Goal: Task Accomplishment & Management: Manage account settings

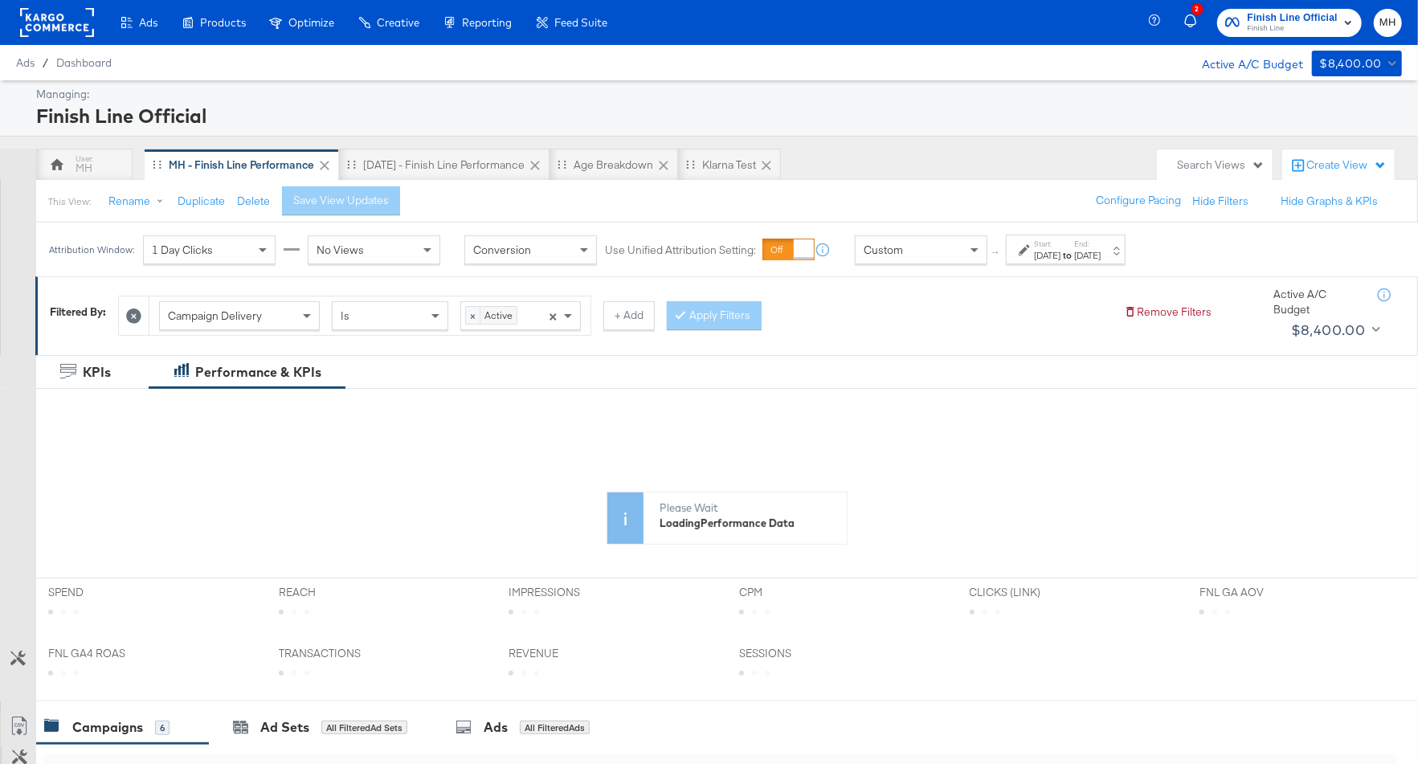
click at [1100, 255] on div "[DATE]" at bounding box center [1087, 255] width 27 height 13
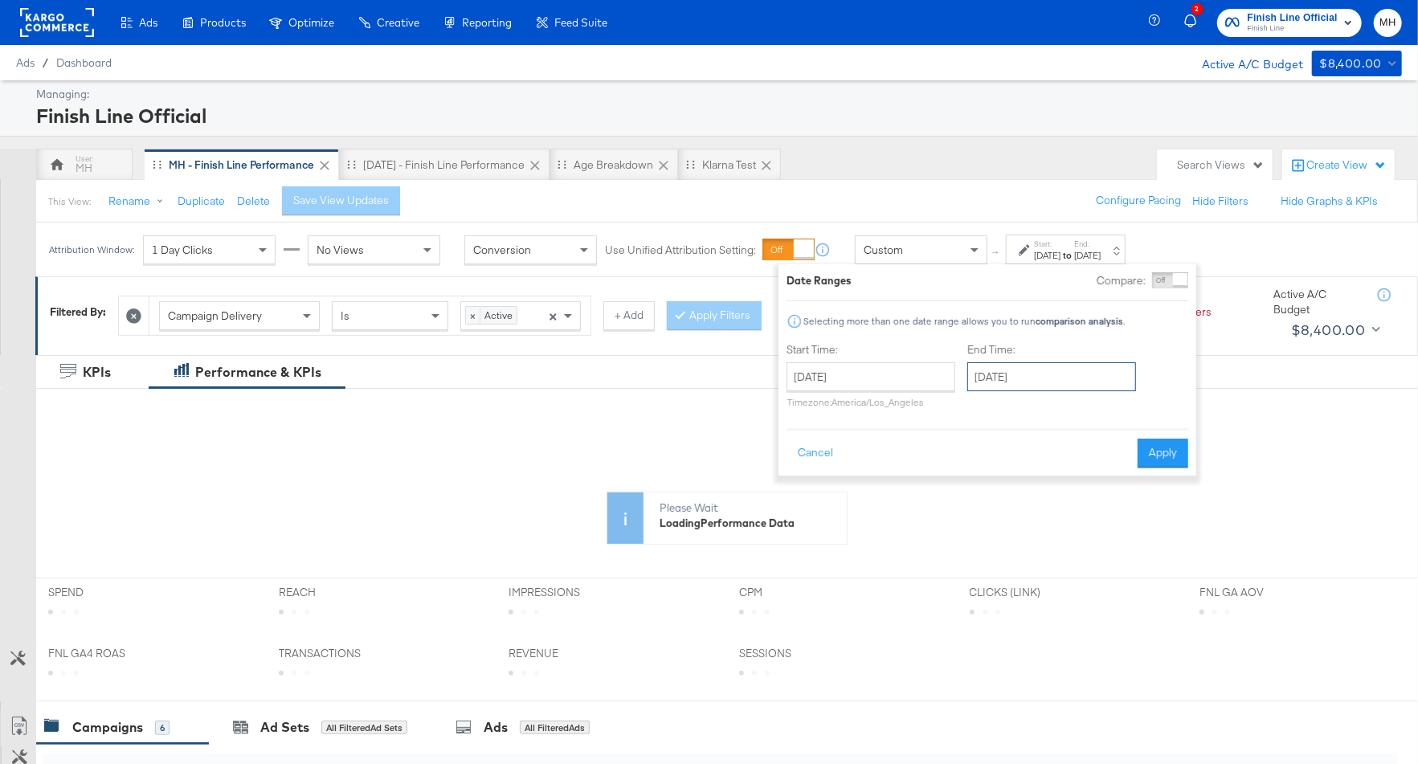
click at [1088, 379] on input "[DATE]" at bounding box center [1051, 376] width 169 height 29
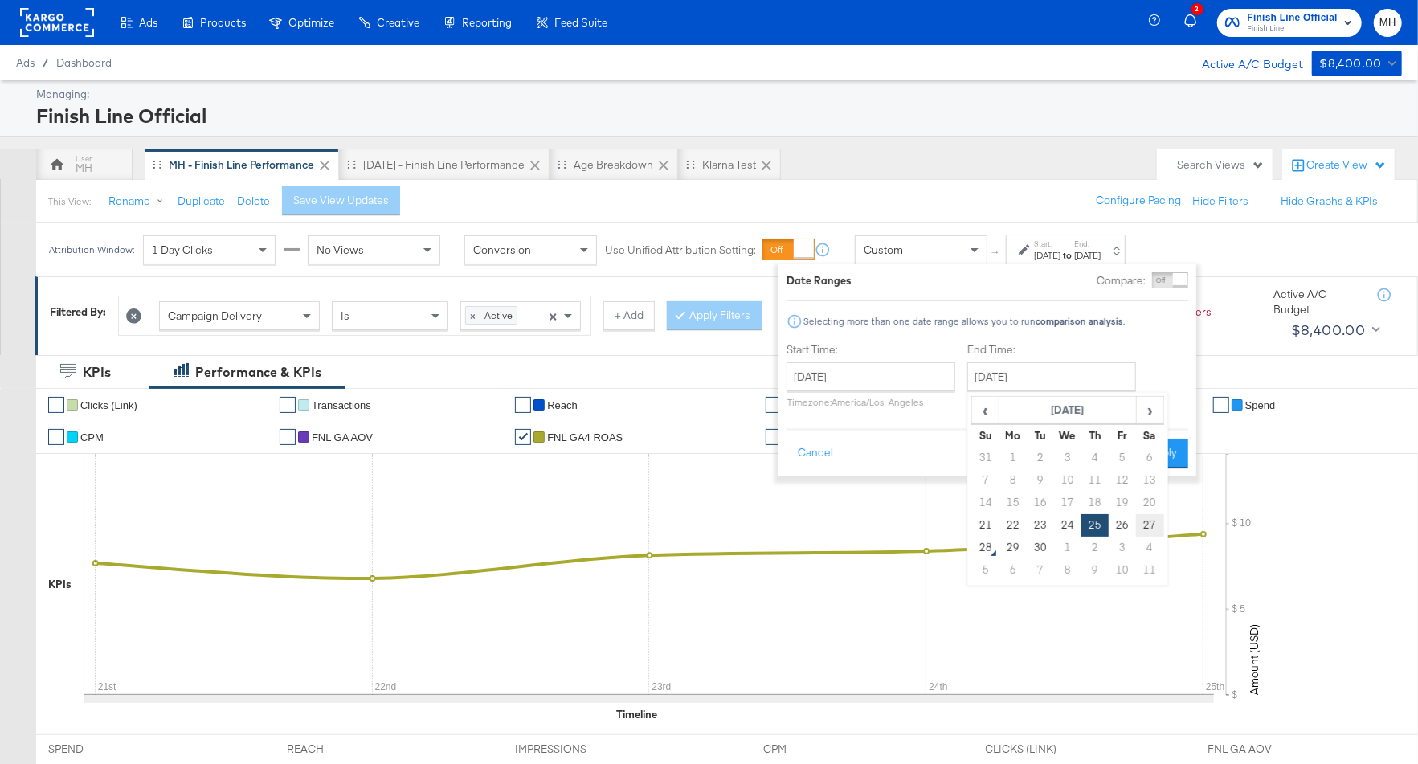
click at [1152, 522] on td "27" at bounding box center [1149, 525] width 27 height 22
type input "[DATE]"
click at [1169, 452] on button "Apply" at bounding box center [1162, 453] width 51 height 29
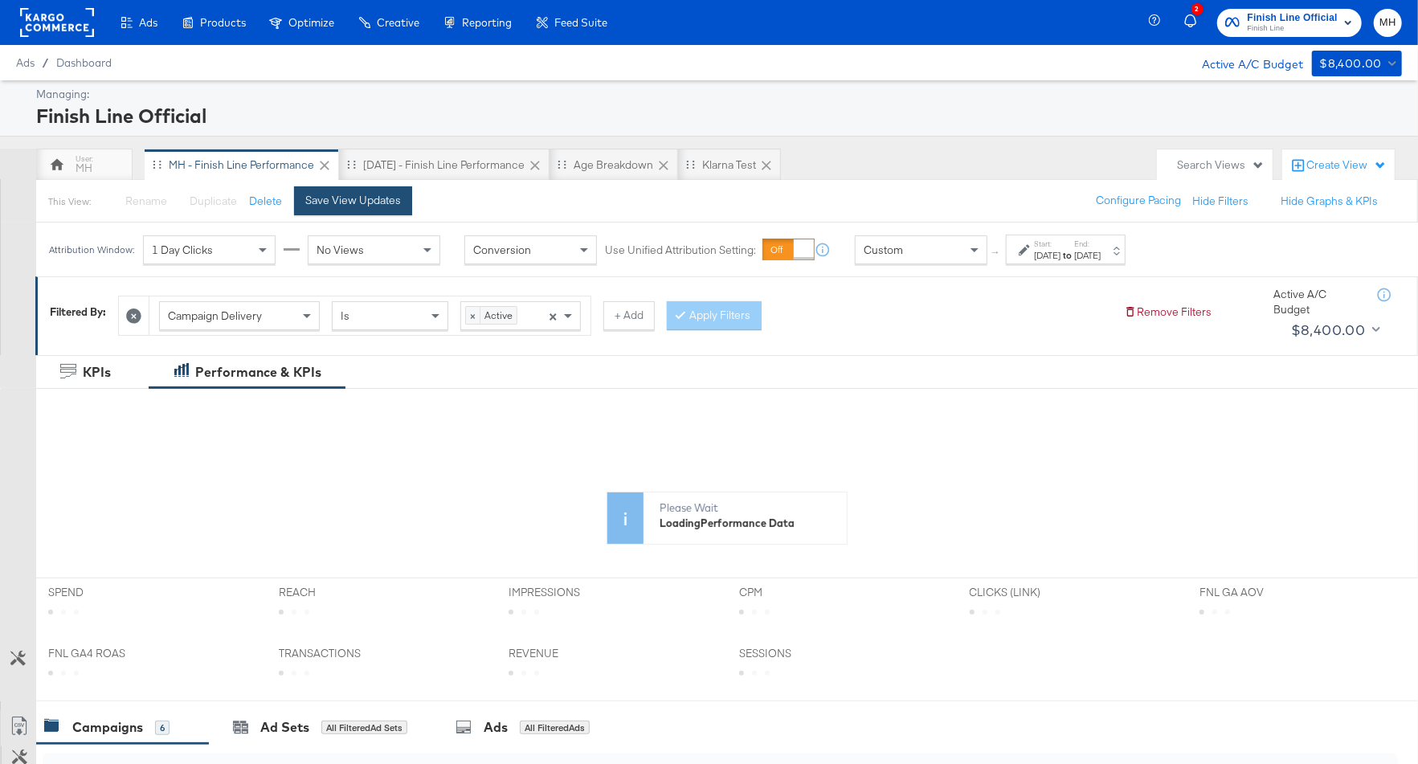
click at [357, 202] on div "Save View Updates" at bounding box center [353, 200] width 96 height 15
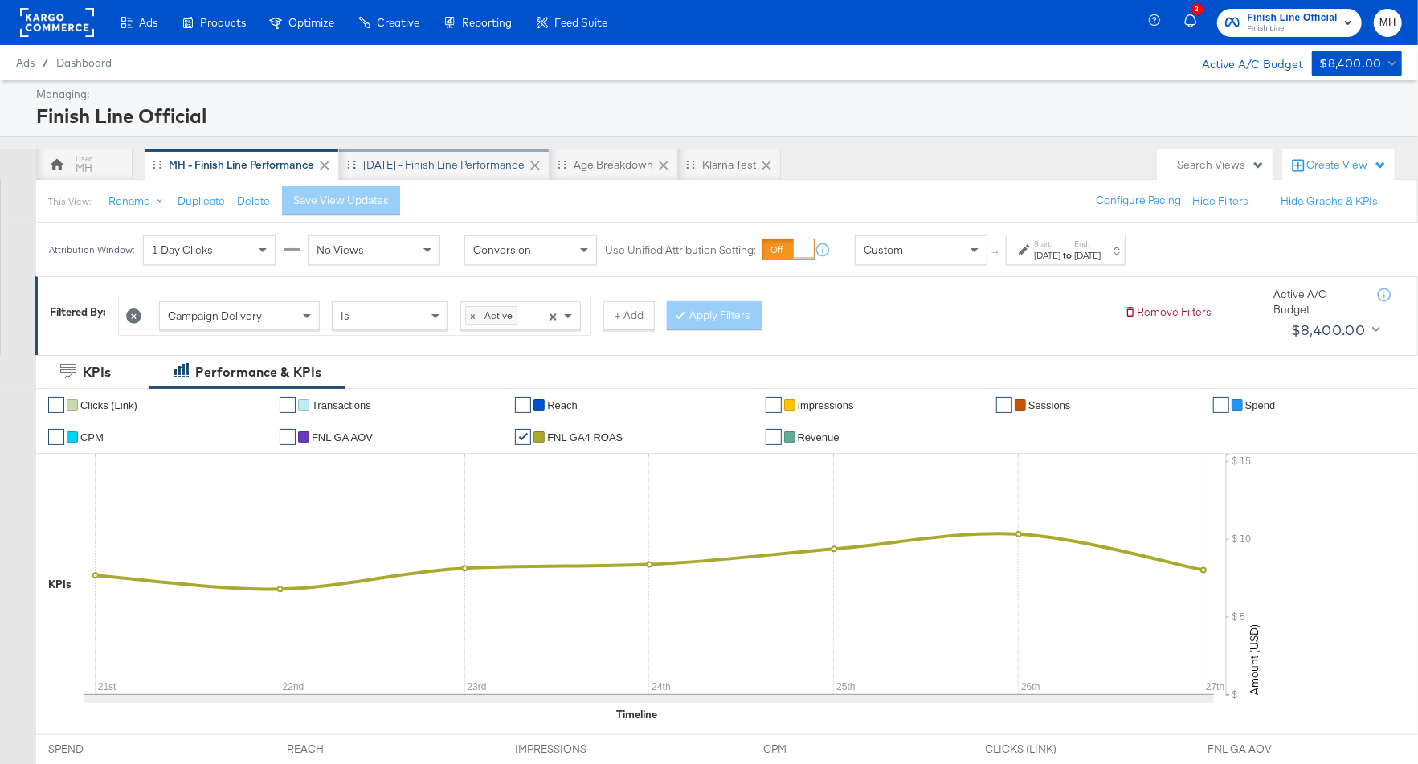
click at [476, 165] on div "[DATE] - Finish Line Performance" at bounding box center [443, 164] width 161 height 15
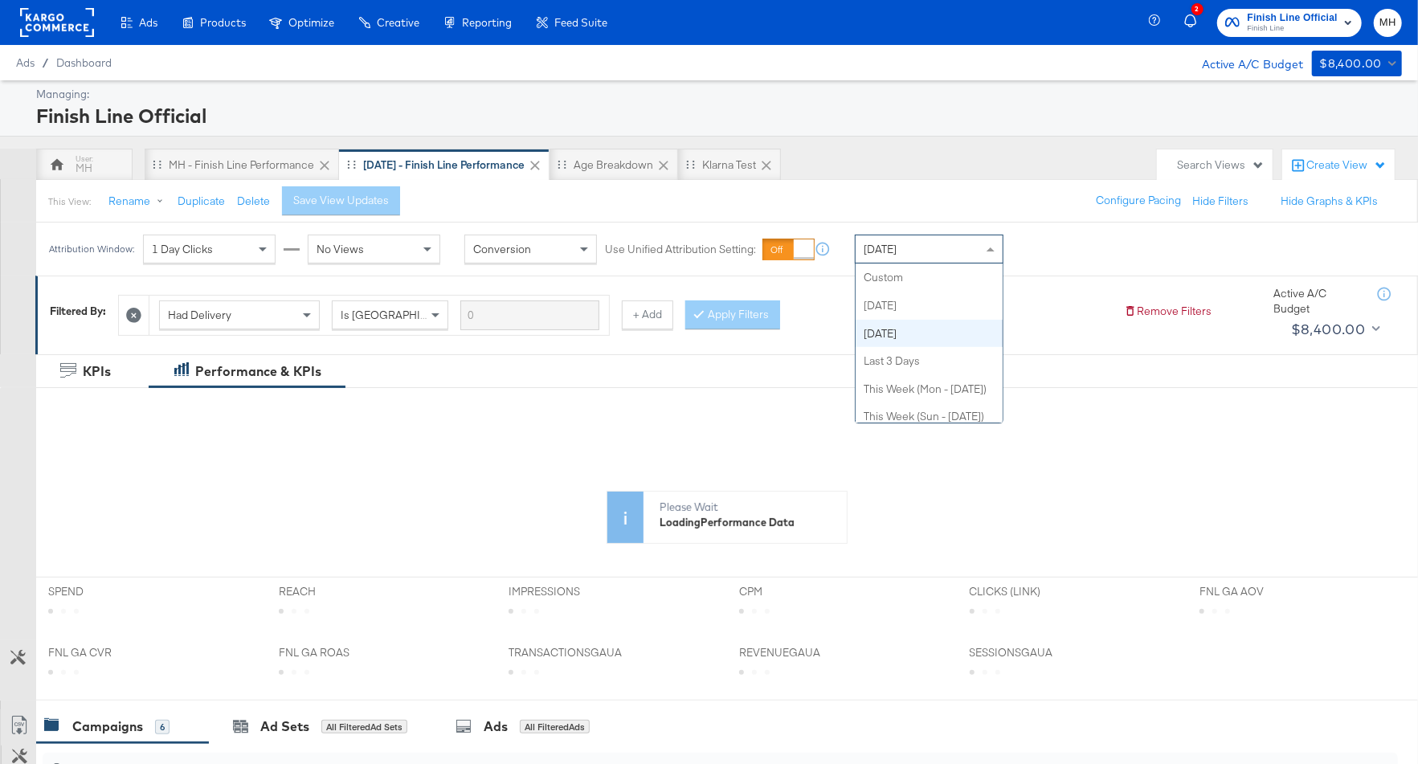
click at [933, 254] on div "[DATE]" at bounding box center [928, 248] width 147 height 27
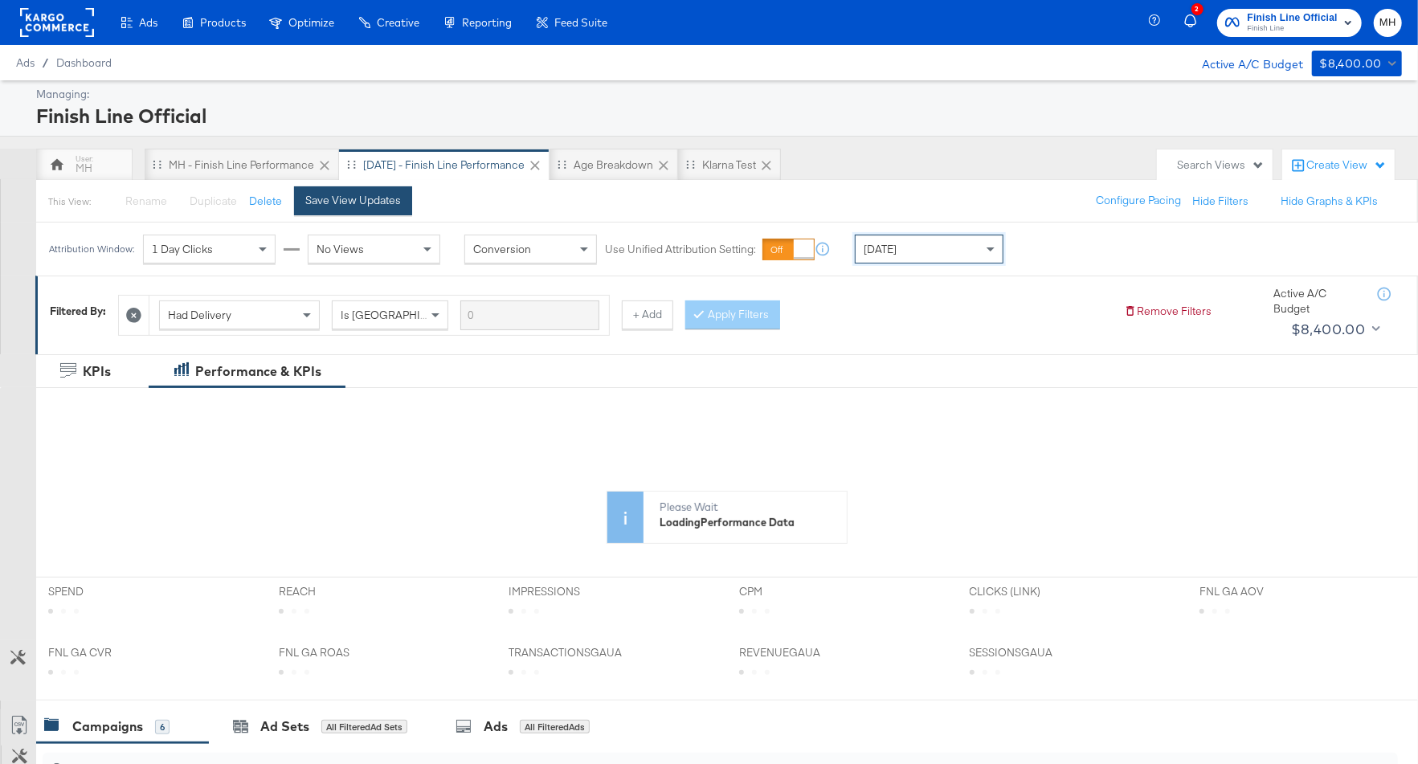
click at [357, 198] on div "Save View Updates" at bounding box center [353, 200] width 96 height 15
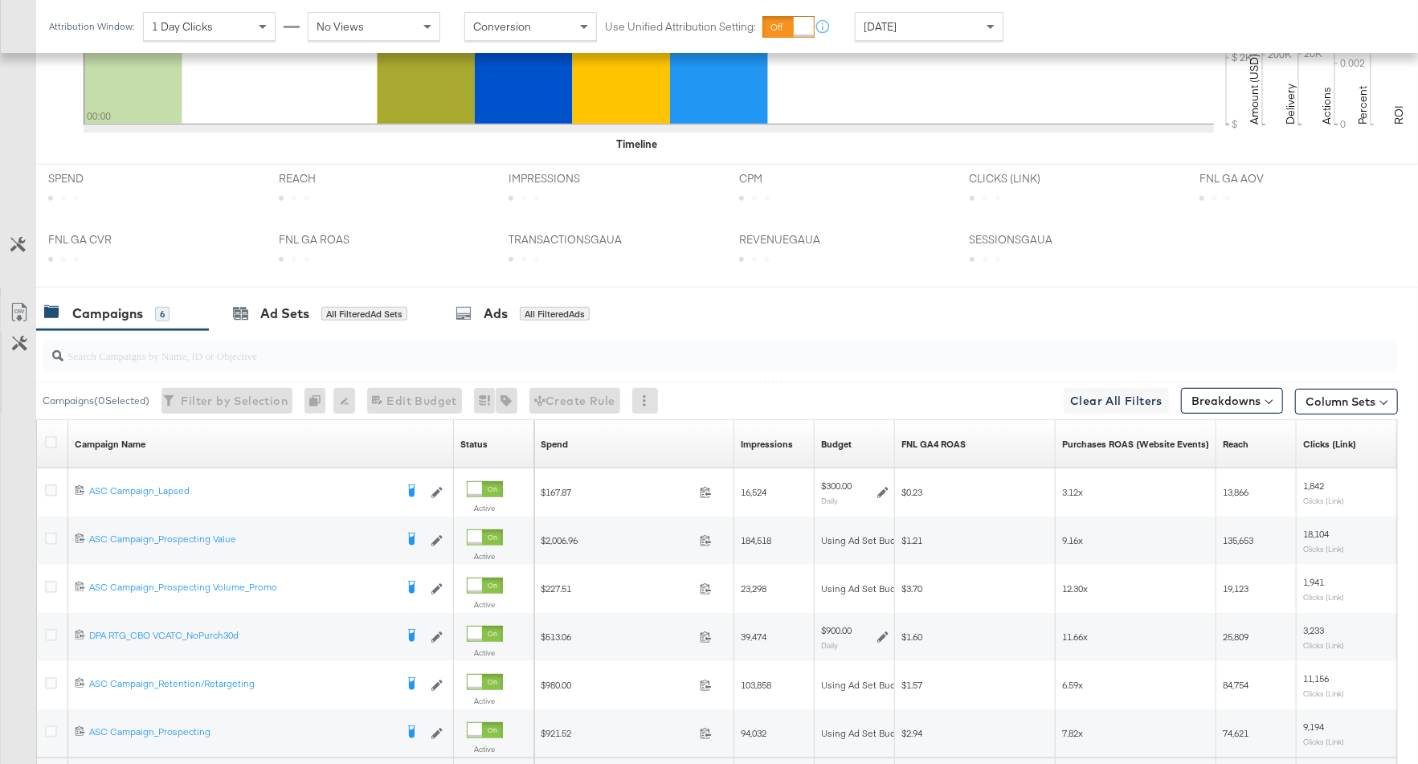
scroll to position [726, 0]
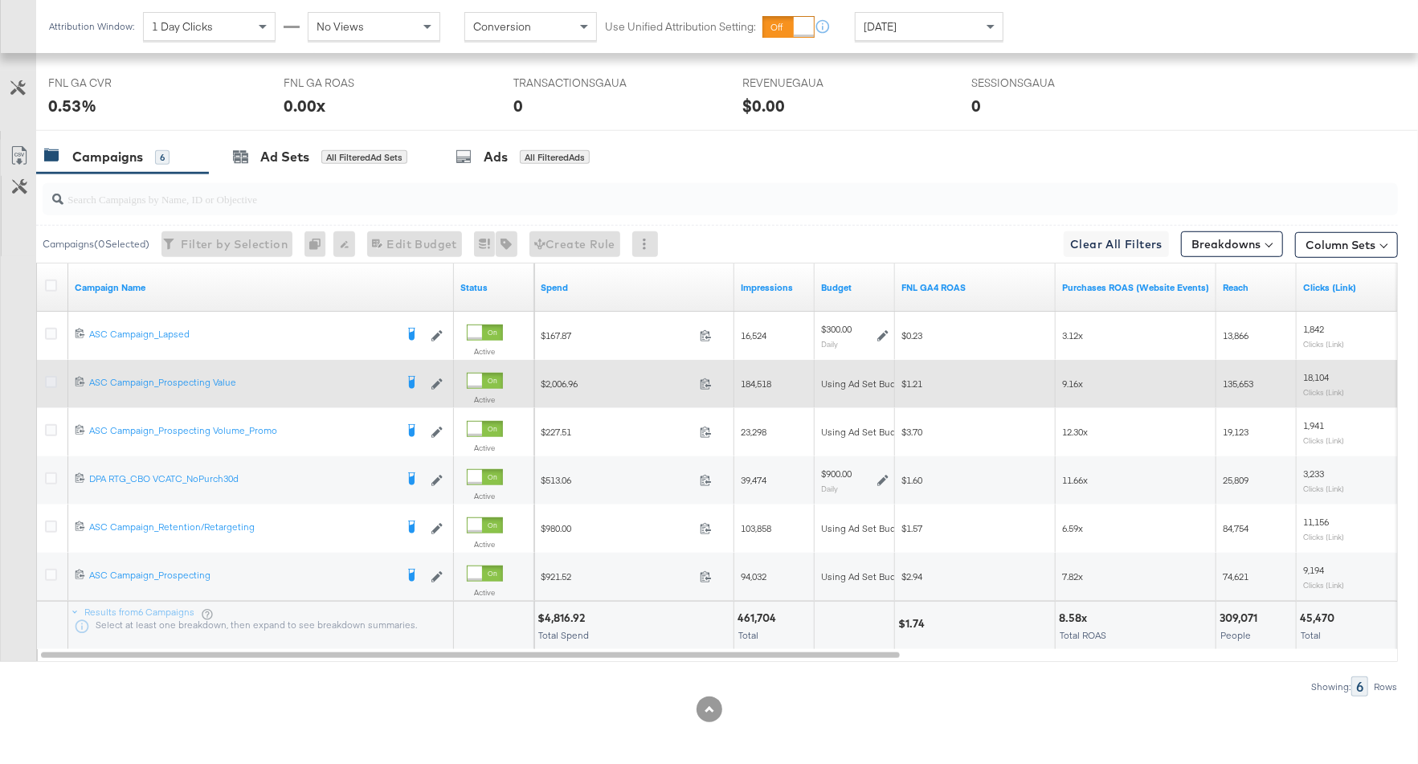
click at [52, 378] on icon at bounding box center [51, 382] width 12 height 12
click at [0, 0] on input "checkbox" at bounding box center [0, 0] width 0 height 0
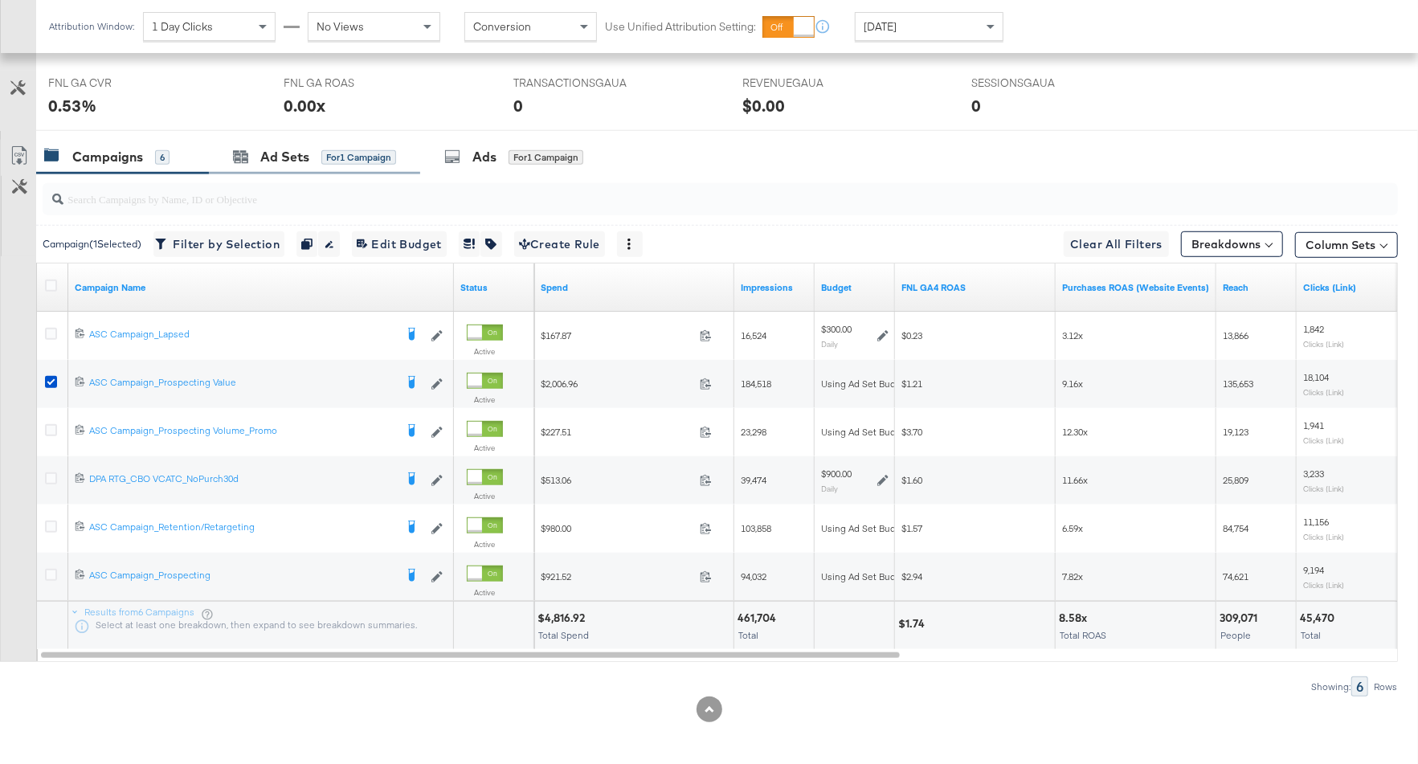
click at [282, 167] on div "Ad Sets for 1 Campaign" at bounding box center [314, 157] width 211 height 35
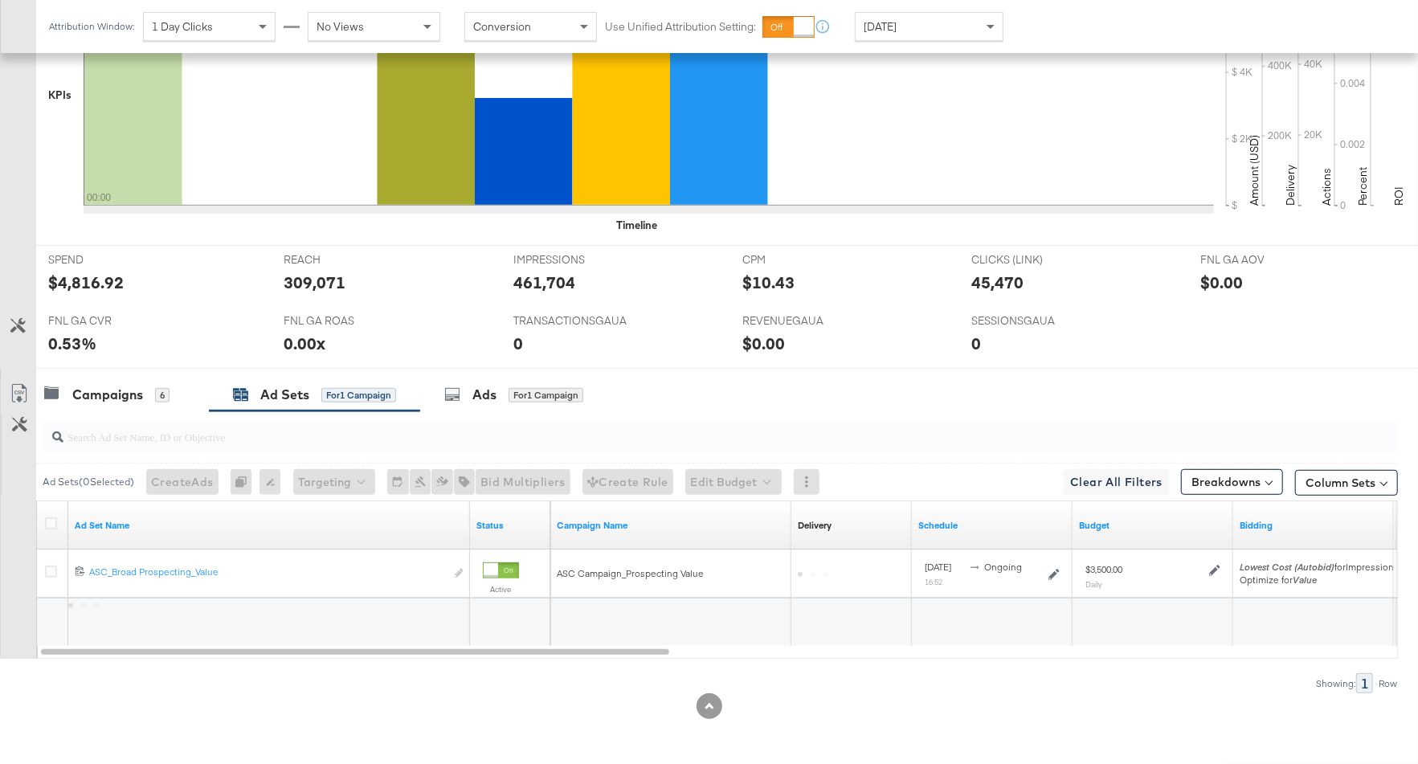
scroll to position [485, 0]
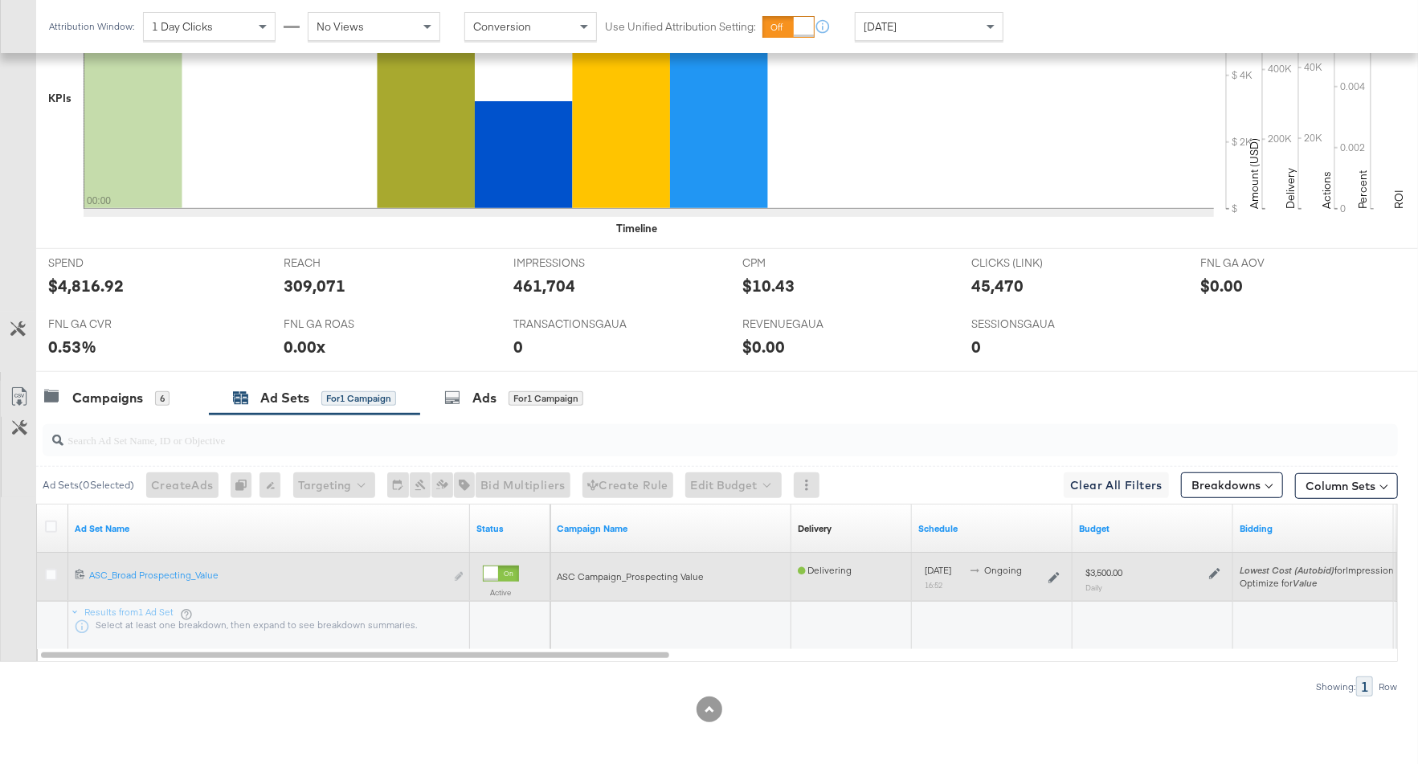
click at [1213, 571] on icon at bounding box center [1214, 573] width 11 height 11
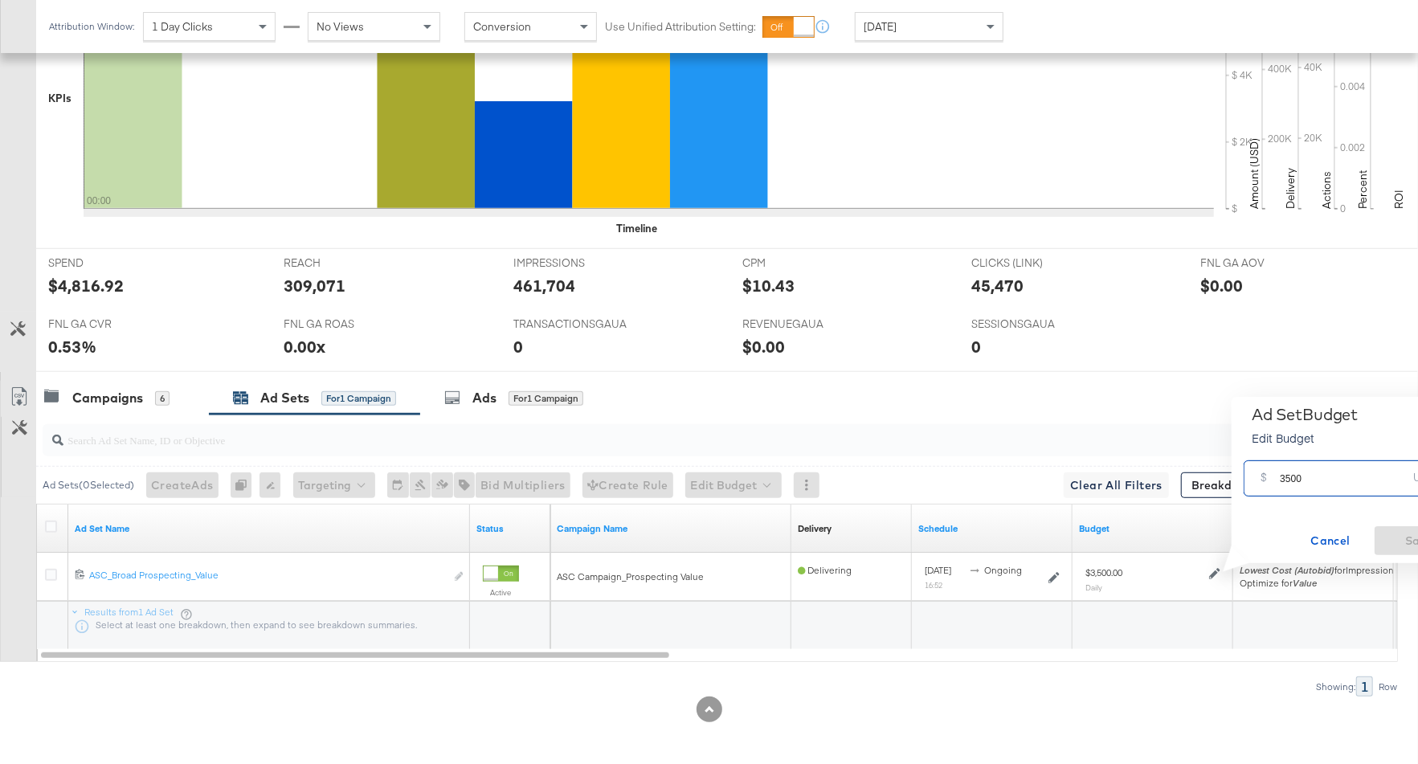
drag, startPoint x: 1305, startPoint y: 481, endPoint x: 1272, endPoint y: 481, distance: 32.9
click at [1272, 481] on div "$ 3500 USD" at bounding box center [1350, 478] width 215 height 36
type input "2000"
click at [1407, 544] on span "Save" at bounding box center [1419, 541] width 76 height 20
click at [140, 394] on div "Campaigns" at bounding box center [107, 398] width 71 height 18
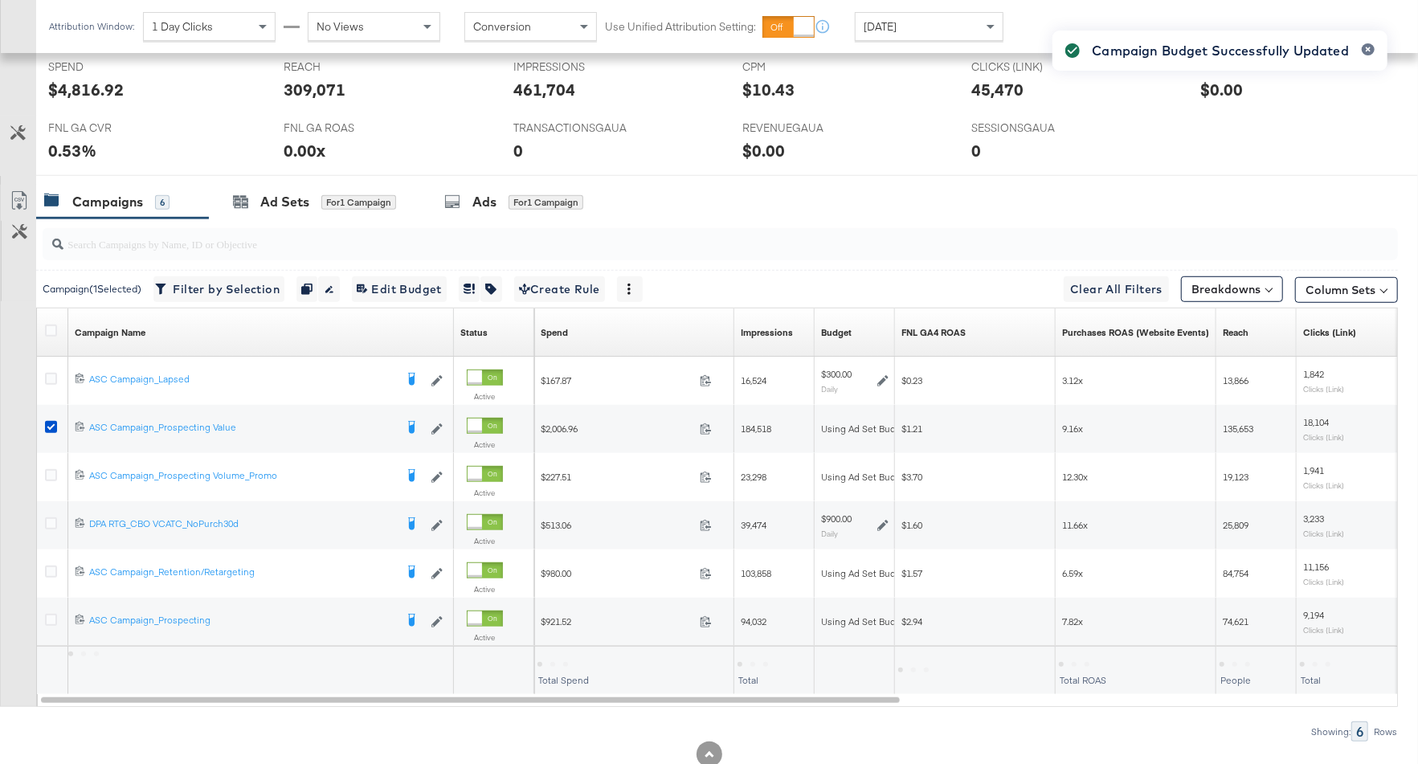
scroll to position [680, 0]
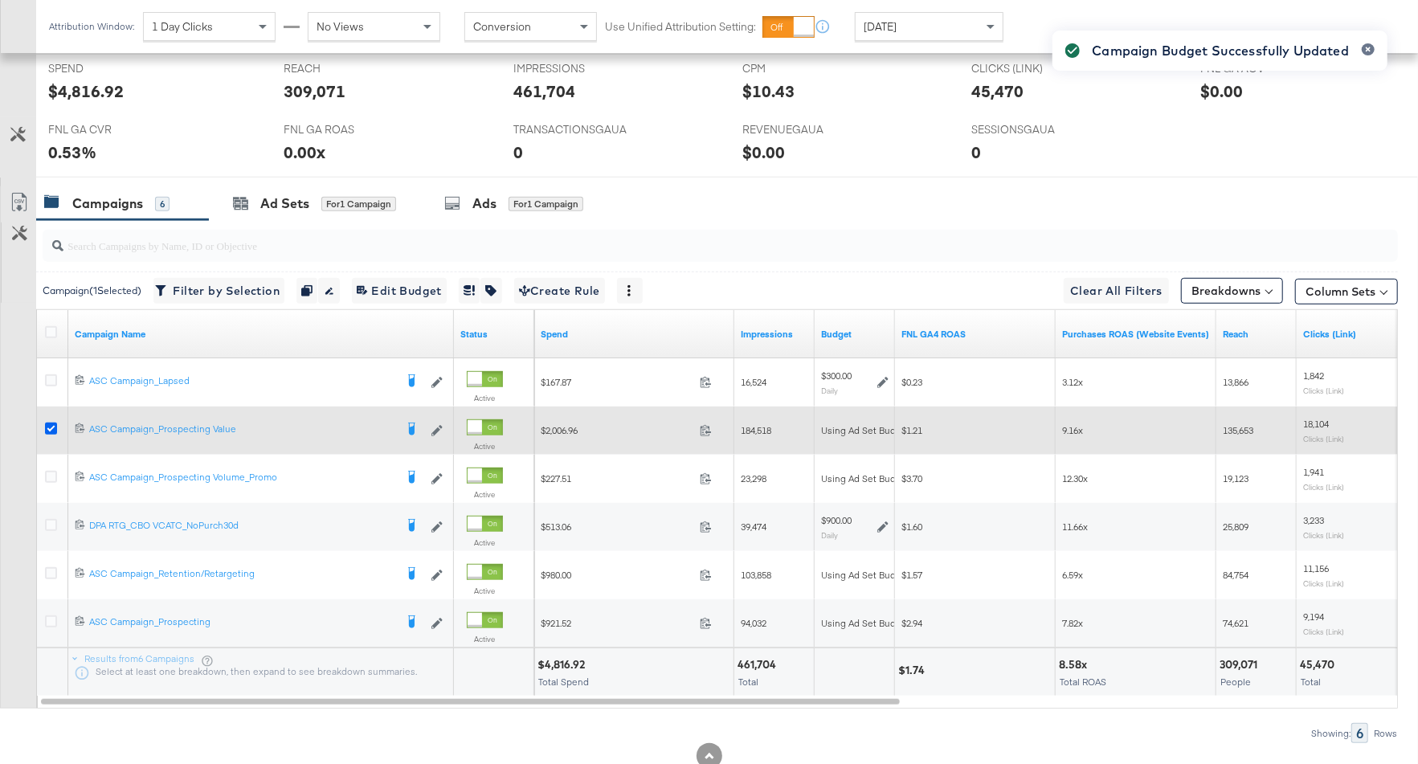
click at [49, 423] on icon at bounding box center [51, 429] width 12 height 12
click at [0, 0] on input "checkbox" at bounding box center [0, 0] width 0 height 0
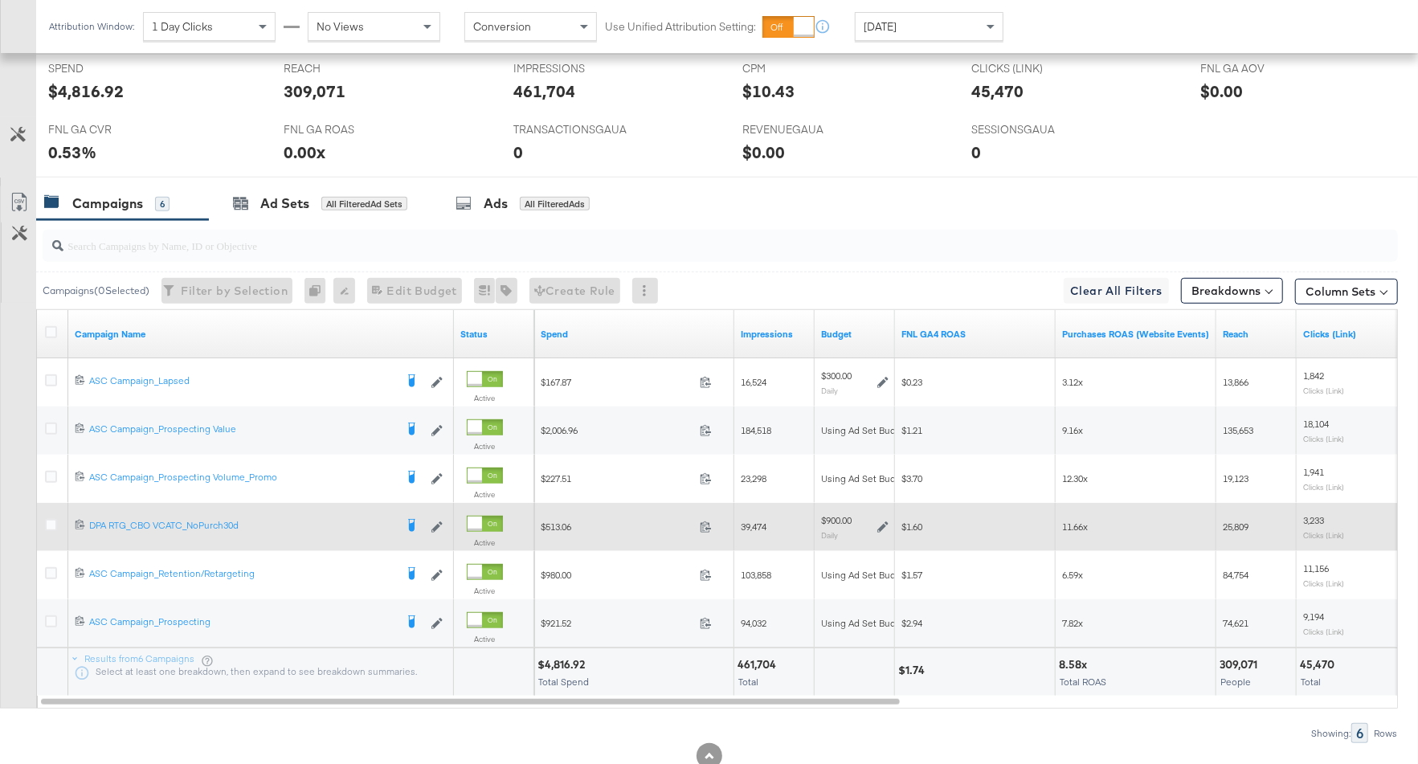
click at [884, 523] on icon at bounding box center [882, 526] width 11 height 11
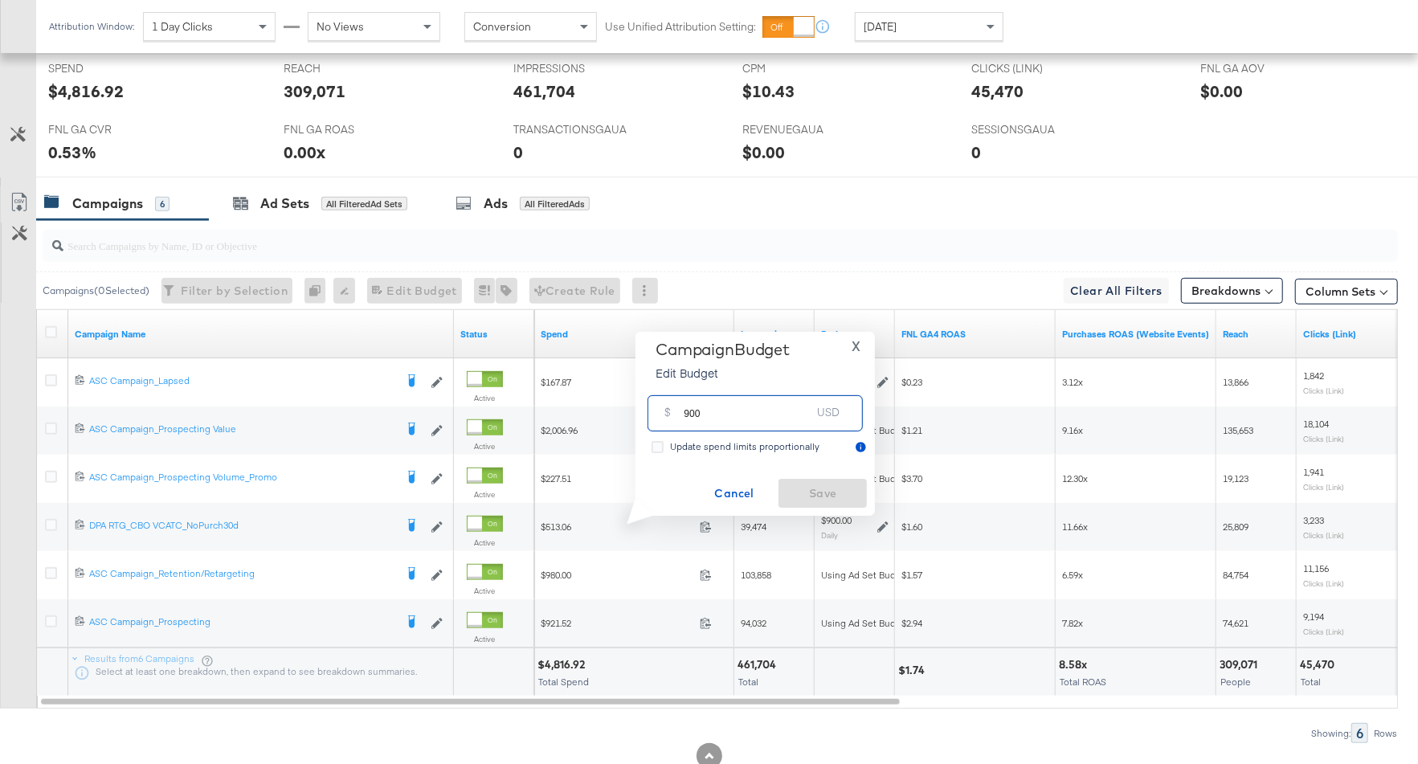
drag, startPoint x: 702, startPoint y: 418, endPoint x: 684, endPoint y: 418, distance: 17.7
click at [684, 418] on input "900" at bounding box center [747, 407] width 127 height 35
type input "700"
click at [802, 492] on span "Save" at bounding box center [823, 494] width 76 height 20
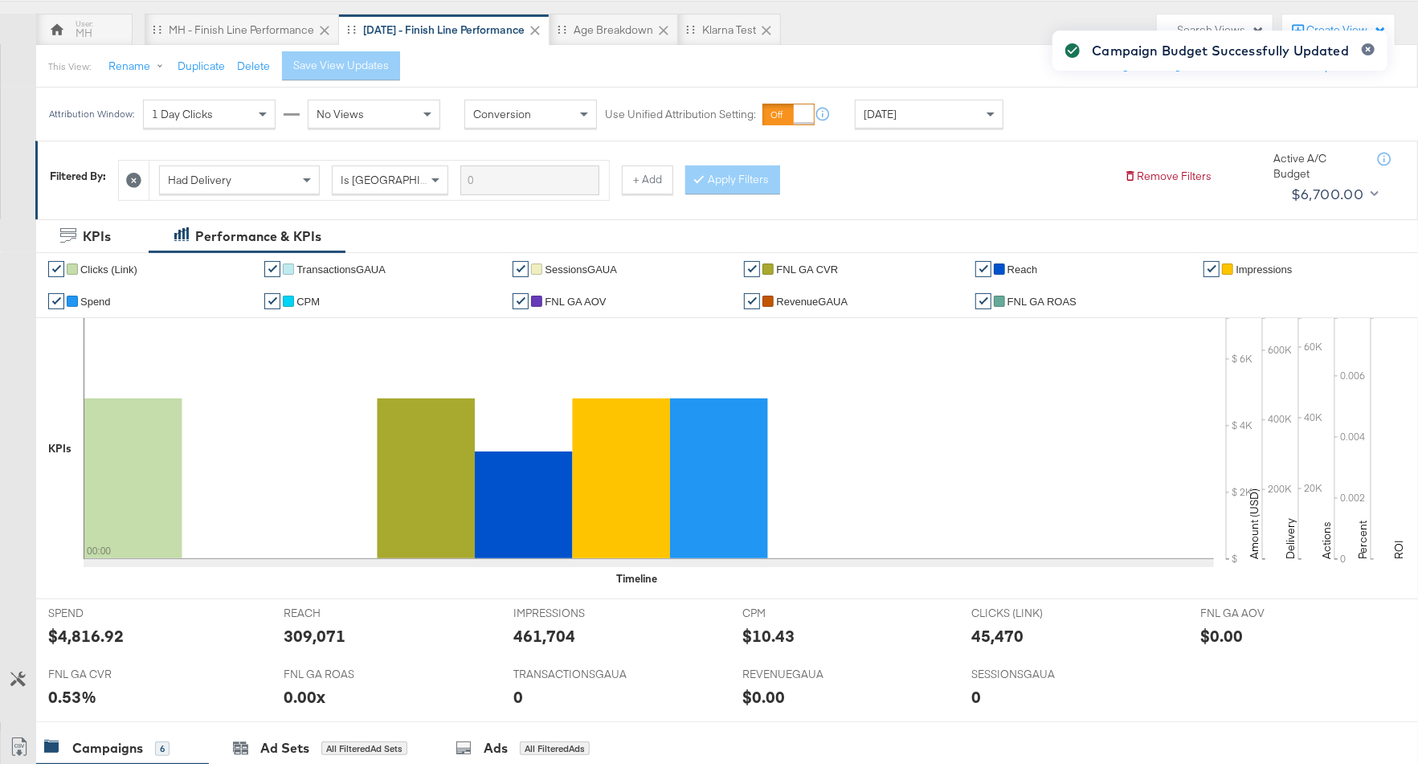
scroll to position [0, 0]
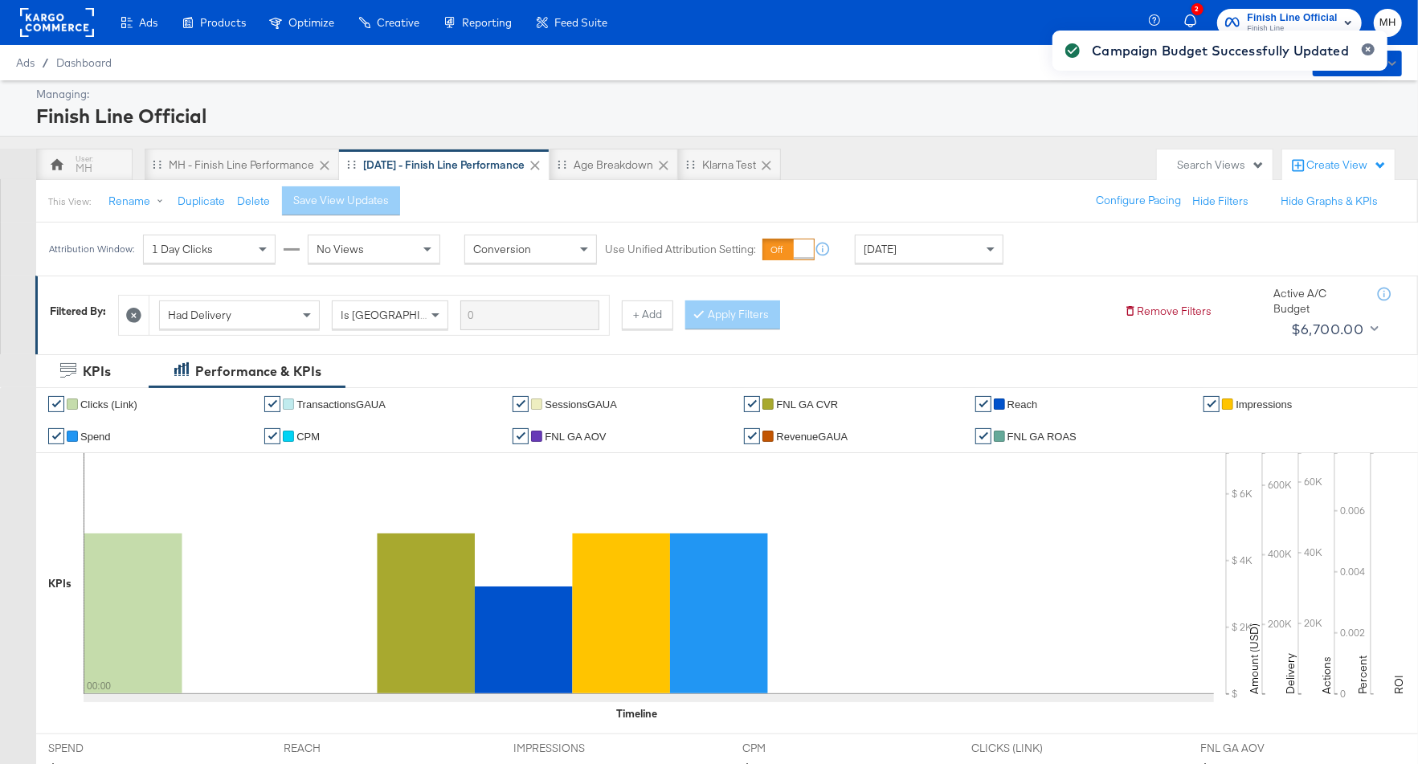
click at [932, 251] on div "[DATE]" at bounding box center [928, 248] width 147 height 27
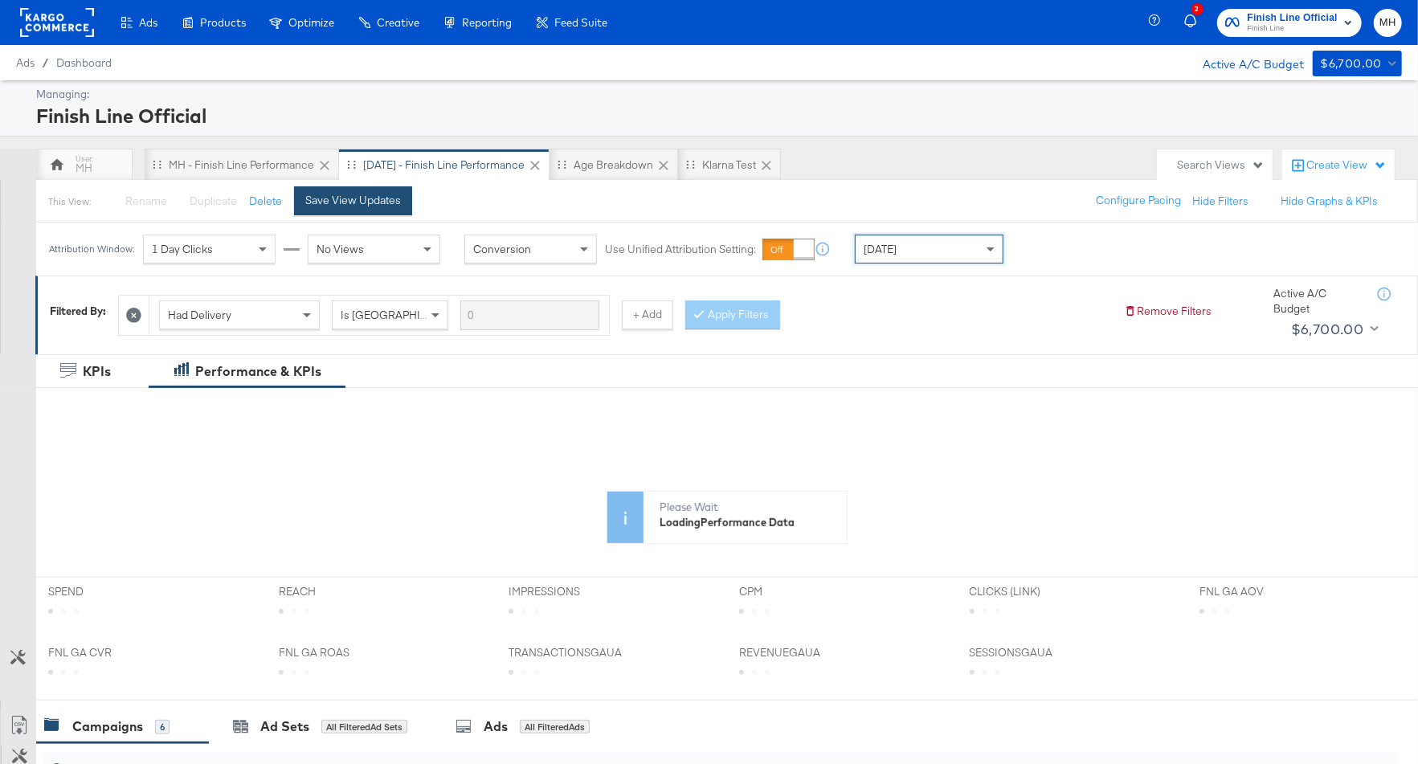
click at [358, 201] on div "Save View Updates" at bounding box center [353, 200] width 96 height 15
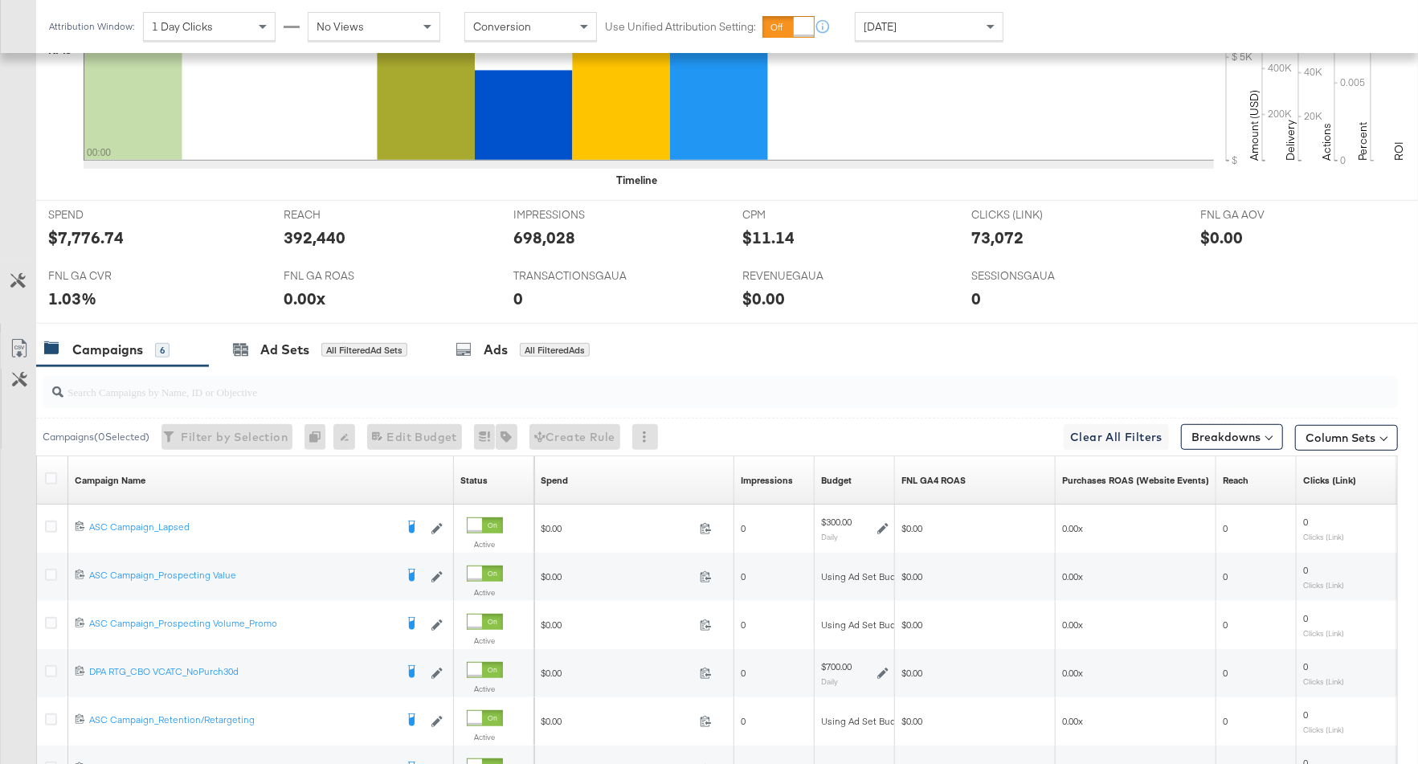
scroll to position [726, 0]
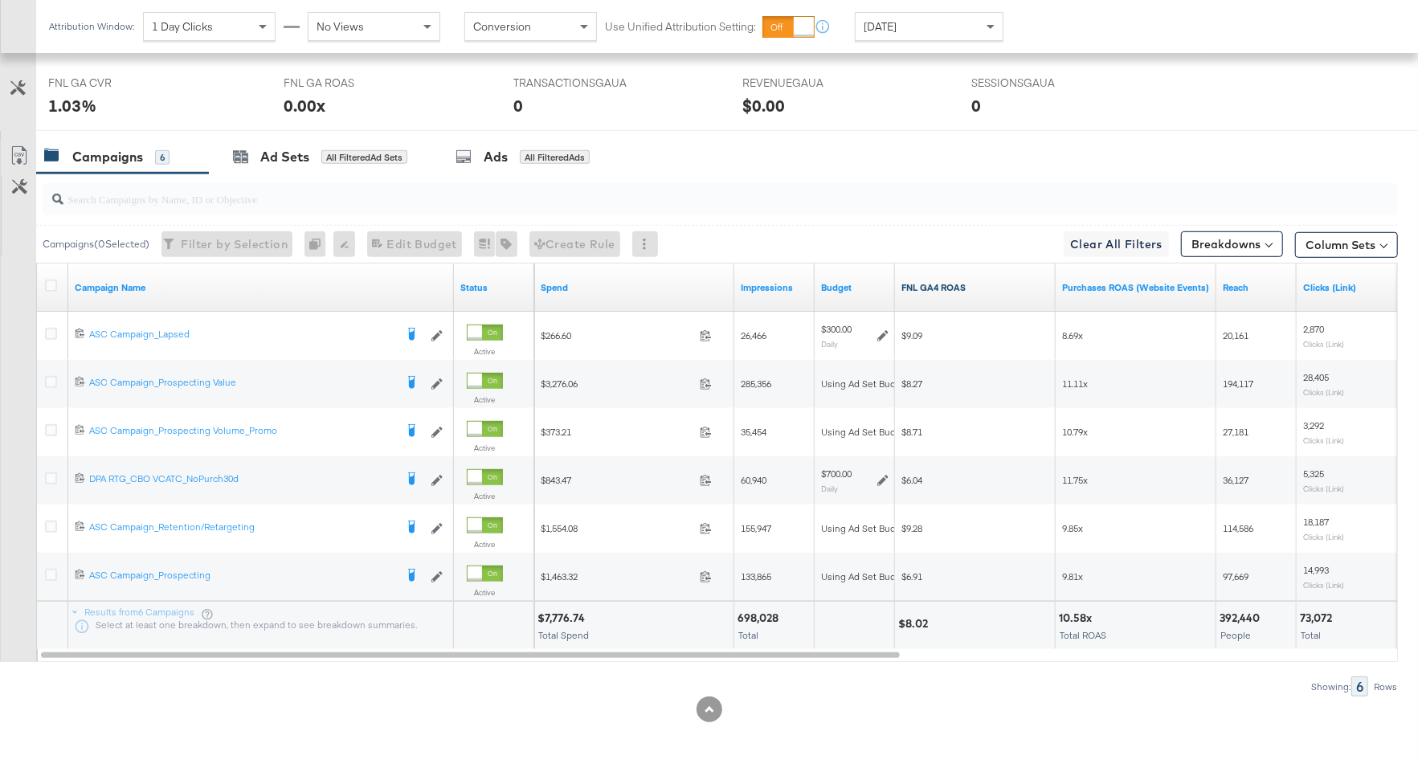
click at [984, 281] on link "FNL GA4 ROAS" at bounding box center [975, 287] width 148 height 13
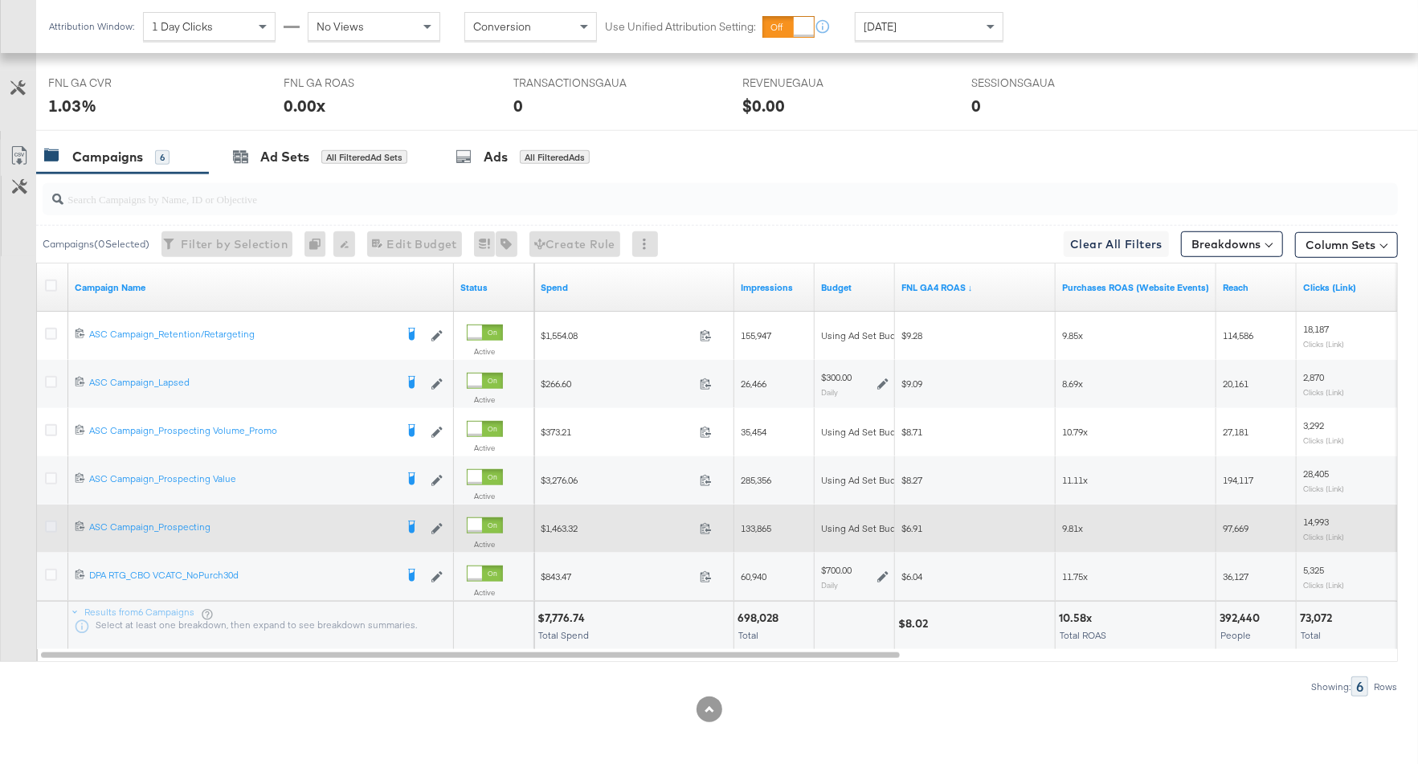
click at [50, 523] on icon at bounding box center [51, 527] width 12 height 12
click at [0, 0] on input "checkbox" at bounding box center [0, 0] width 0 height 0
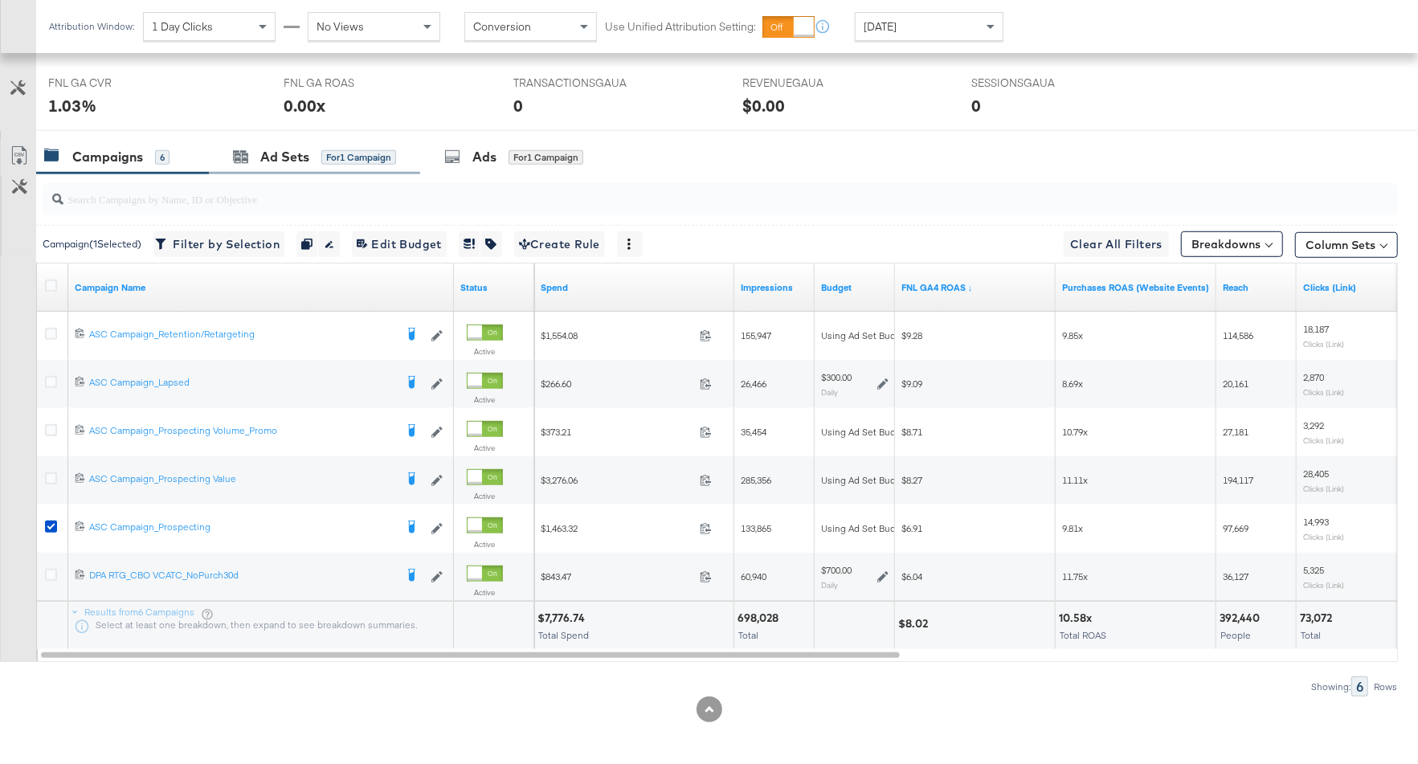
click at [302, 165] on div "Ad Sets for 1 Campaign" at bounding box center [314, 157] width 211 height 35
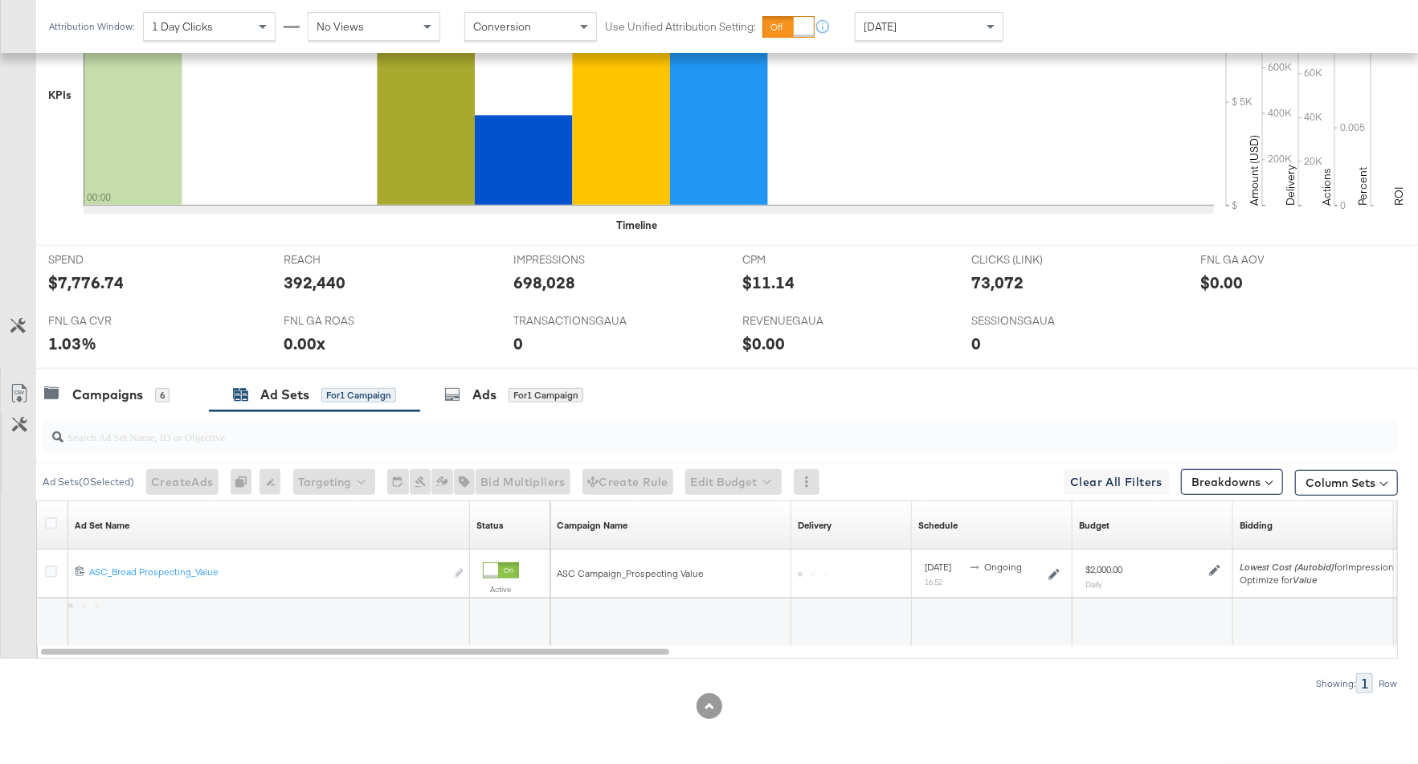
scroll to position [485, 0]
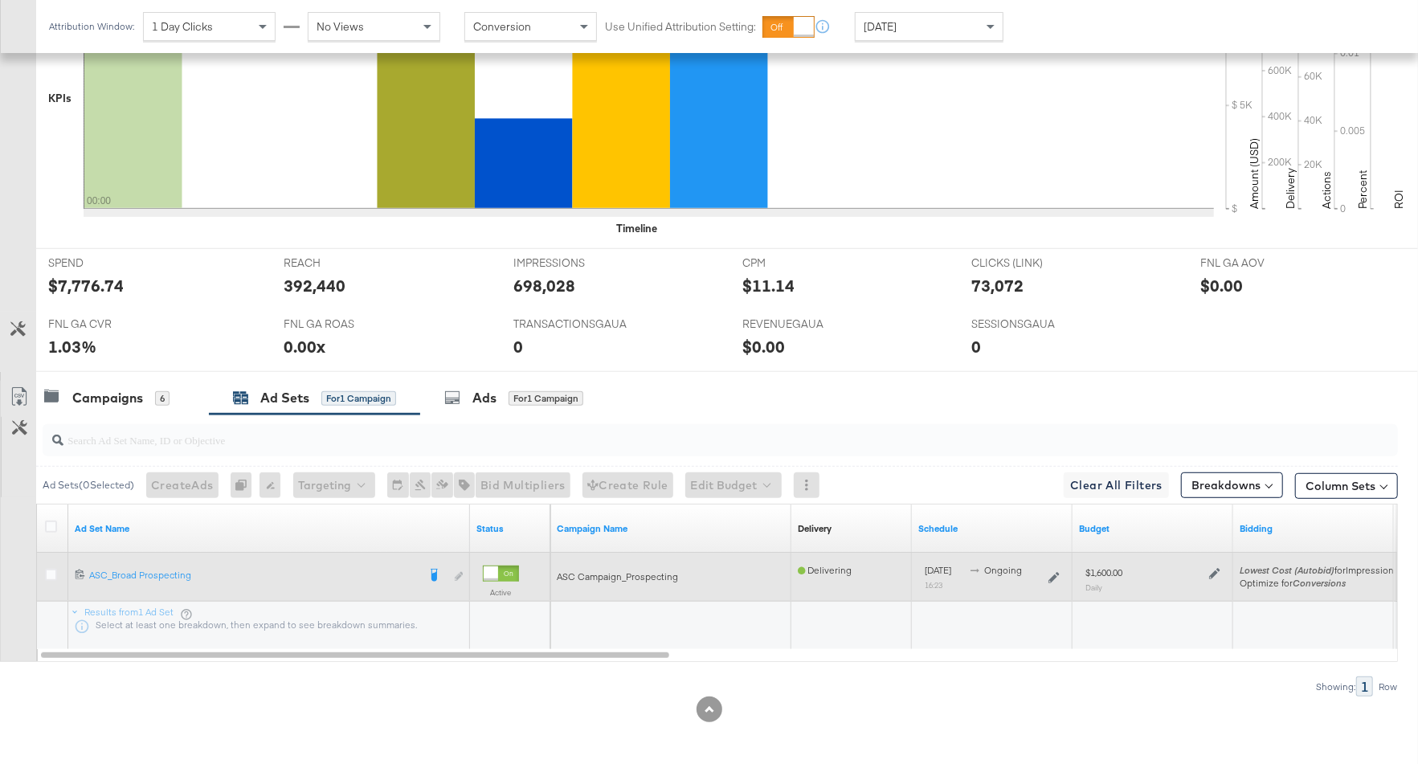
click at [1213, 572] on icon at bounding box center [1214, 573] width 11 height 11
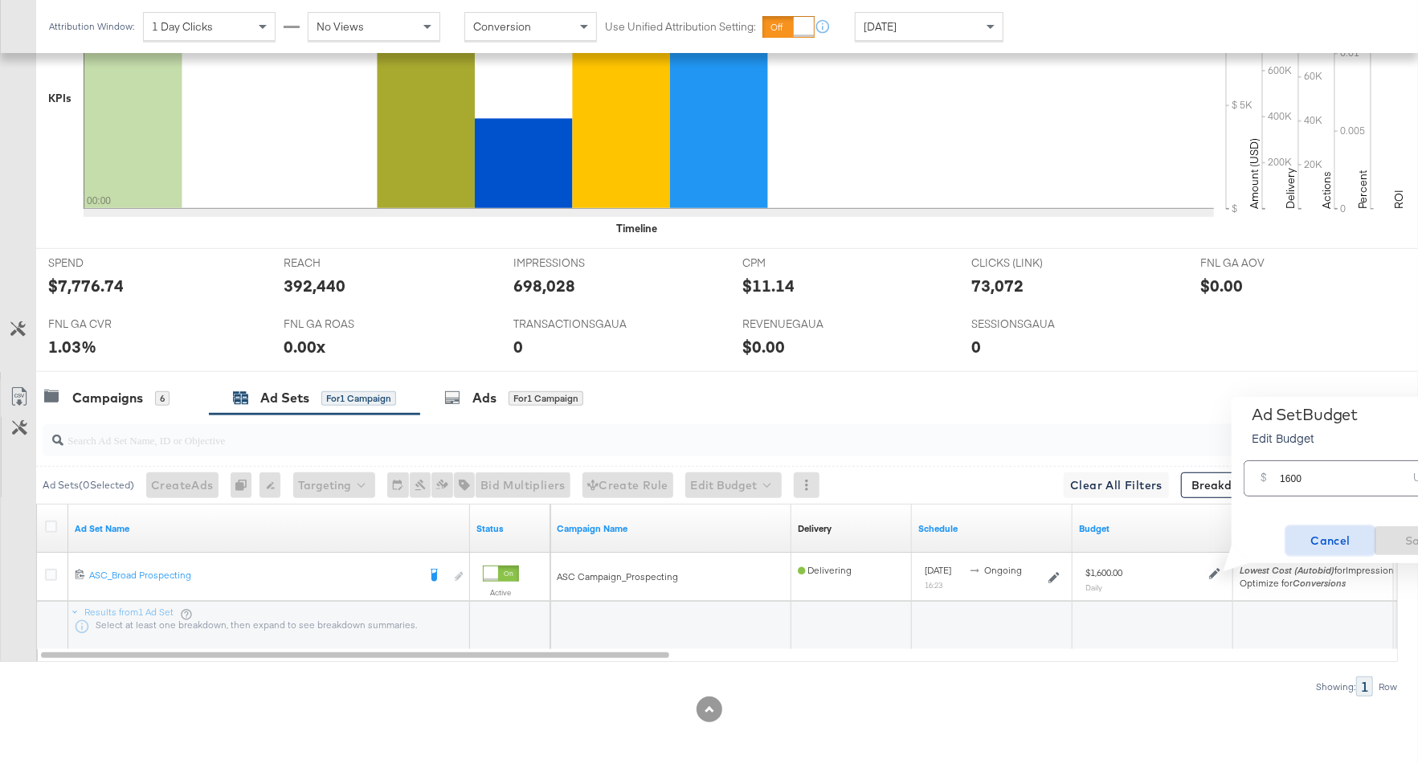
click at [1321, 543] on span "Cancel" at bounding box center [1330, 541] width 76 height 20
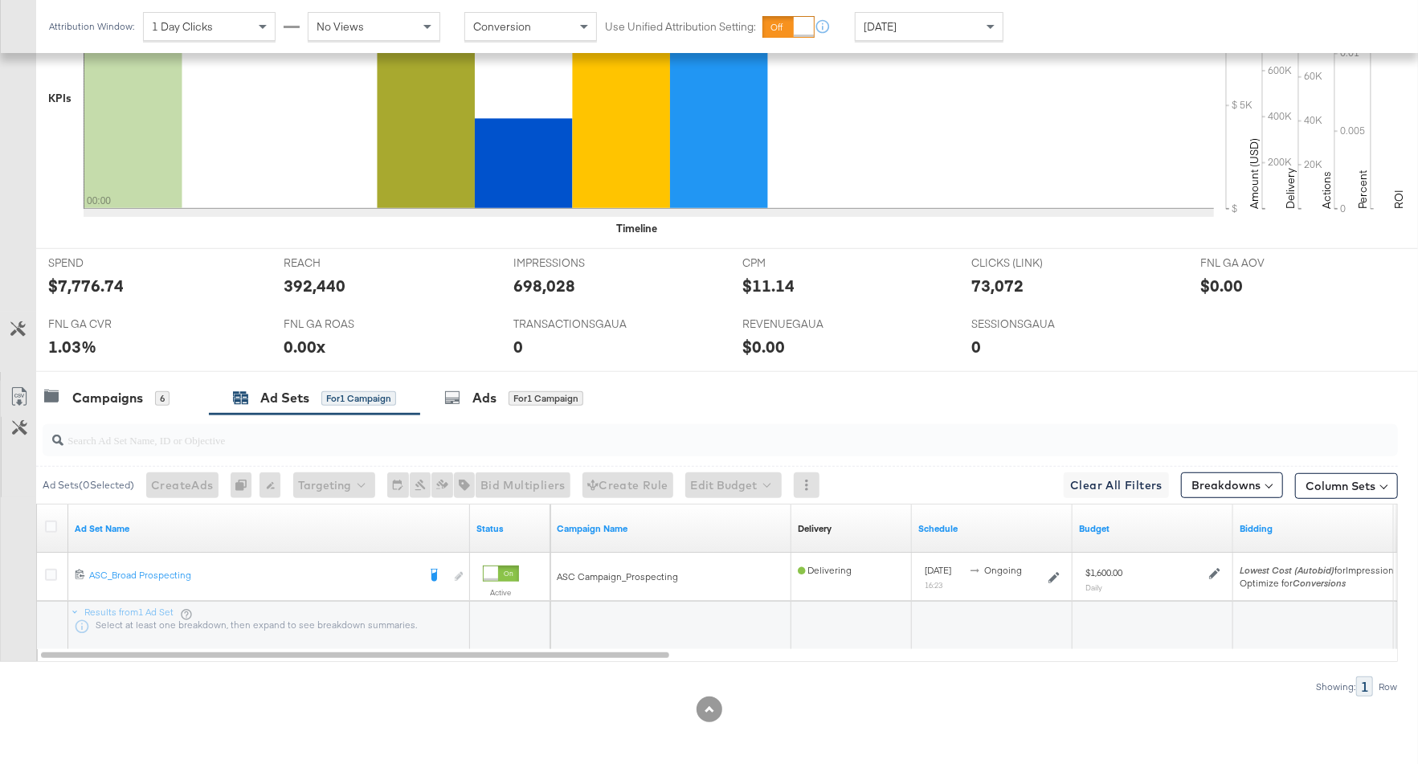
click at [135, 374] on div at bounding box center [709, 378] width 1418 height 13
click at [135, 393] on div "Campaigns" at bounding box center [107, 398] width 71 height 18
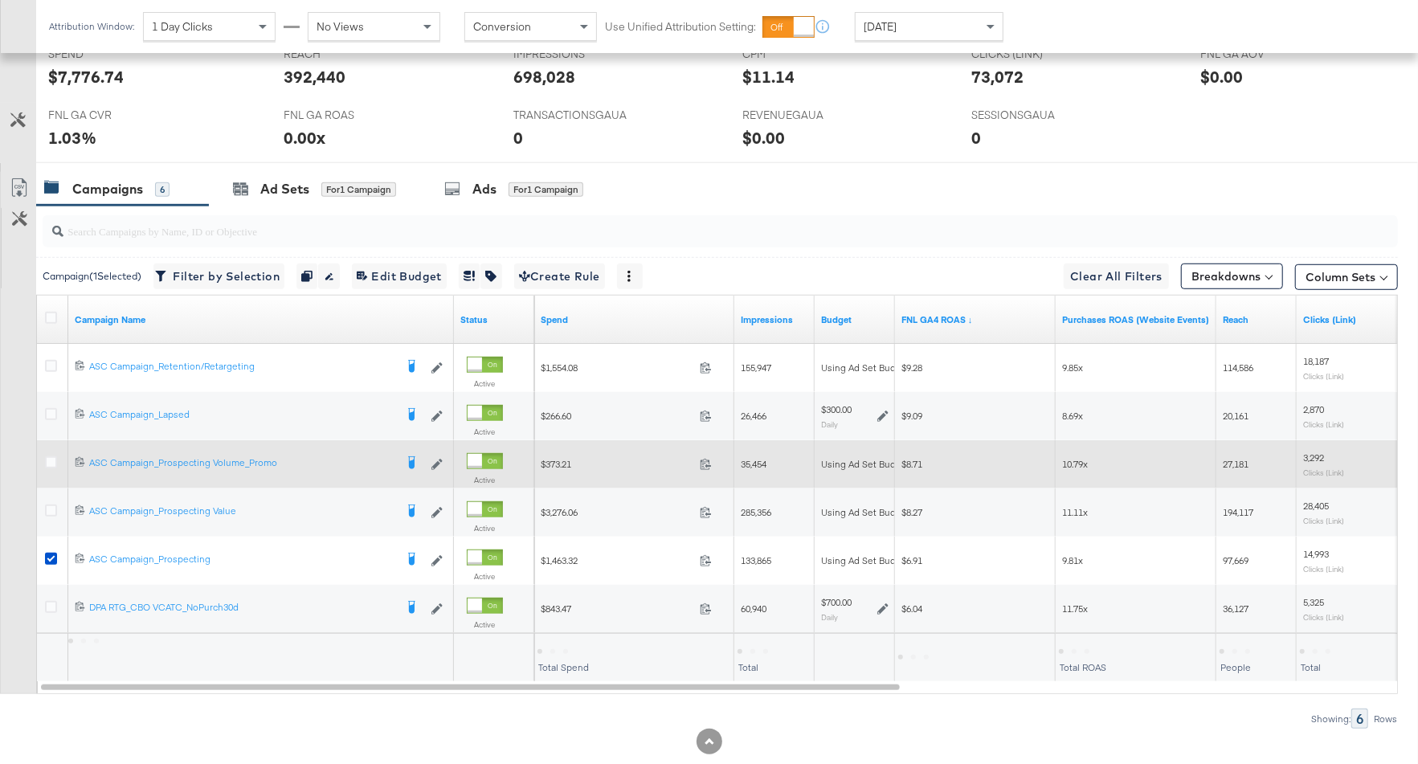
scroll to position [711, 0]
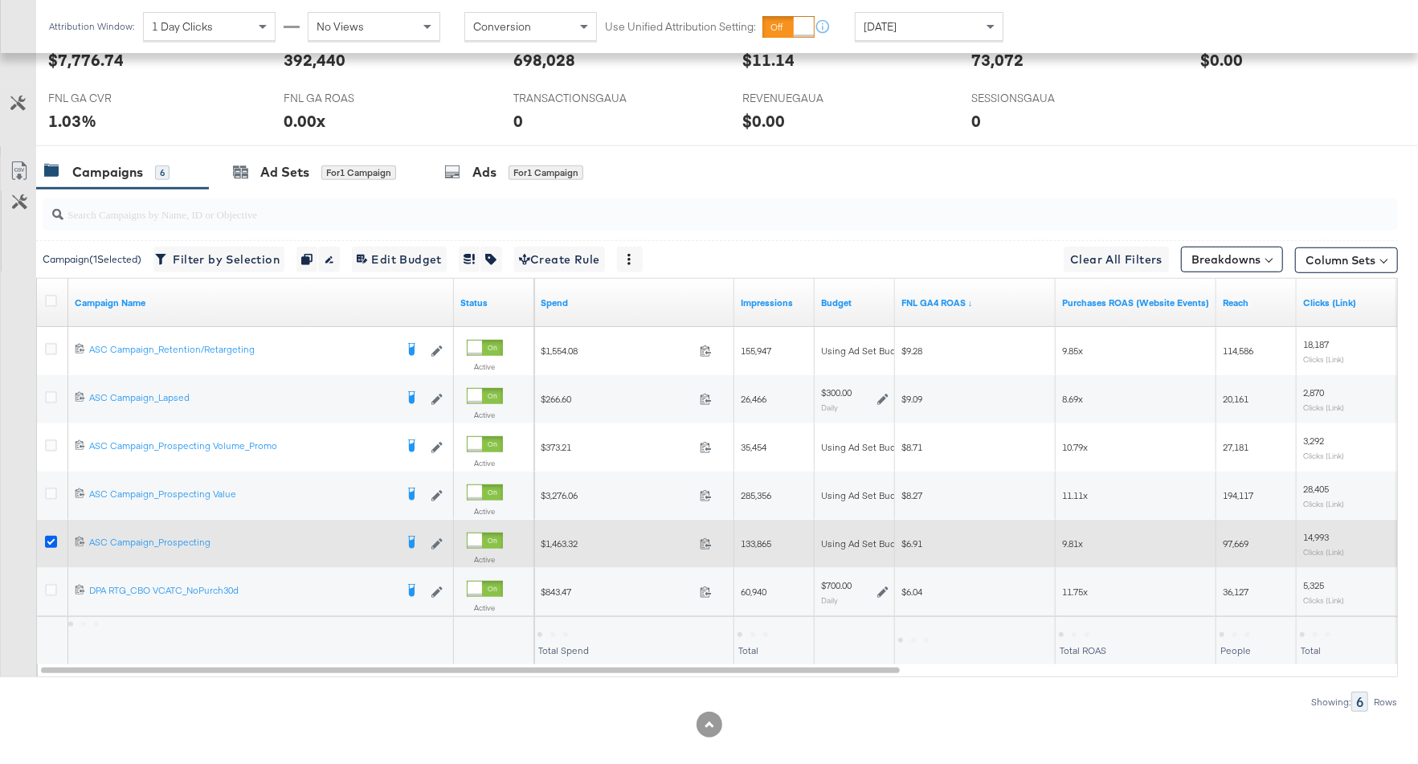
click at [48, 538] on icon at bounding box center [51, 542] width 12 height 12
click at [0, 0] on input "checkbox" at bounding box center [0, 0] width 0 height 0
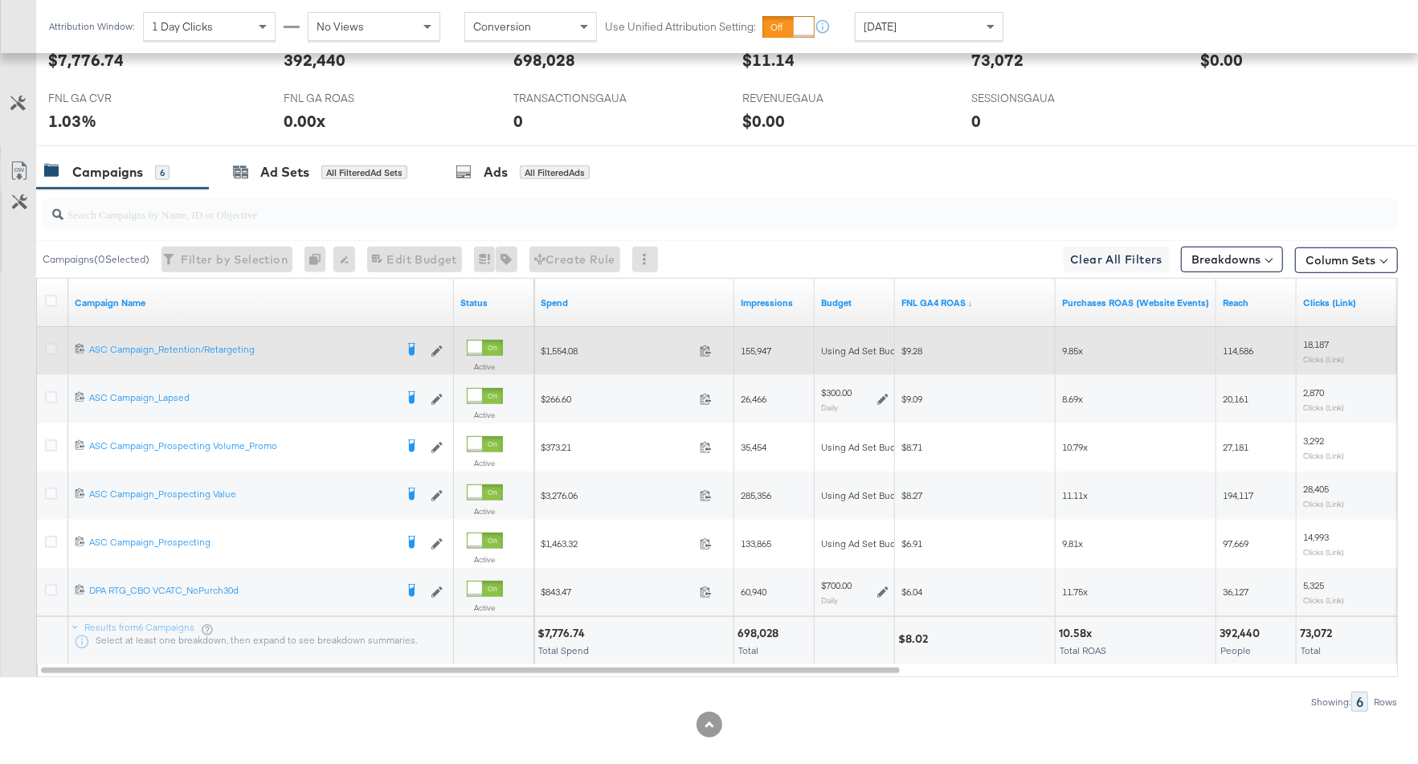
click at [51, 345] on icon at bounding box center [51, 349] width 12 height 12
click at [0, 0] on input "checkbox" at bounding box center [0, 0] width 0 height 0
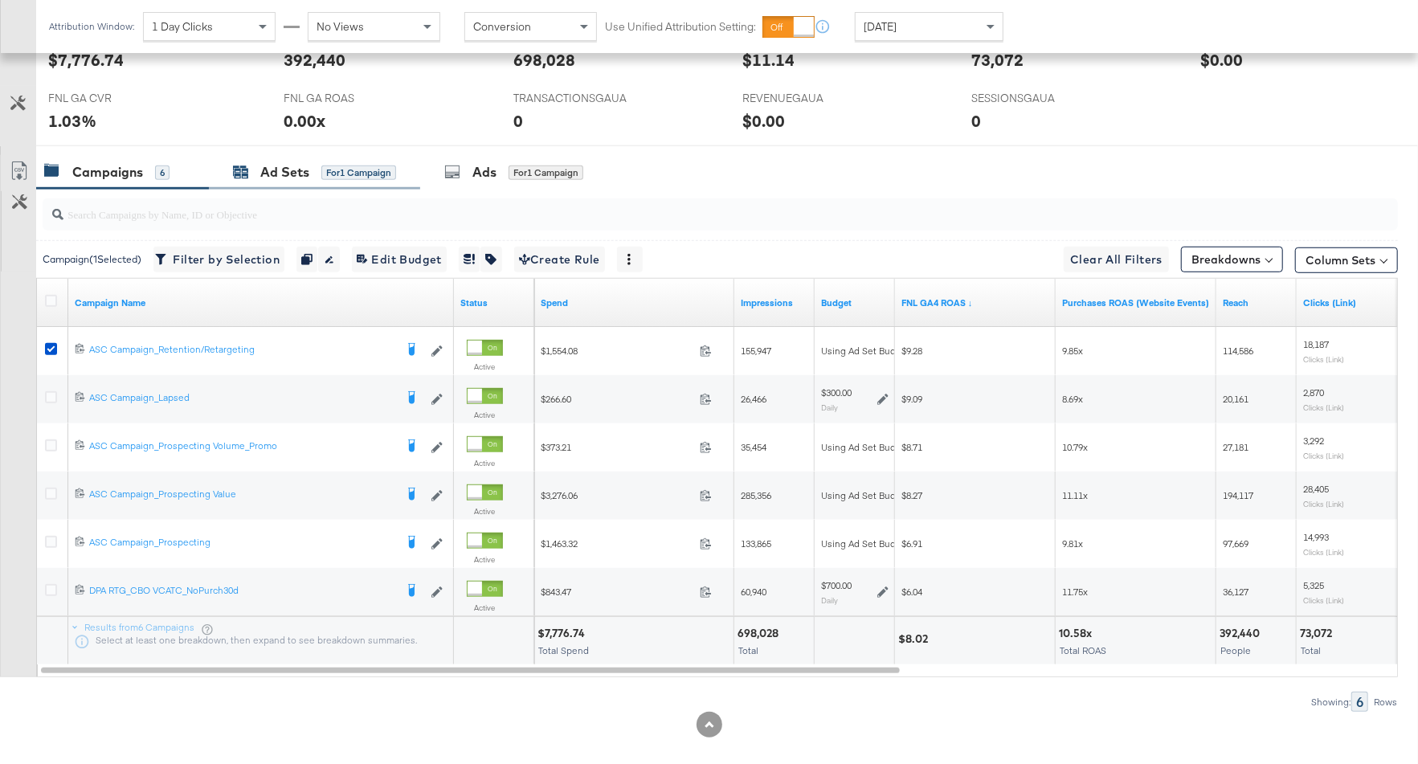
click at [294, 174] on div "Ad Sets" at bounding box center [284, 172] width 49 height 18
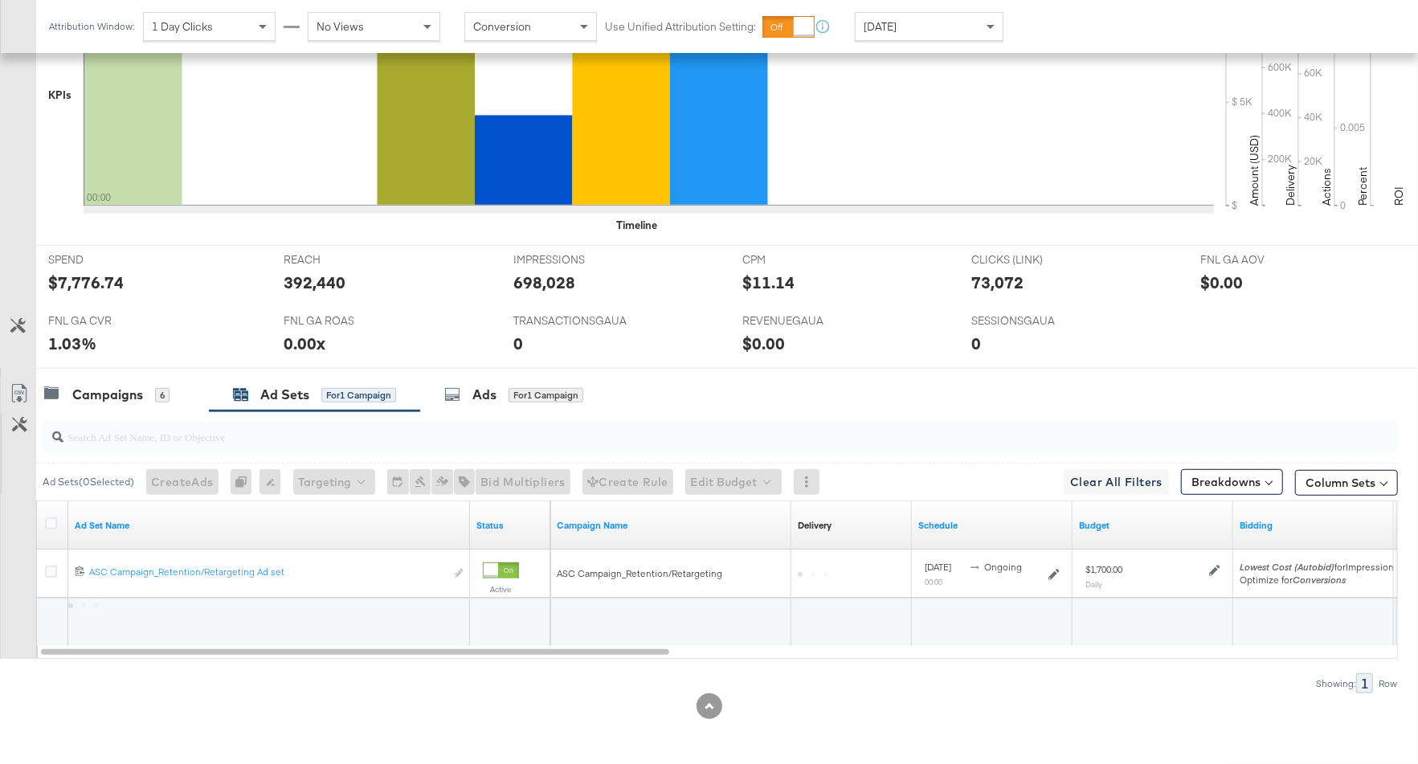
scroll to position [485, 0]
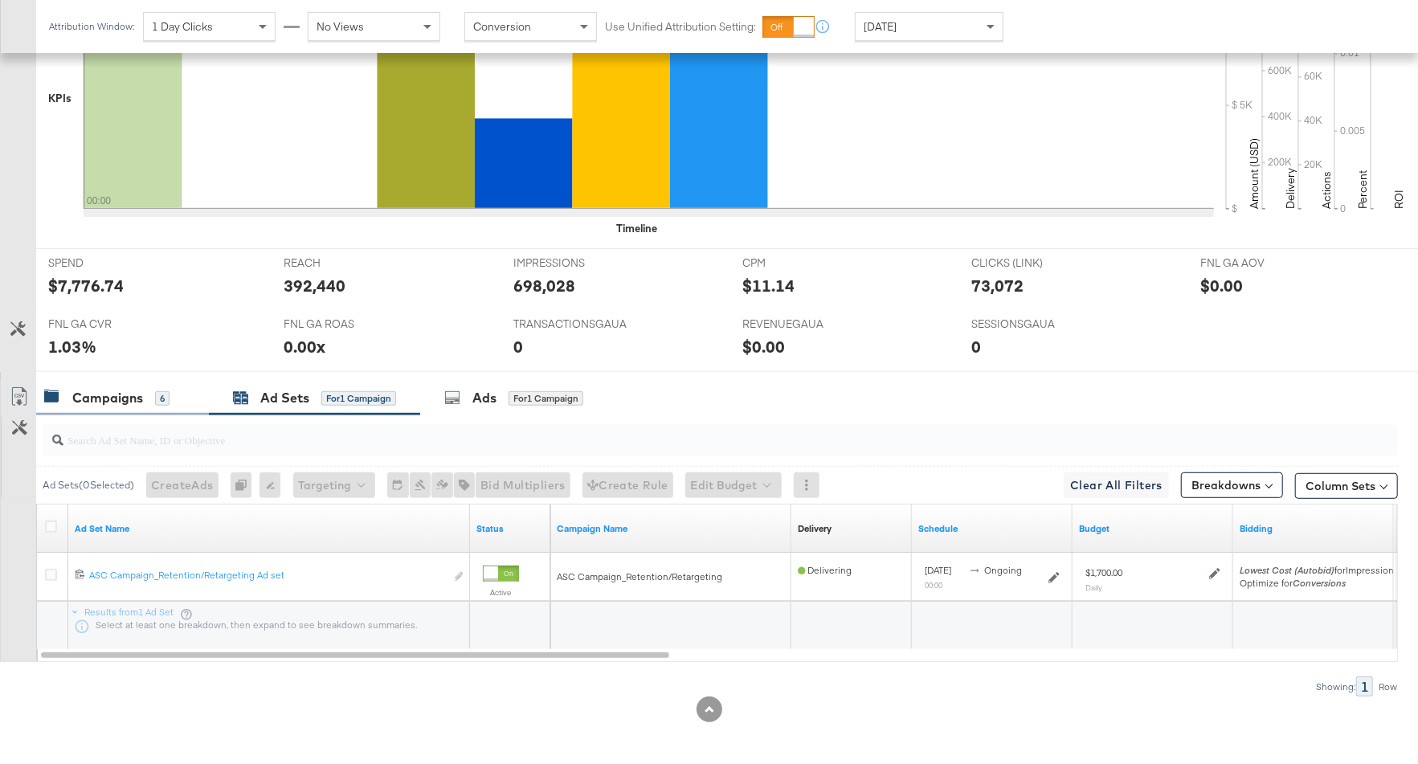
click at [138, 397] on div "Campaigns" at bounding box center [107, 398] width 71 height 18
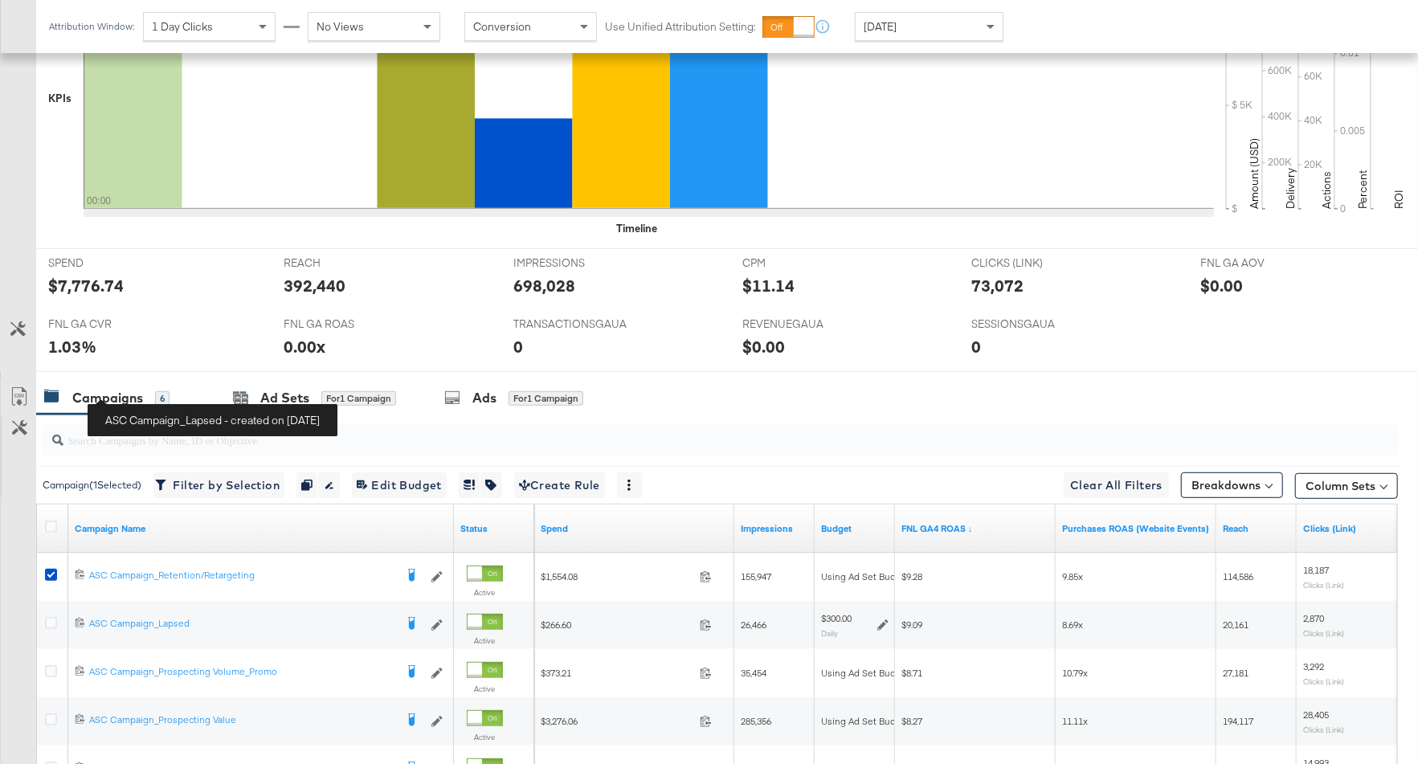
scroll to position [711, 0]
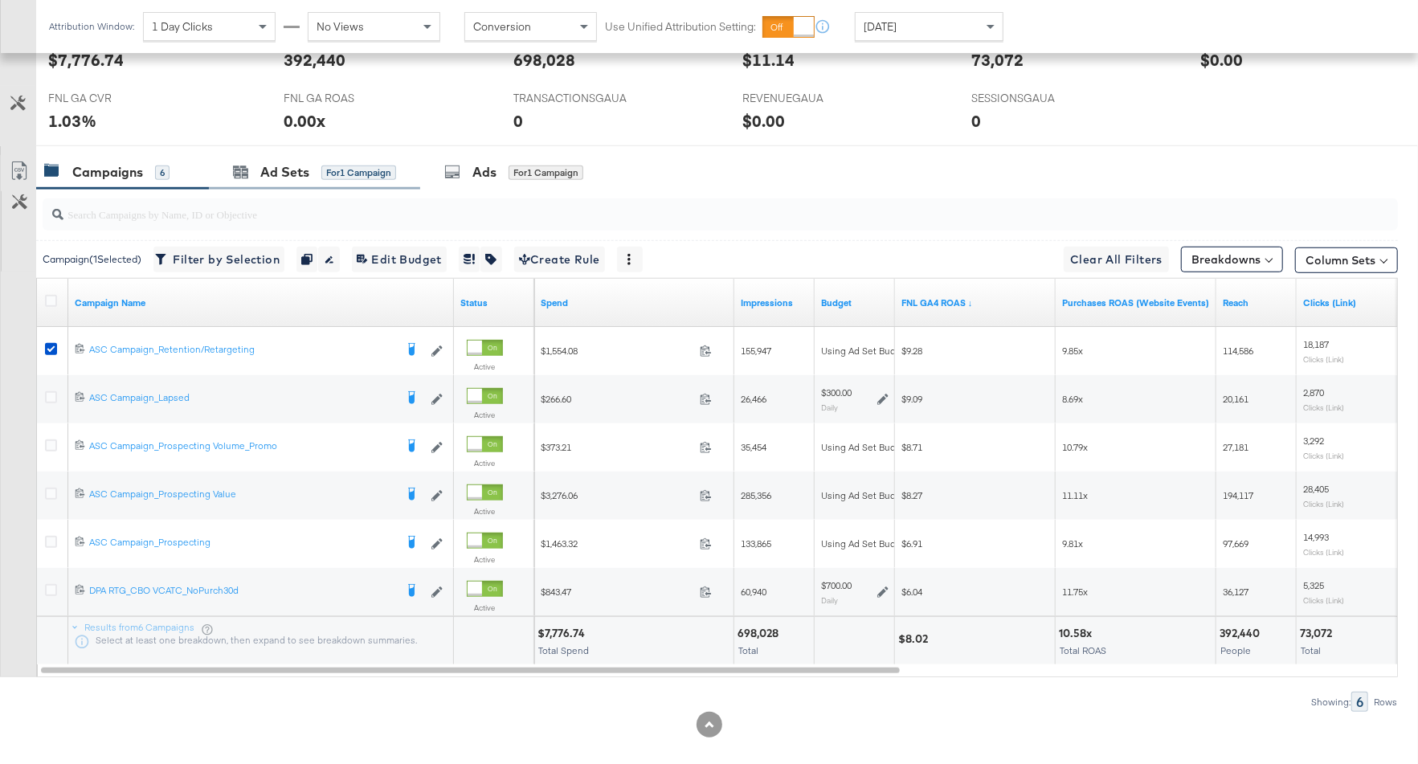
click at [308, 180] on div "Ad Sets for 1 Campaign" at bounding box center [314, 172] width 211 height 35
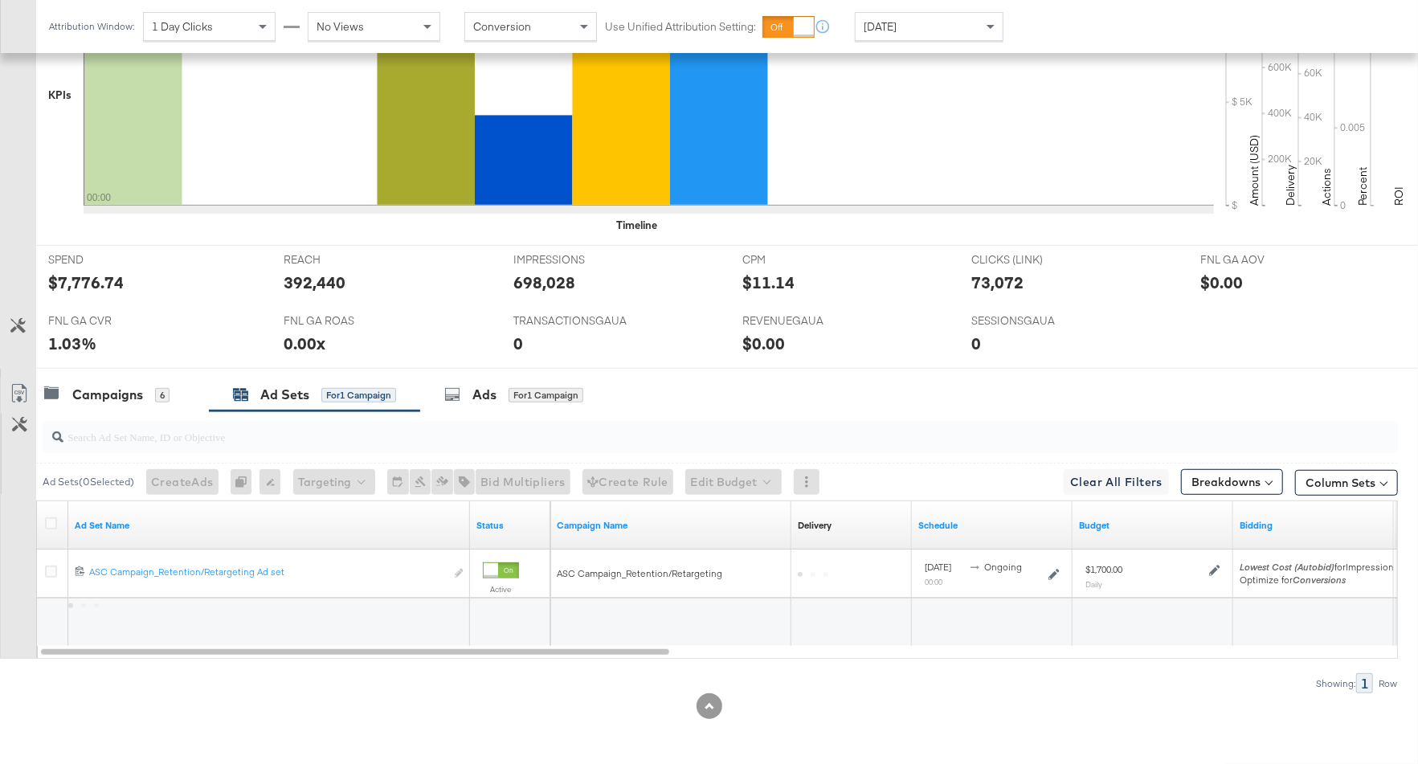
scroll to position [485, 0]
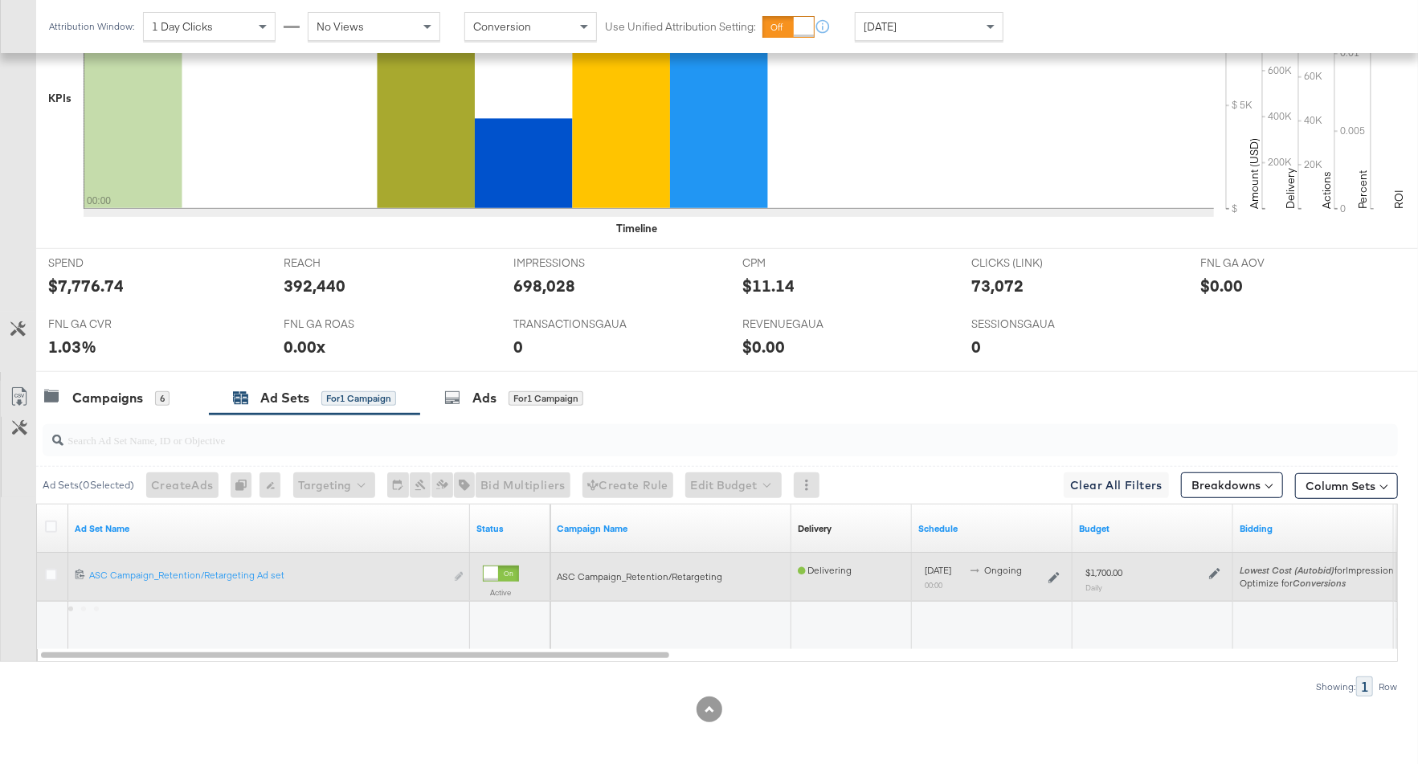
click at [1215, 571] on icon at bounding box center [1214, 573] width 11 height 11
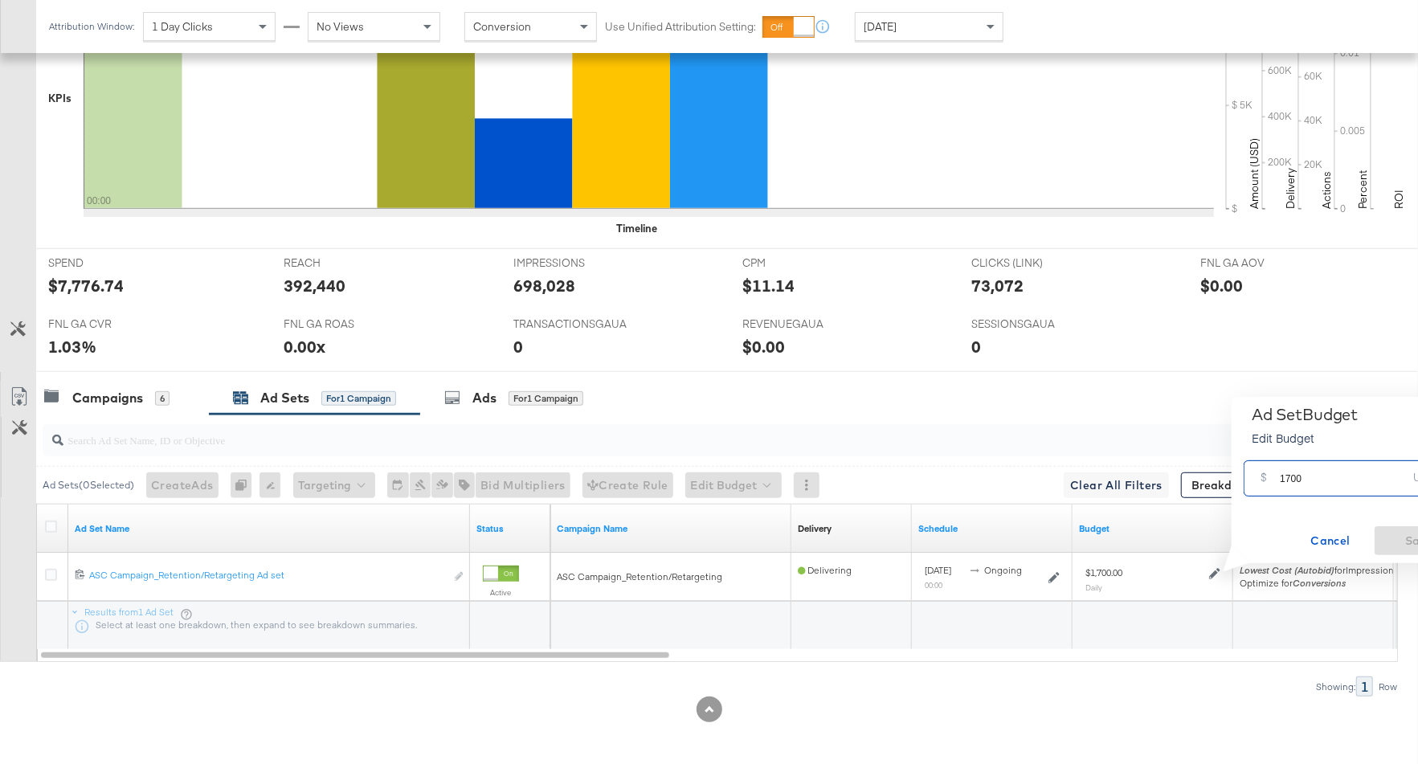
drag, startPoint x: 1305, startPoint y: 483, endPoint x: 1260, endPoint y: 481, distance: 45.8
click at [1260, 481] on div "$ 1700 USD" at bounding box center [1350, 478] width 215 height 36
type input "1500"
click at [1407, 544] on span "Save" at bounding box center [1419, 541] width 76 height 20
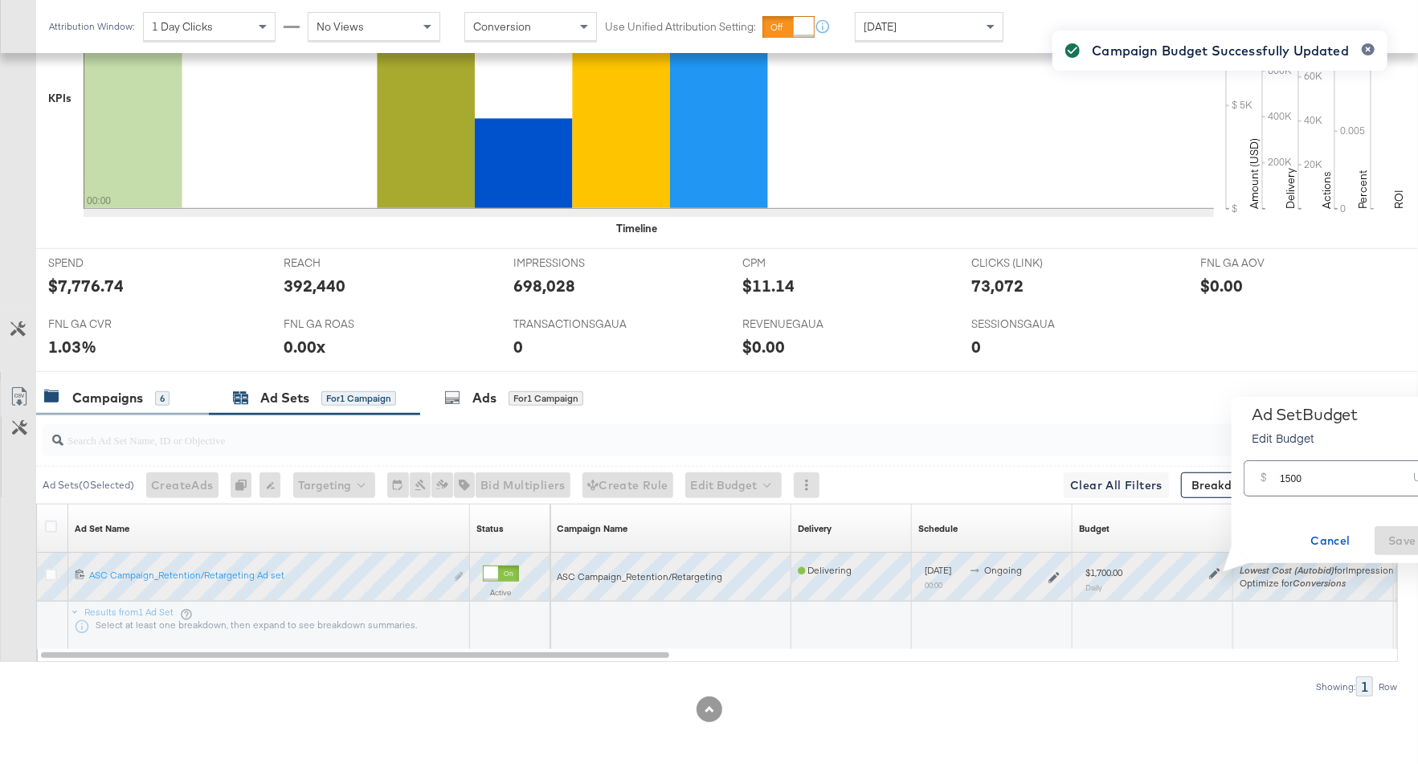
click at [144, 389] on div "Campaigns 6" at bounding box center [106, 398] width 125 height 18
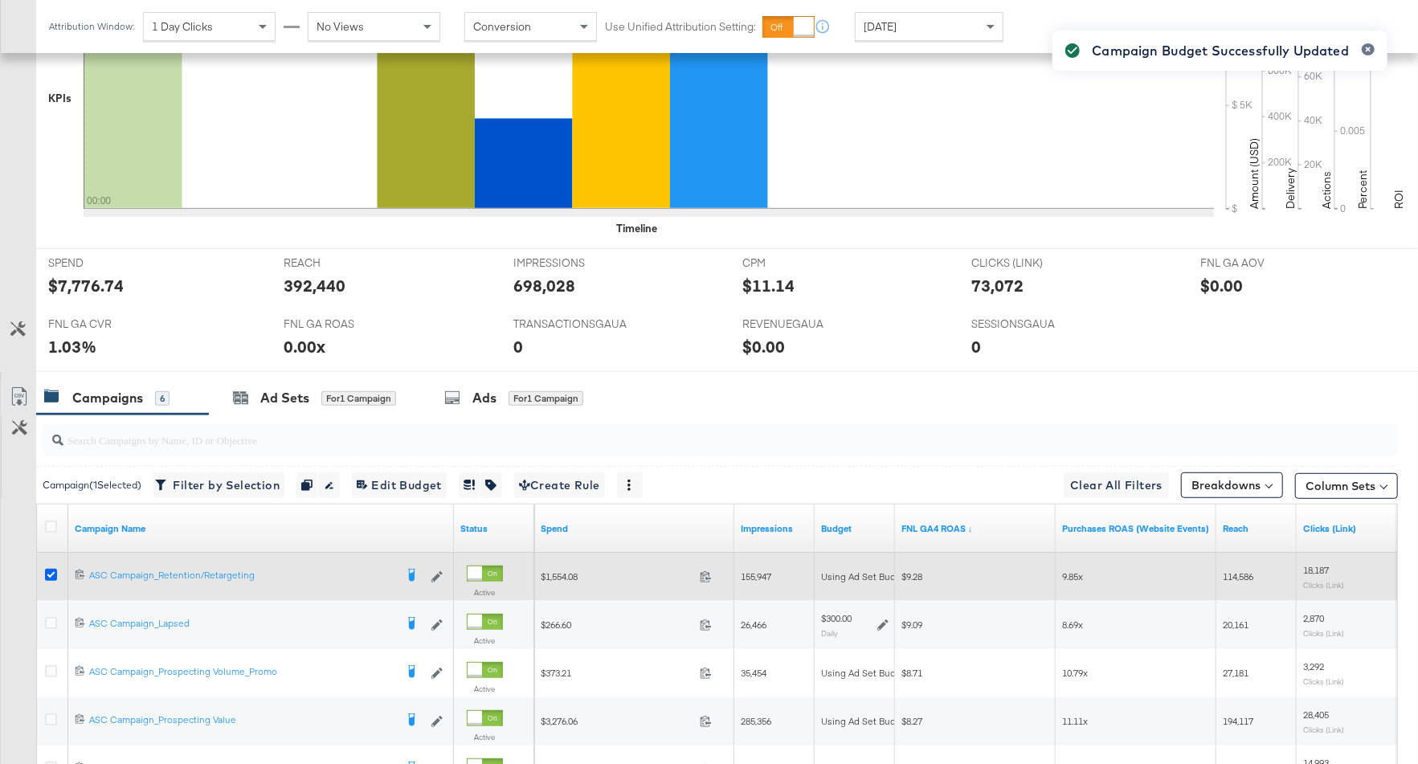
click at [49, 569] on icon at bounding box center [51, 575] width 12 height 12
click at [0, 0] on input "checkbox" at bounding box center [0, 0] width 0 height 0
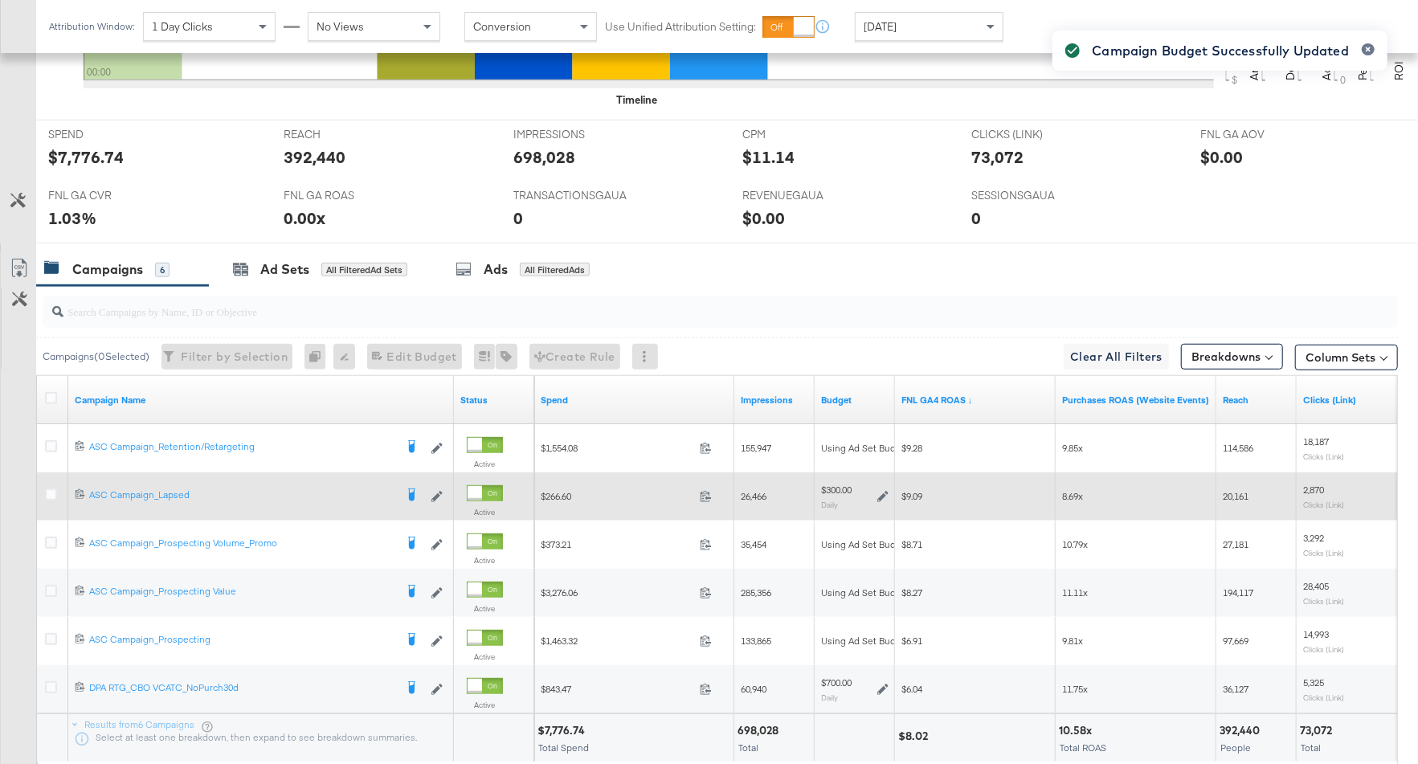
scroll to position [619, 0]
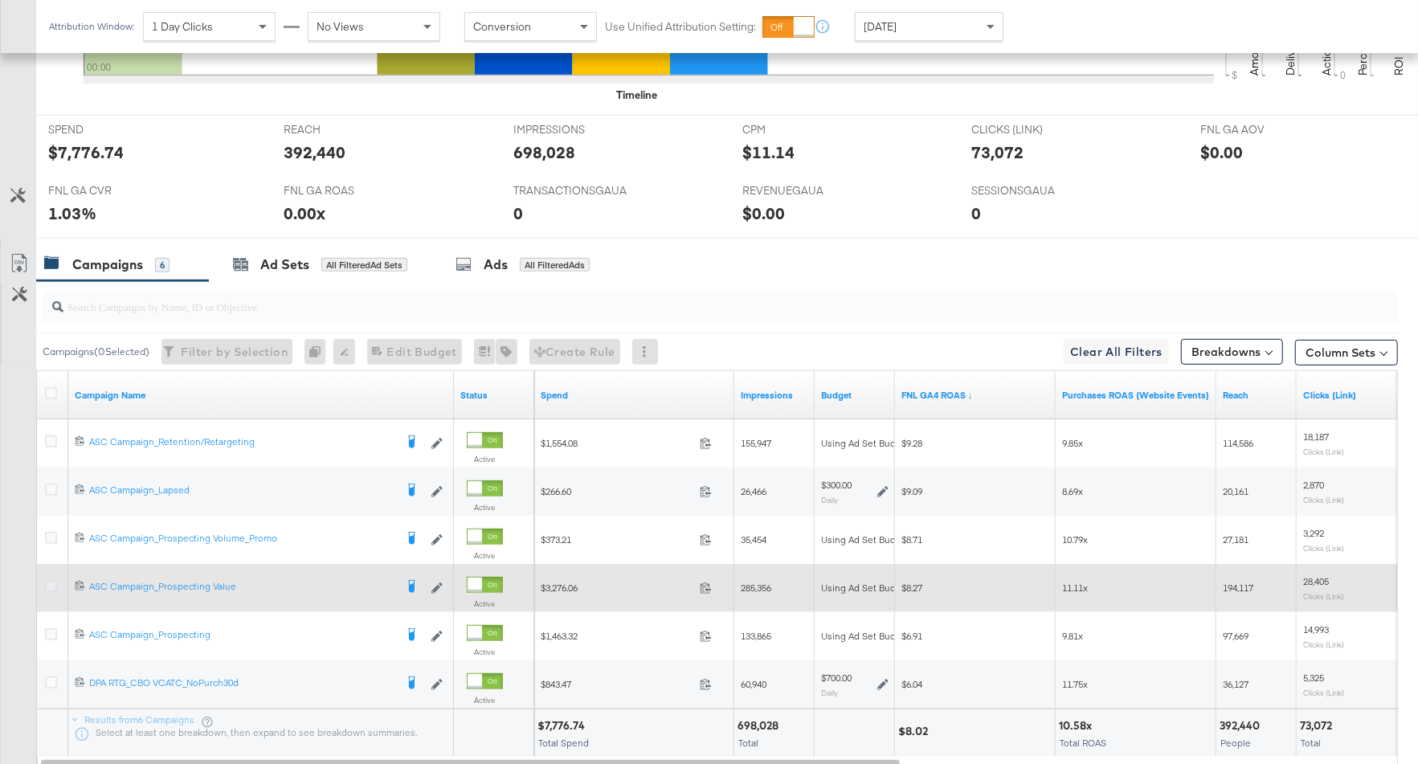
click at [49, 583] on icon at bounding box center [51, 586] width 12 height 12
click at [0, 0] on input "checkbox" at bounding box center [0, 0] width 0 height 0
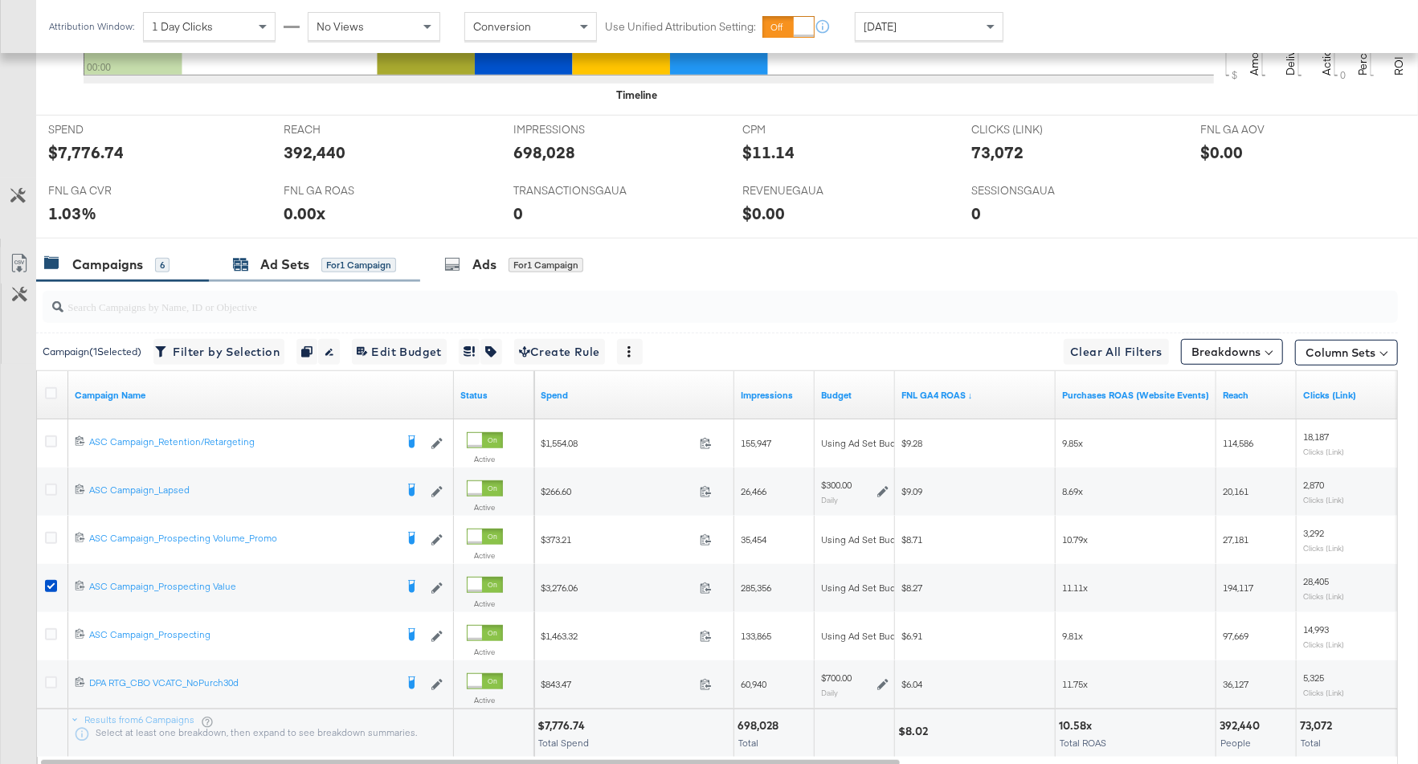
click at [347, 262] on div "for 1 Campaign" at bounding box center [358, 265] width 75 height 14
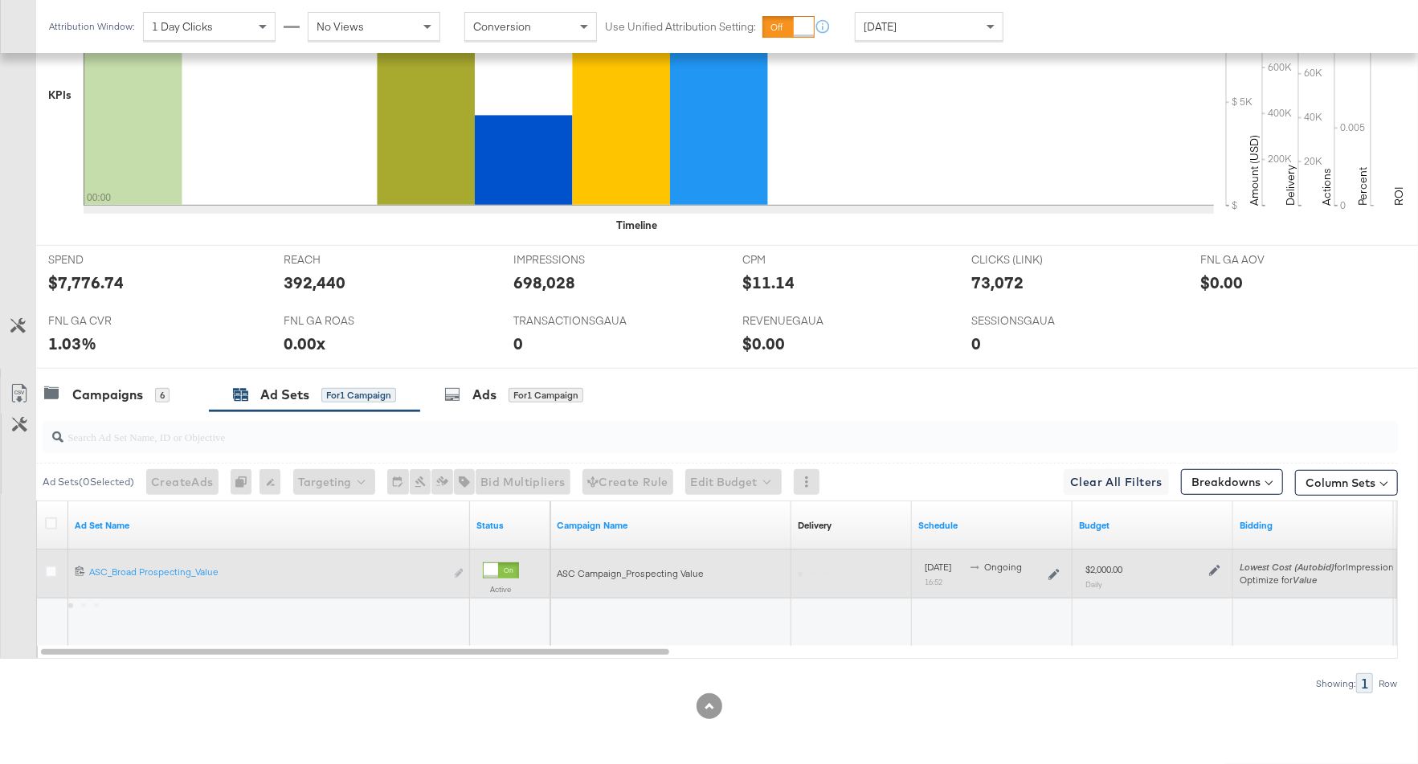
scroll to position [485, 0]
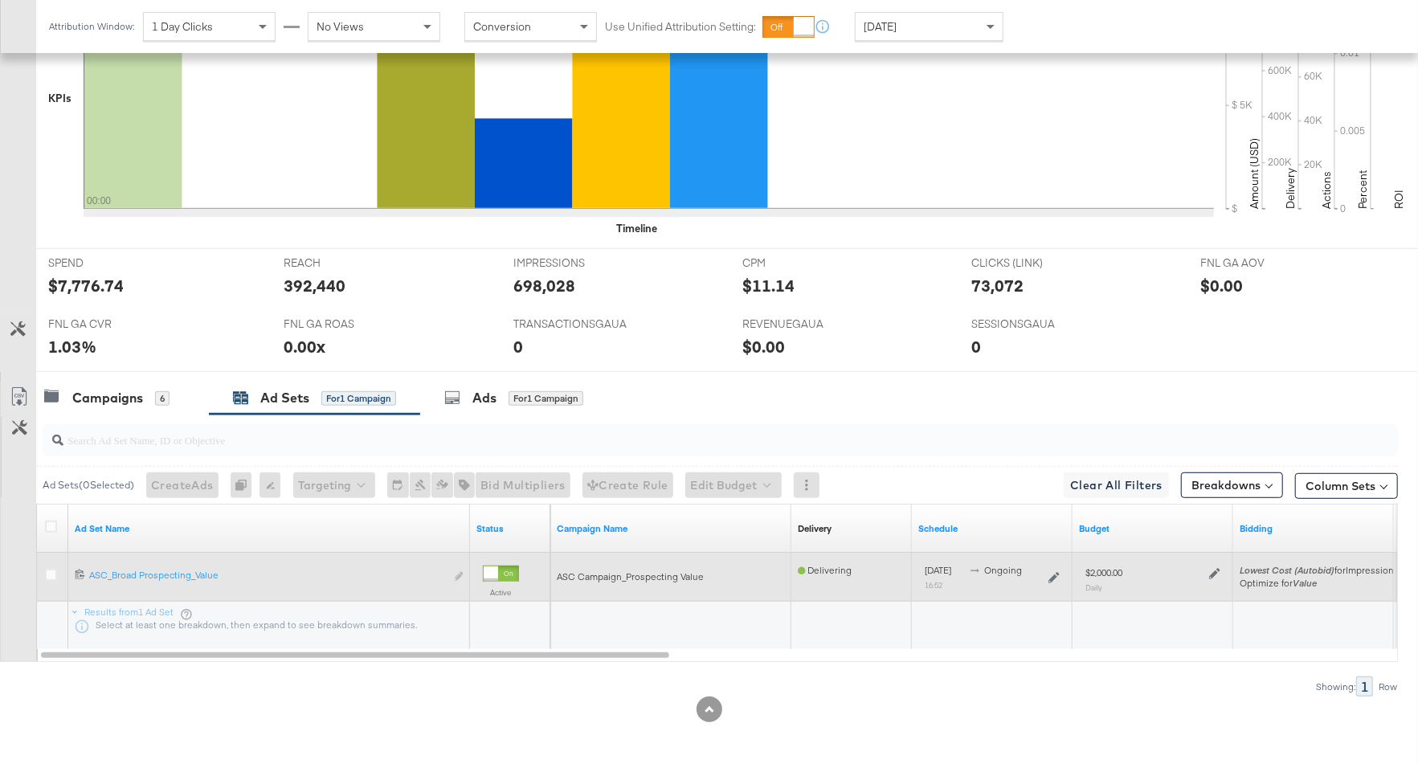
click at [1209, 570] on icon at bounding box center [1214, 573] width 11 height 11
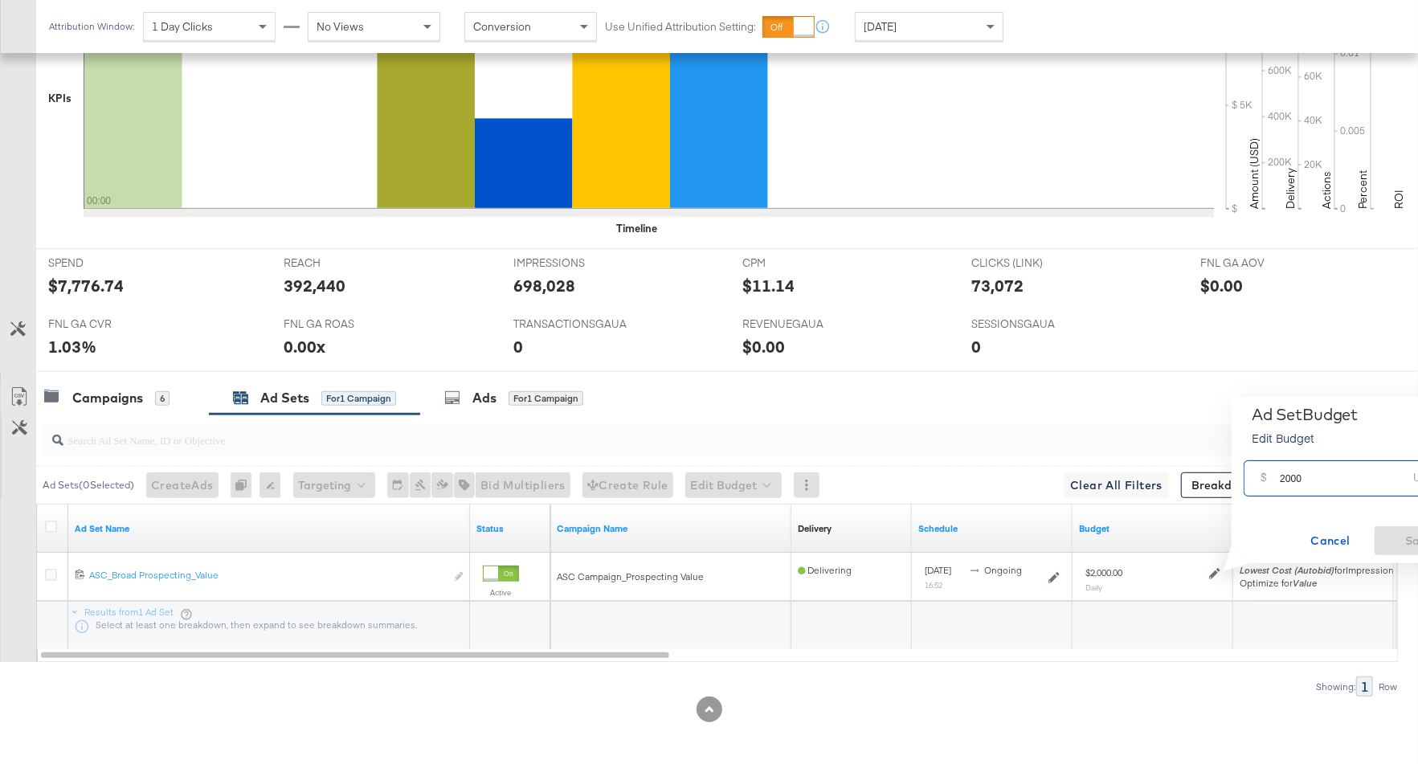
drag, startPoint x: 1322, startPoint y: 482, endPoint x: 1256, endPoint y: 476, distance: 66.2
click at [1256, 476] on div "$ 2000 USD" at bounding box center [1350, 478] width 215 height 36
type input "1700"
click at [1403, 537] on span "Save" at bounding box center [1419, 541] width 76 height 20
click at [129, 398] on div "Campaigns" at bounding box center [107, 398] width 71 height 18
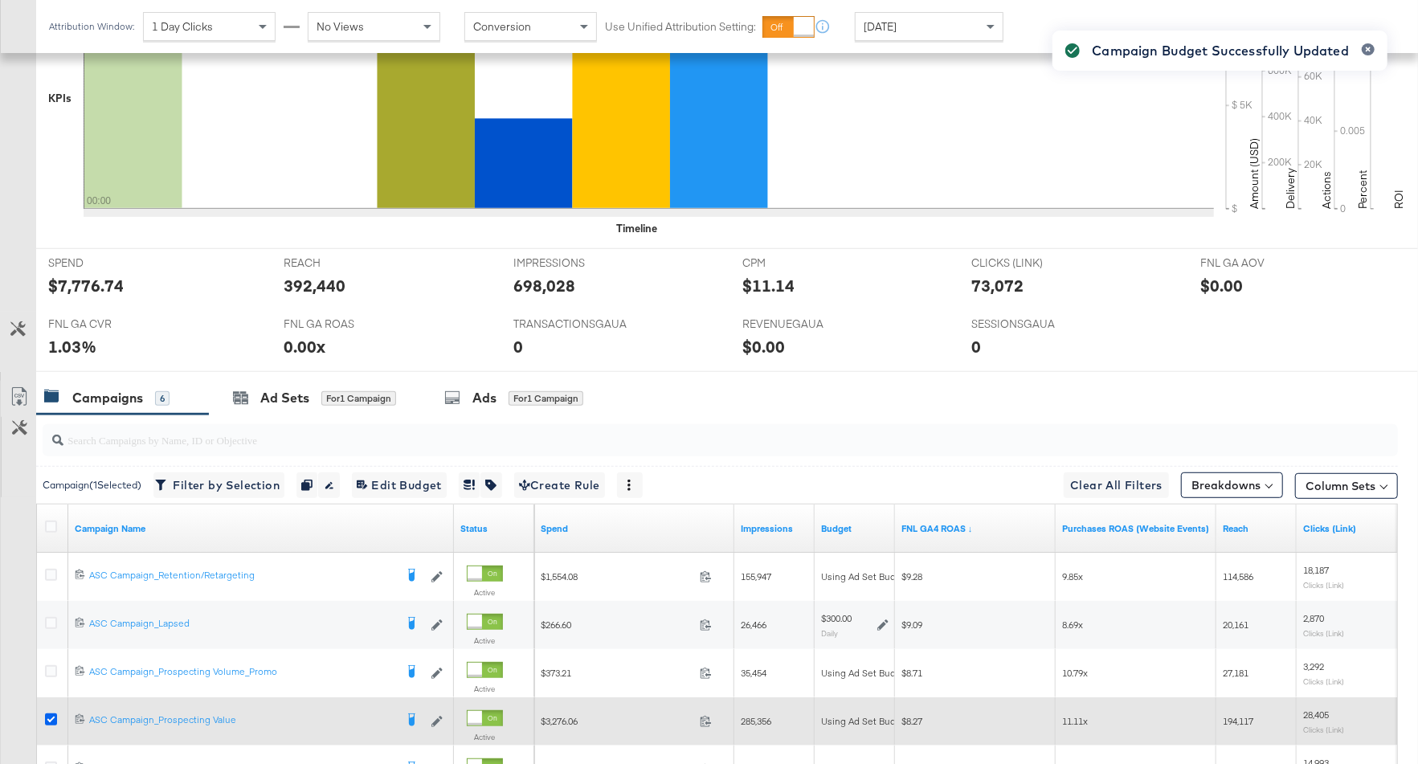
click at [48, 714] on icon at bounding box center [51, 719] width 12 height 12
click at [0, 0] on input "checkbox" at bounding box center [0, 0] width 0 height 0
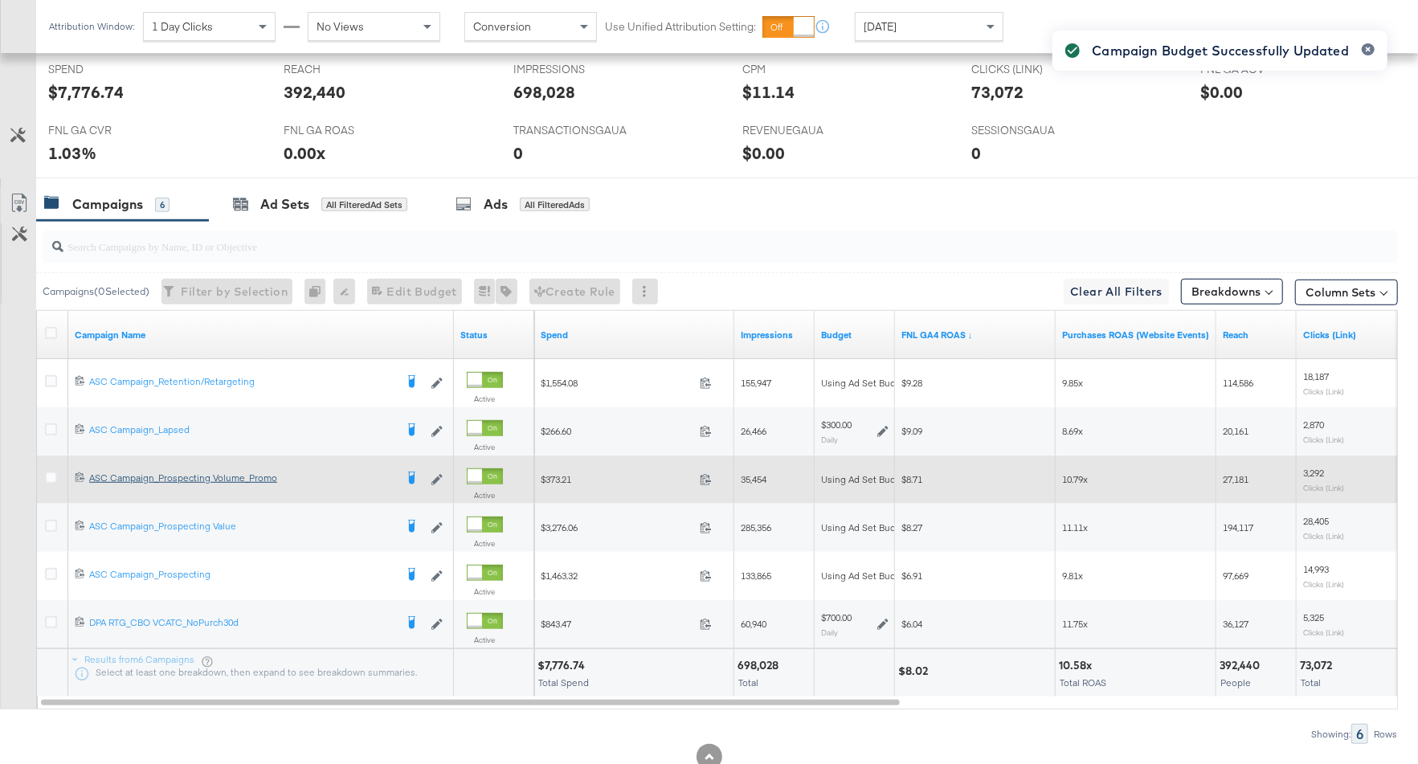
scroll to position [694, 0]
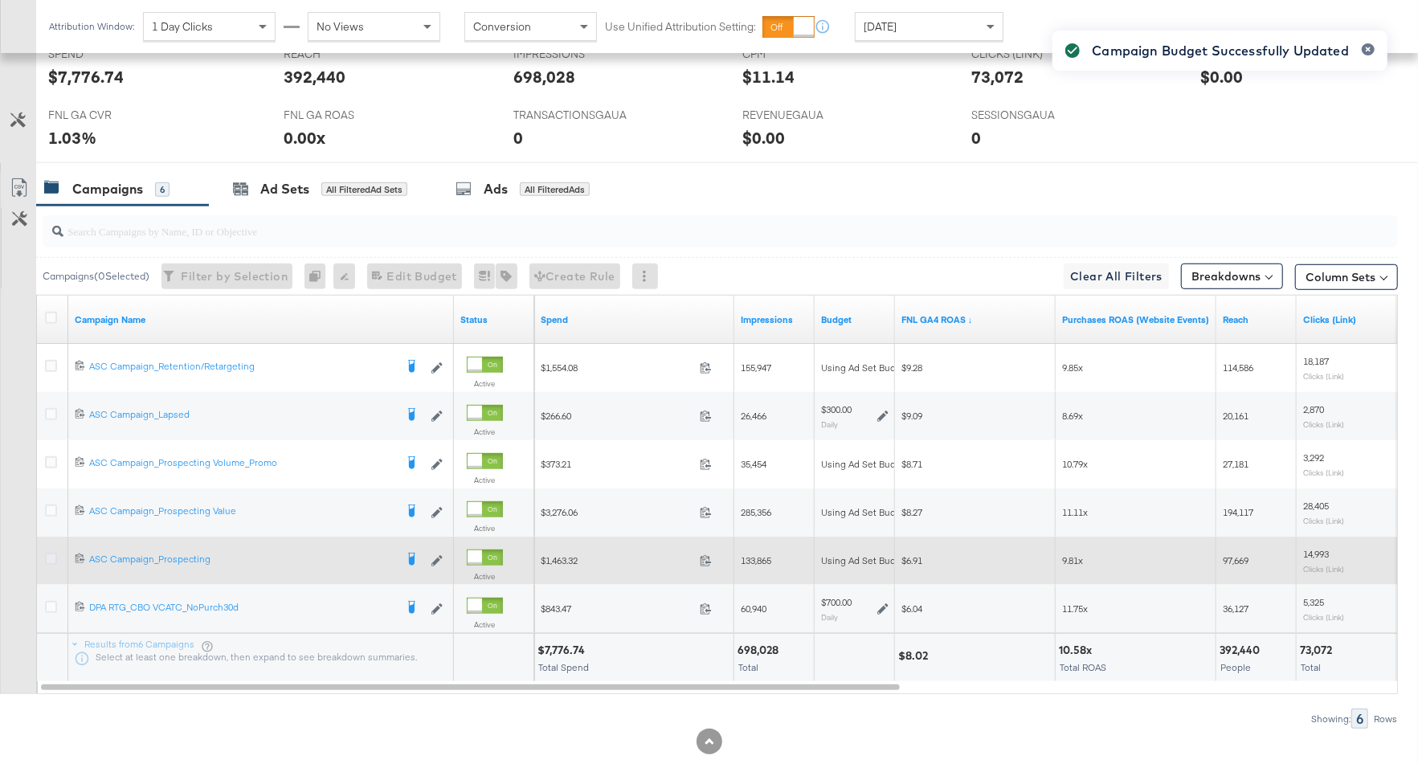
click at [48, 557] on icon at bounding box center [51, 559] width 12 height 12
click at [0, 0] on input "checkbox" at bounding box center [0, 0] width 0 height 0
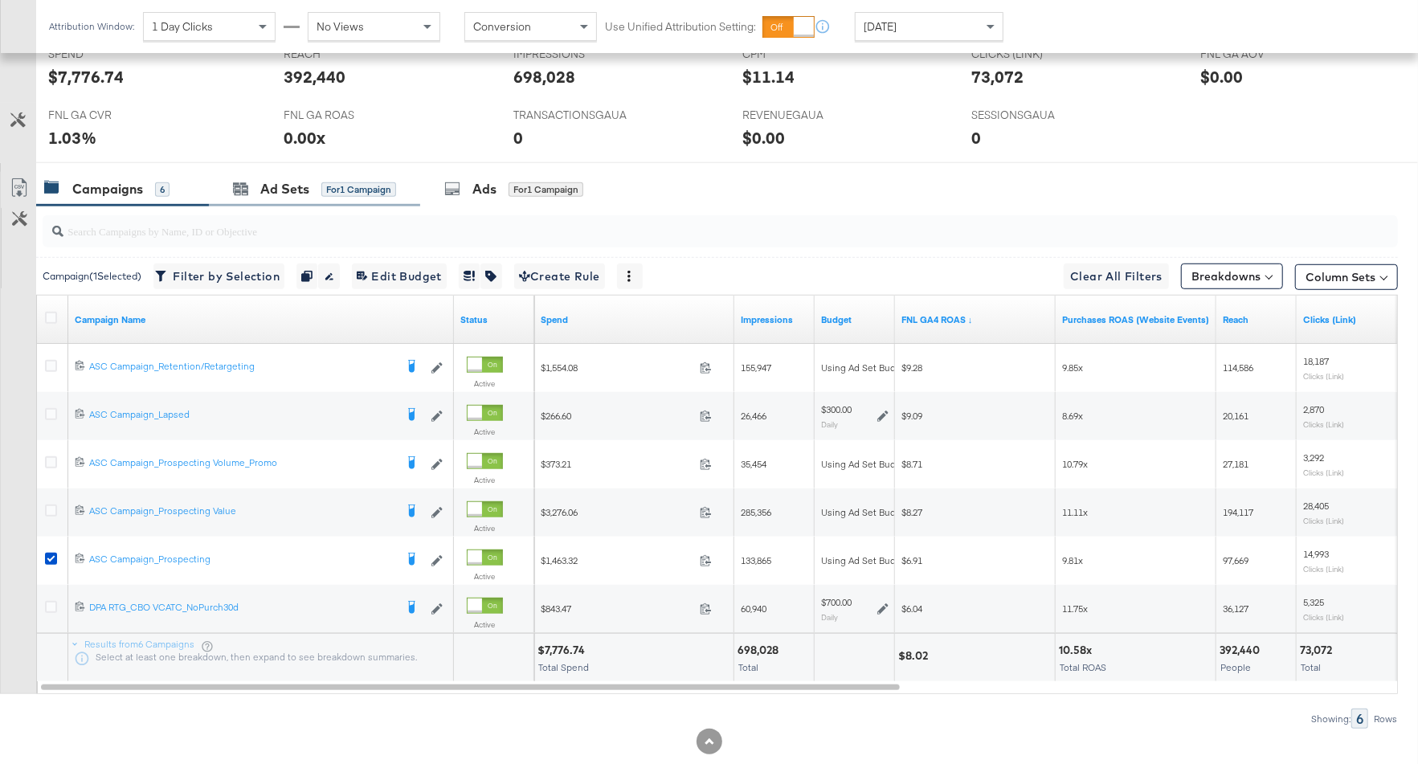
click at [313, 199] on div "Ad Sets for 1 Campaign" at bounding box center [314, 189] width 211 height 35
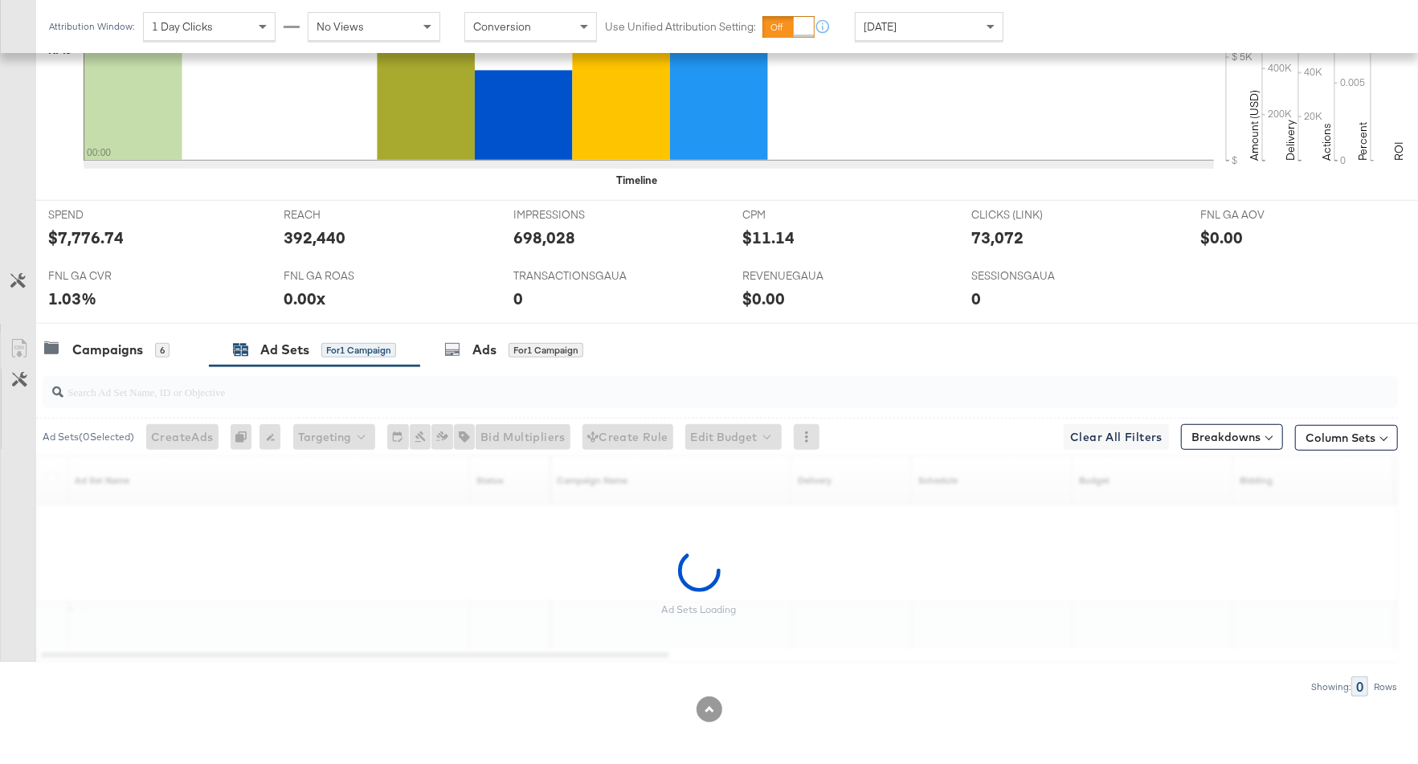
scroll to position [485, 0]
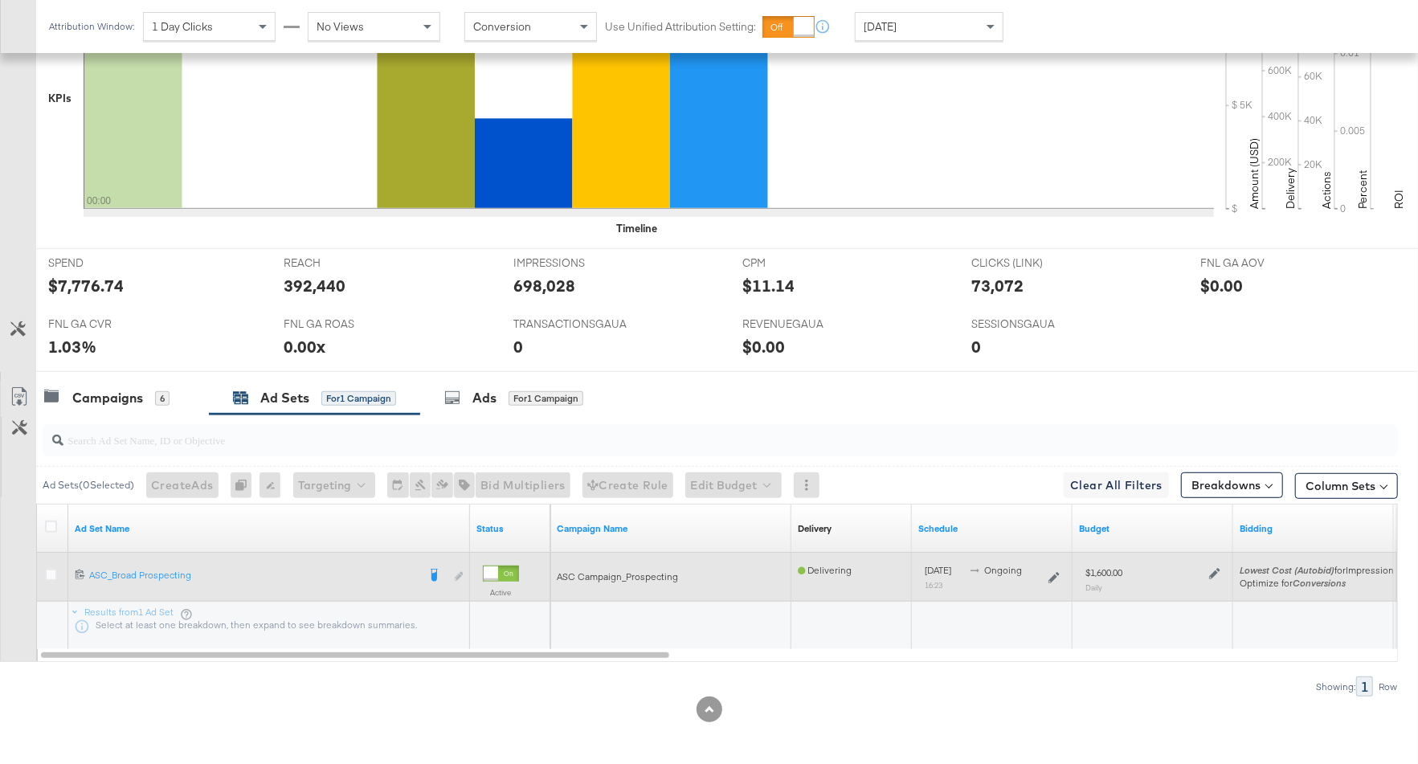
click at [1218, 570] on icon at bounding box center [1214, 573] width 11 height 11
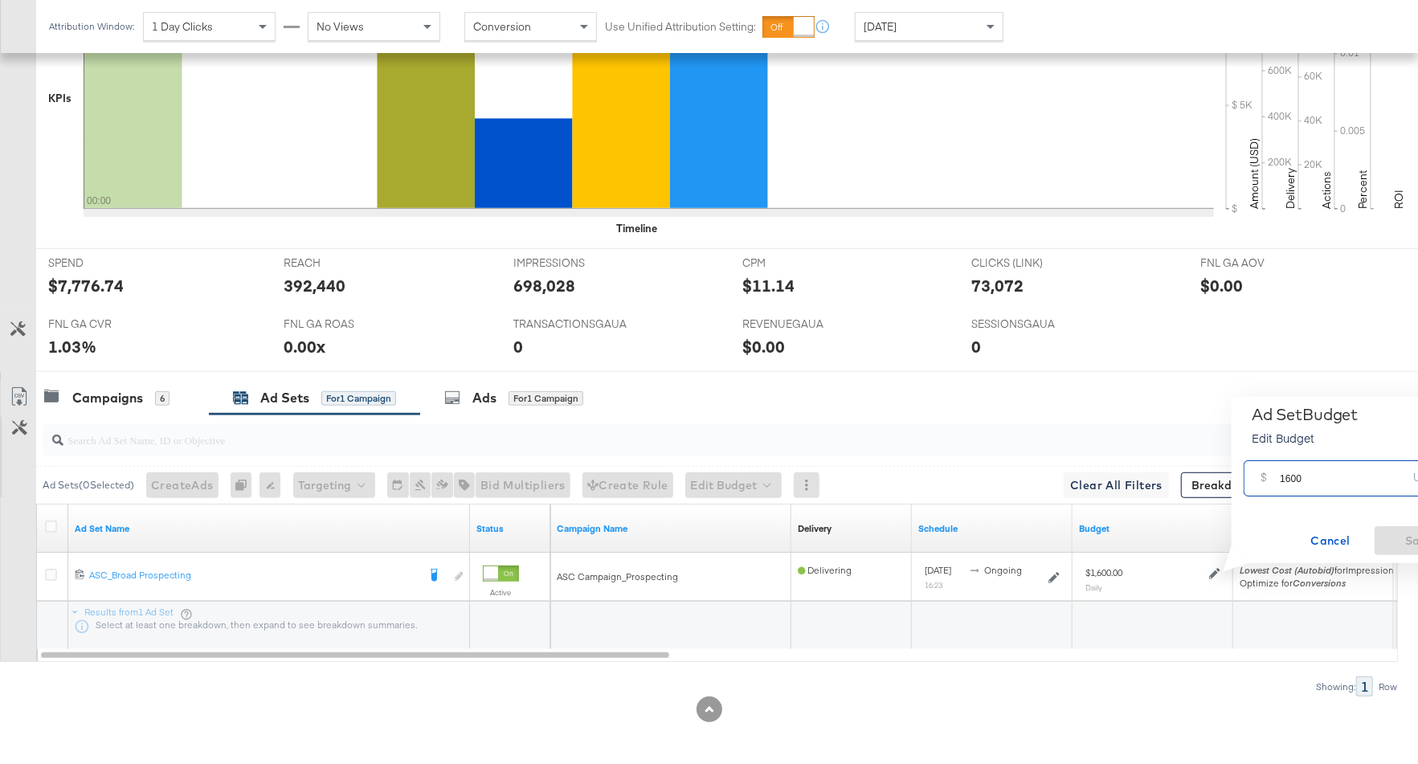
drag, startPoint x: 1307, startPoint y: 481, endPoint x: 1257, endPoint y: 468, distance: 51.6
click at [1257, 468] on div "$ 1600 USD" at bounding box center [1350, 478] width 215 height 36
type input "1400"
click at [1382, 536] on span "Save" at bounding box center [1419, 541] width 76 height 20
click at [130, 406] on div "Campaigns 6" at bounding box center [122, 398] width 173 height 35
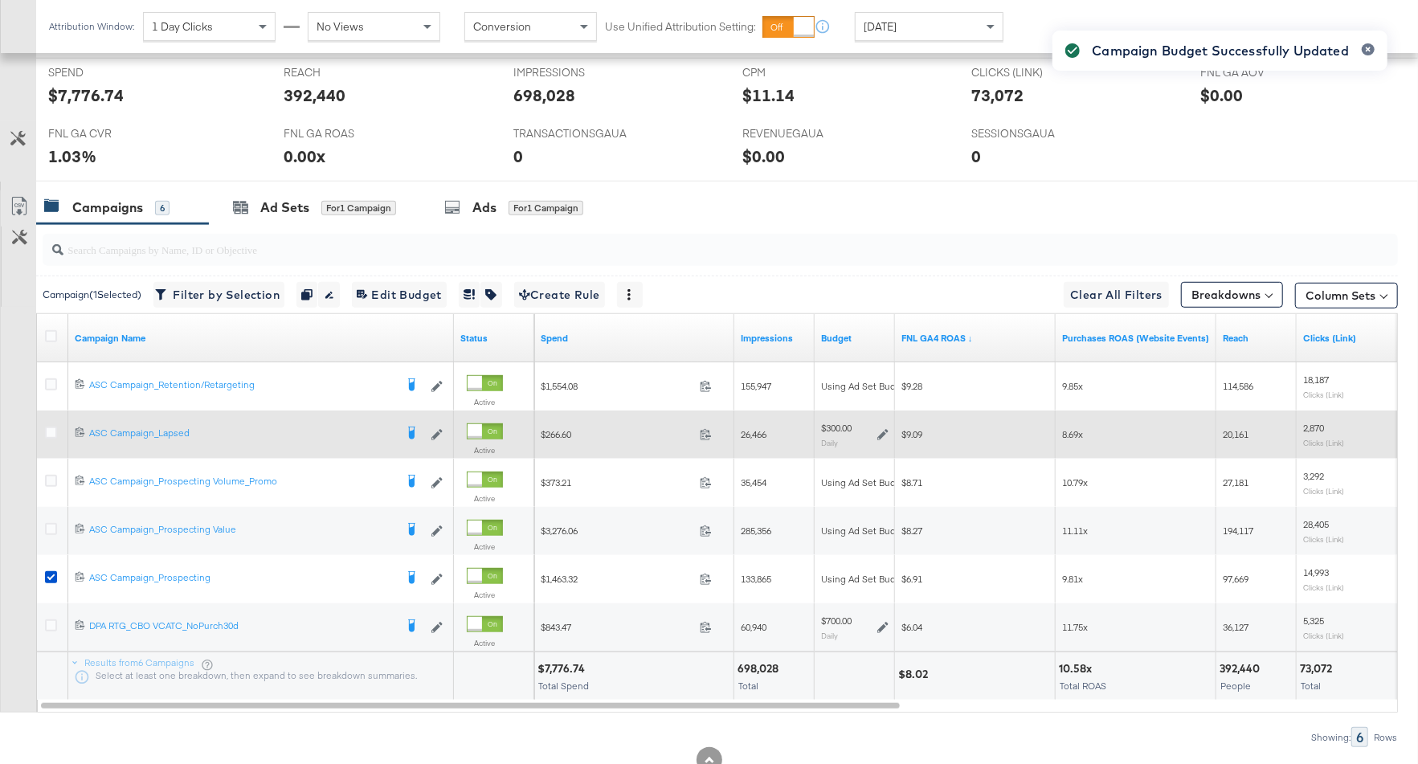
scroll to position [676, 0]
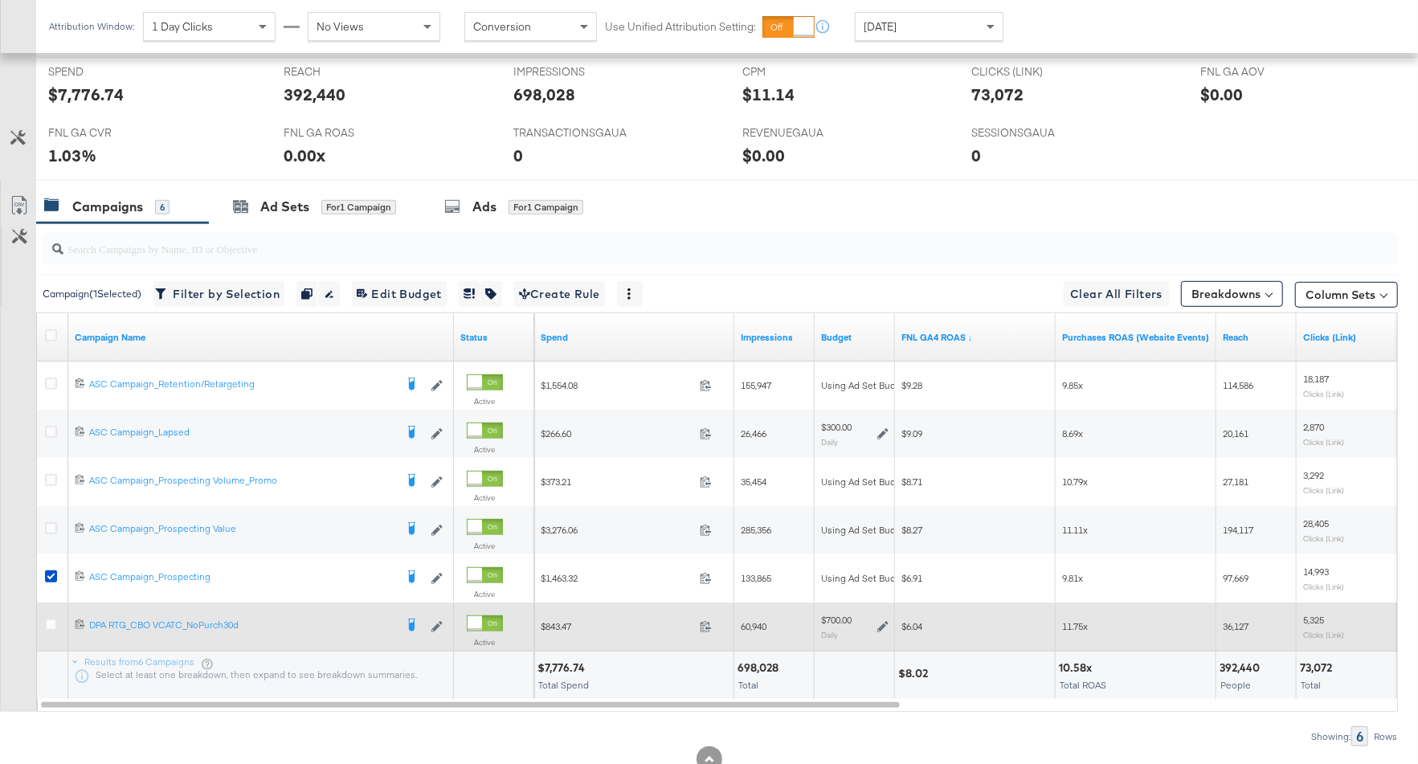
click at [884, 621] on icon at bounding box center [882, 626] width 11 height 11
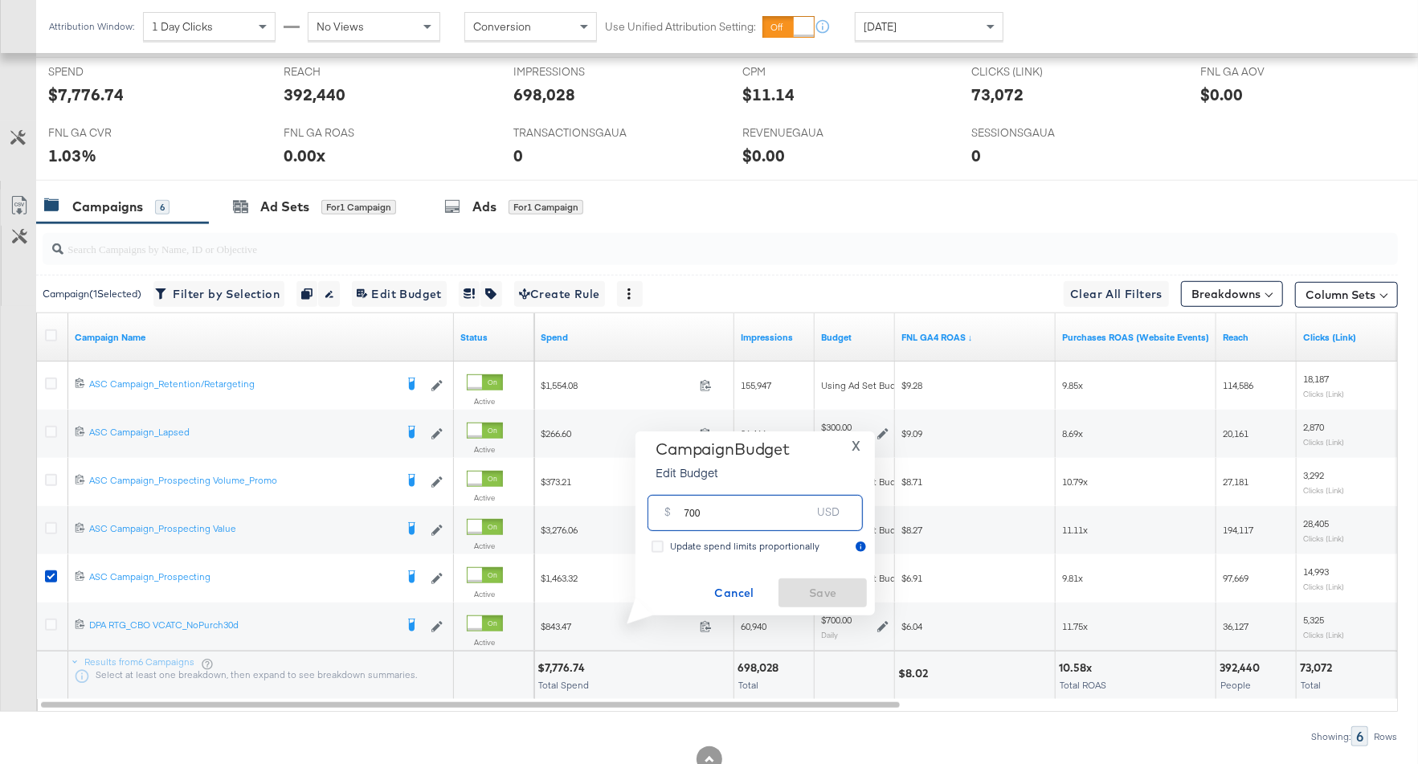
drag, startPoint x: 711, startPoint y: 517, endPoint x: 663, endPoint y: 517, distance: 48.2
click at [663, 517] on div "$ 700 USD" at bounding box center [754, 513] width 215 height 36
type input "500"
click at [815, 591] on span "Save" at bounding box center [823, 593] width 76 height 20
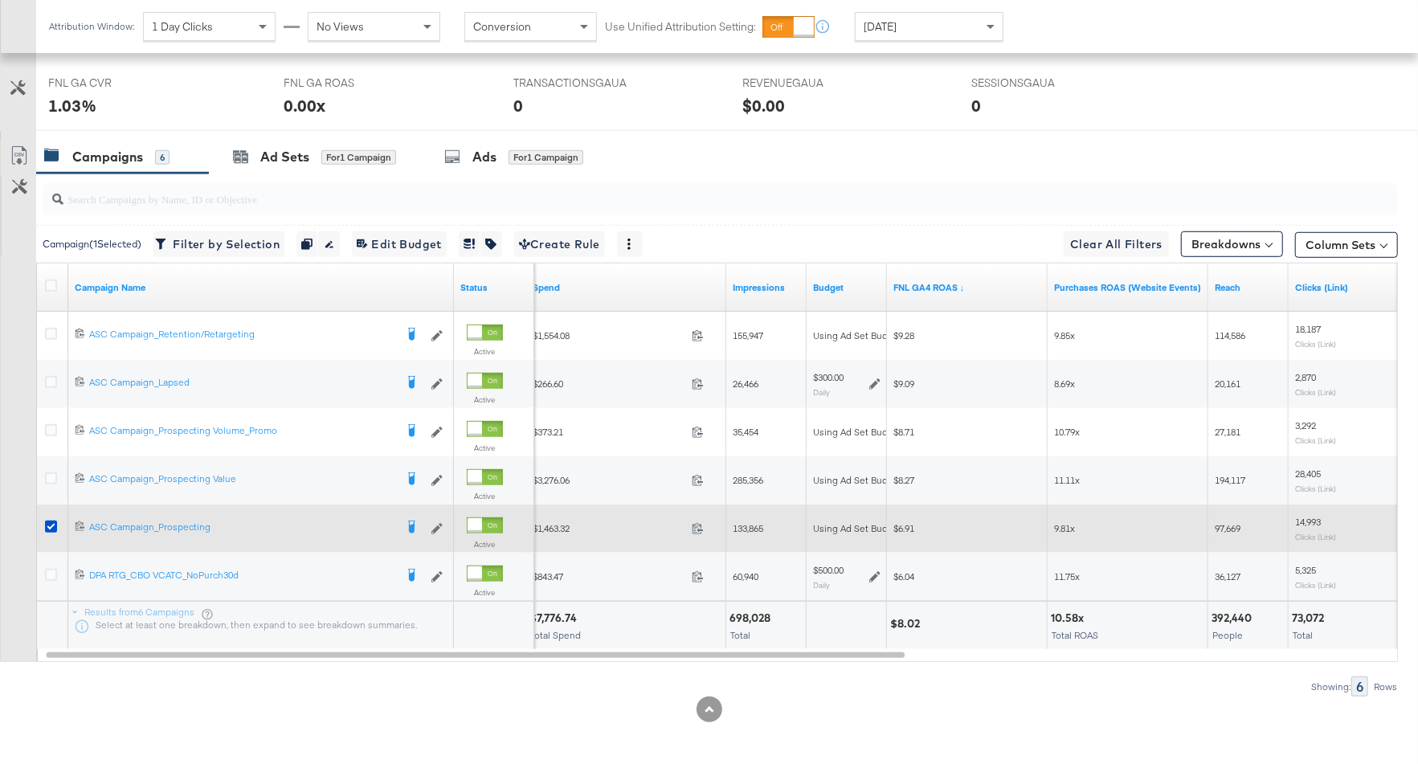
scroll to position [0, 0]
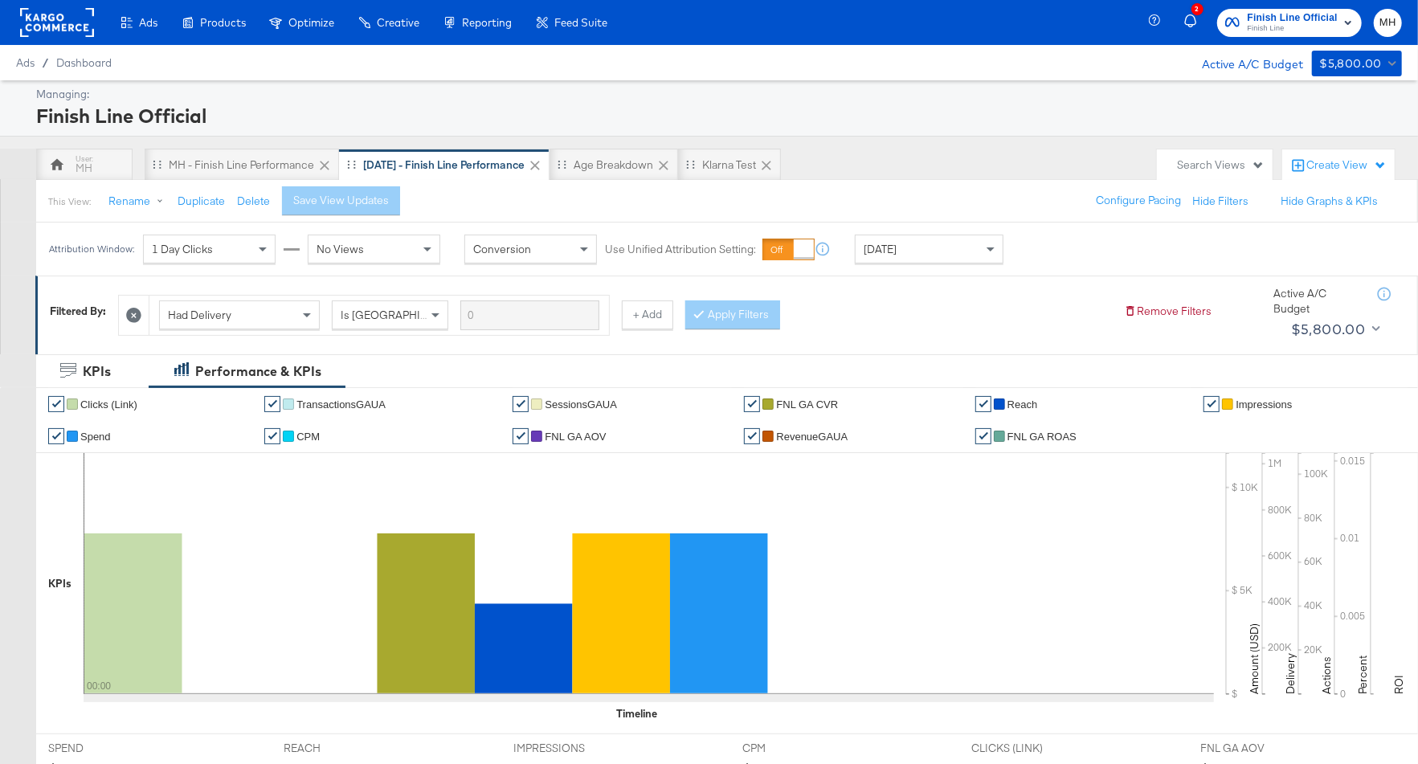
click at [1316, 14] on span "Finish Line Official" at bounding box center [1292, 18] width 90 height 17
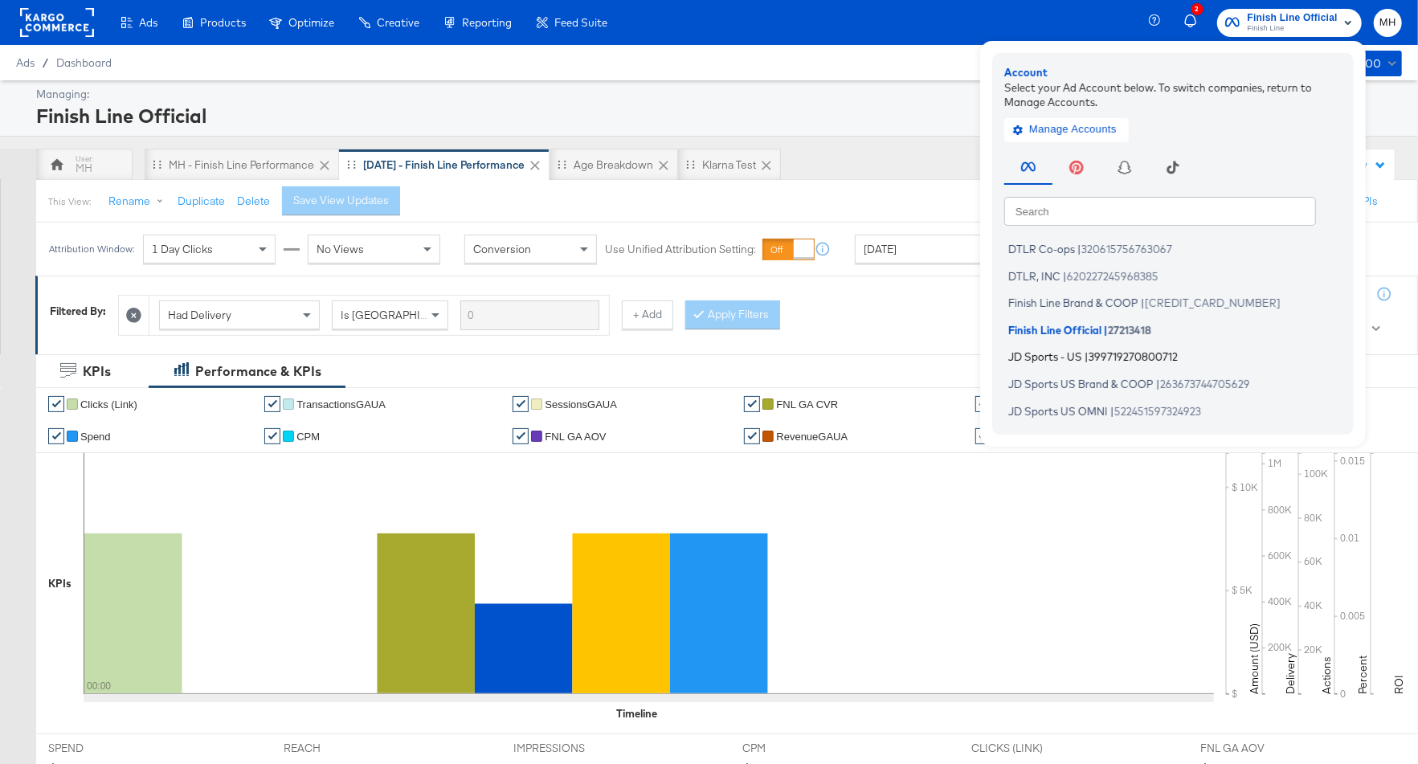
click at [1078, 360] on span "JD Sports - US" at bounding box center [1045, 356] width 74 height 13
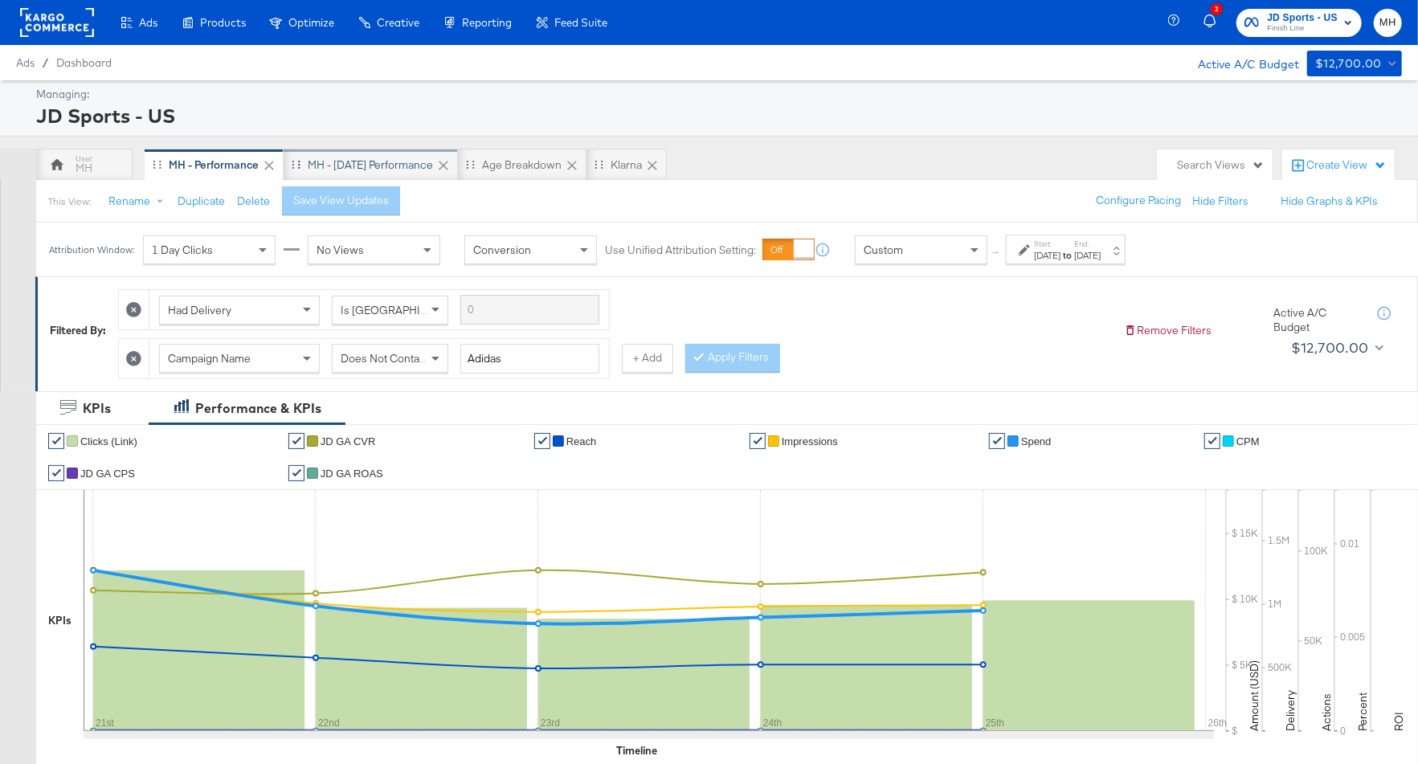
click at [394, 169] on div "MH - Yesterday Performance" at bounding box center [370, 164] width 125 height 15
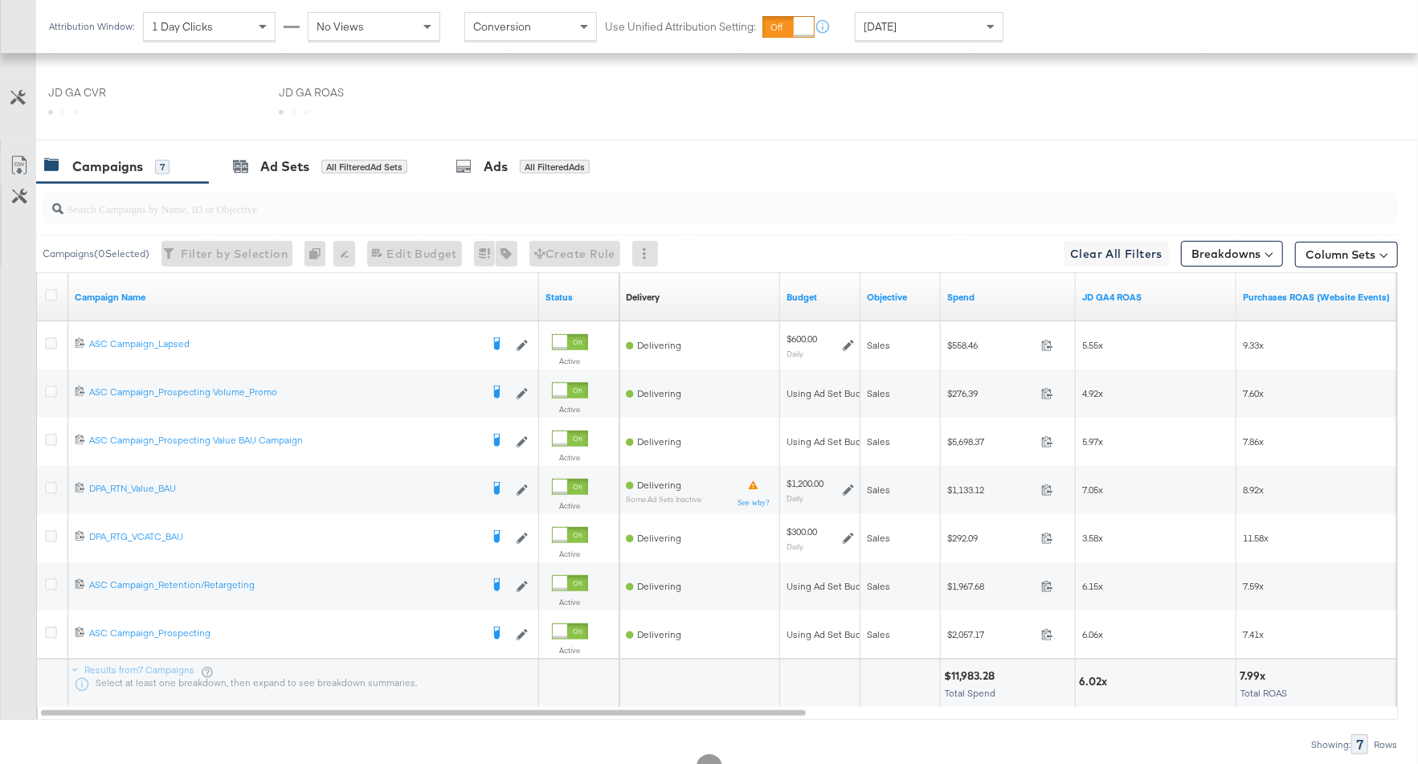
scroll to position [808, 0]
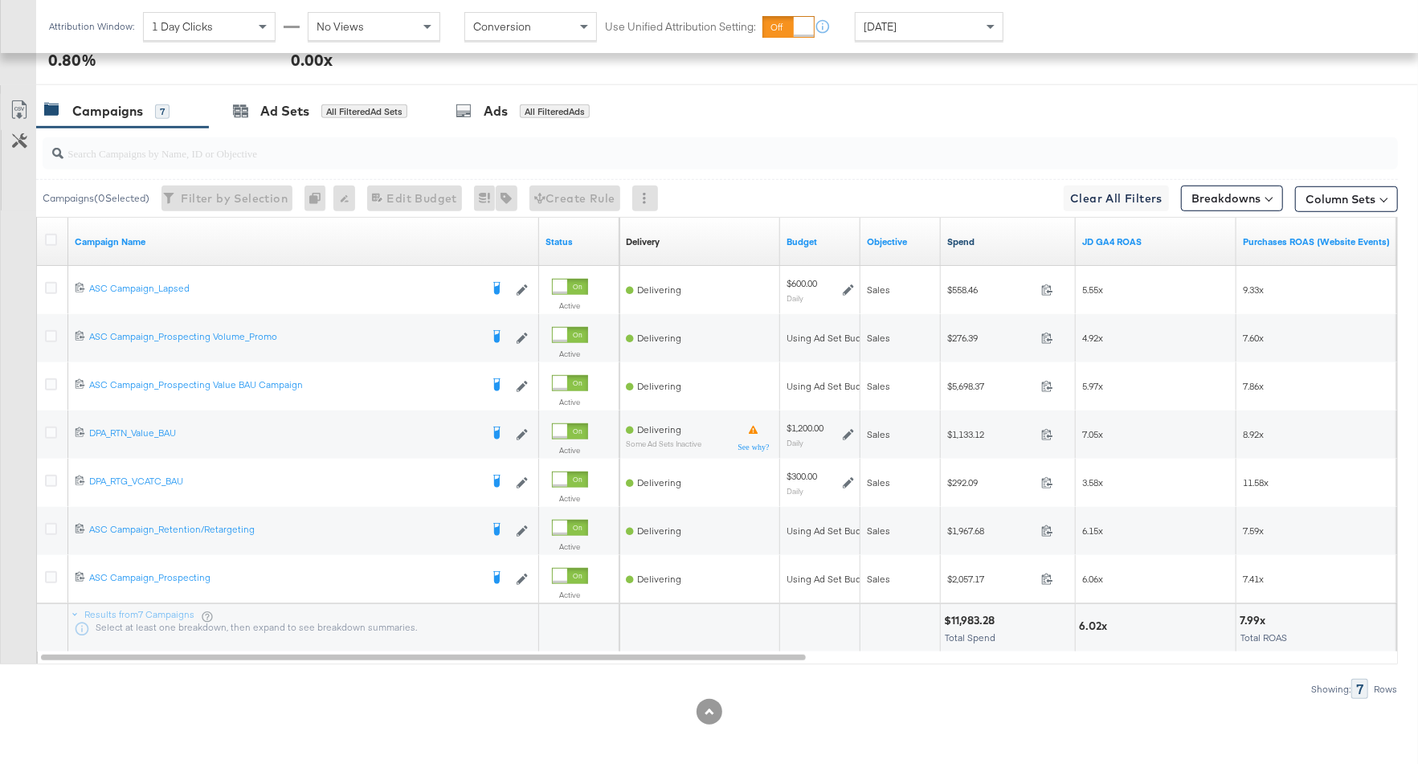
click at [986, 236] on link "Spend" at bounding box center [1008, 241] width 122 height 13
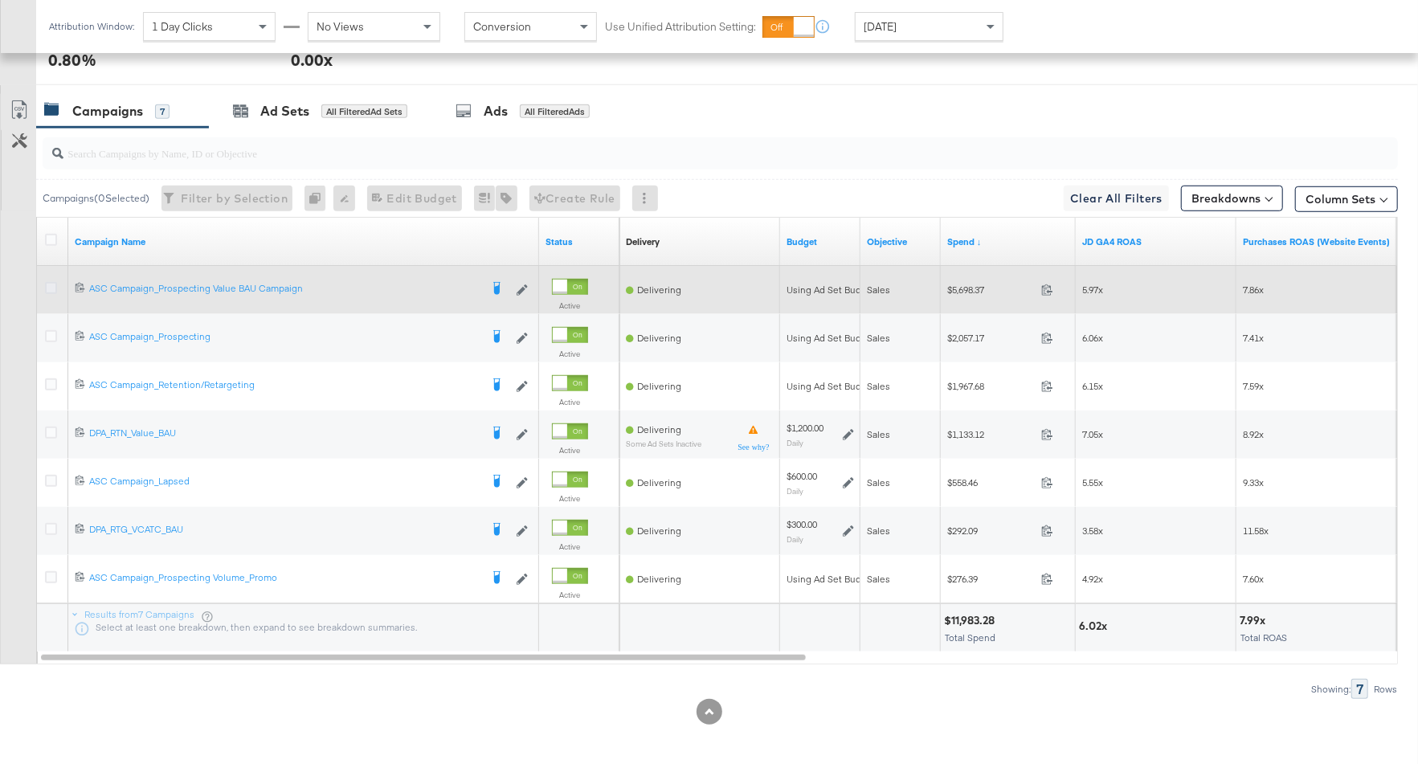
click at [50, 282] on icon at bounding box center [51, 288] width 12 height 12
click at [0, 0] on input "checkbox" at bounding box center [0, 0] width 0 height 0
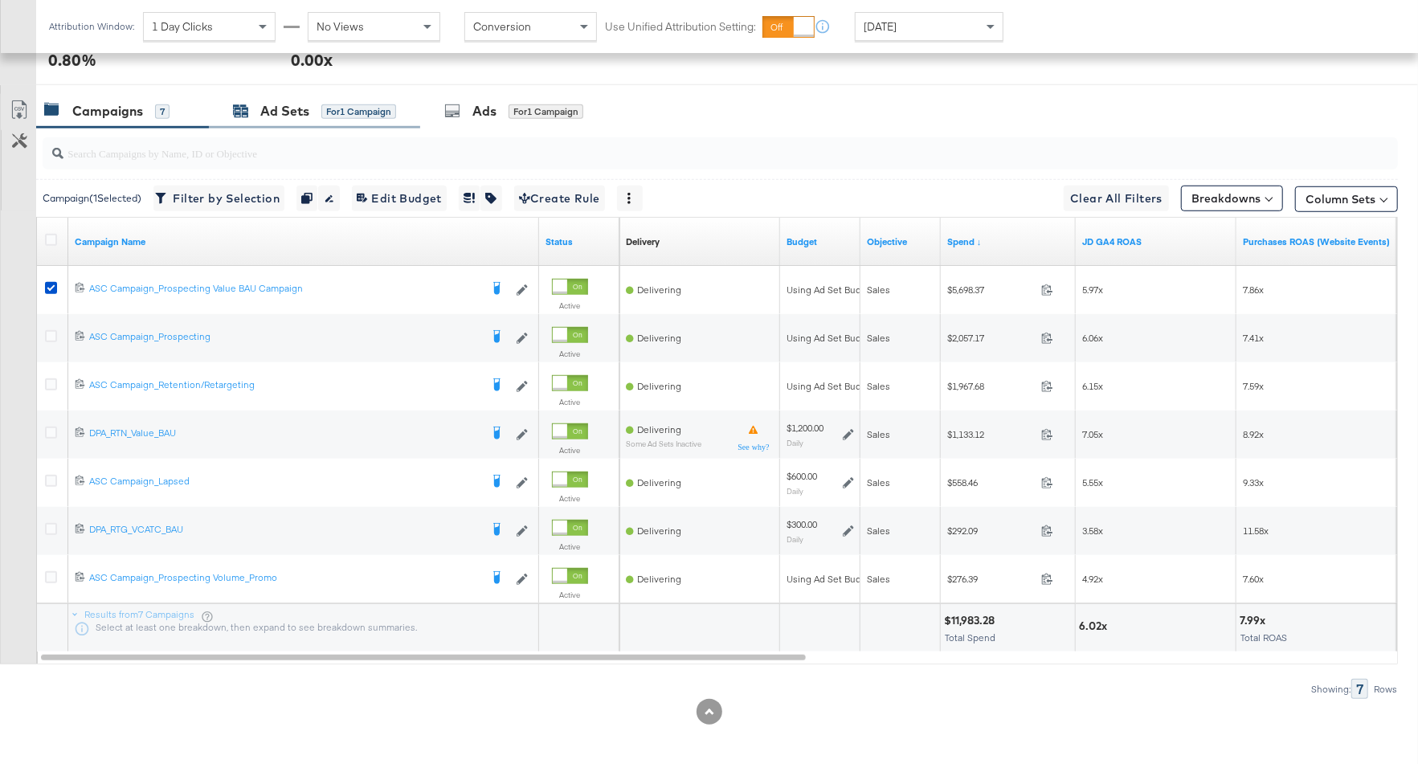
click at [293, 109] on div "Ad Sets" at bounding box center [284, 111] width 49 height 18
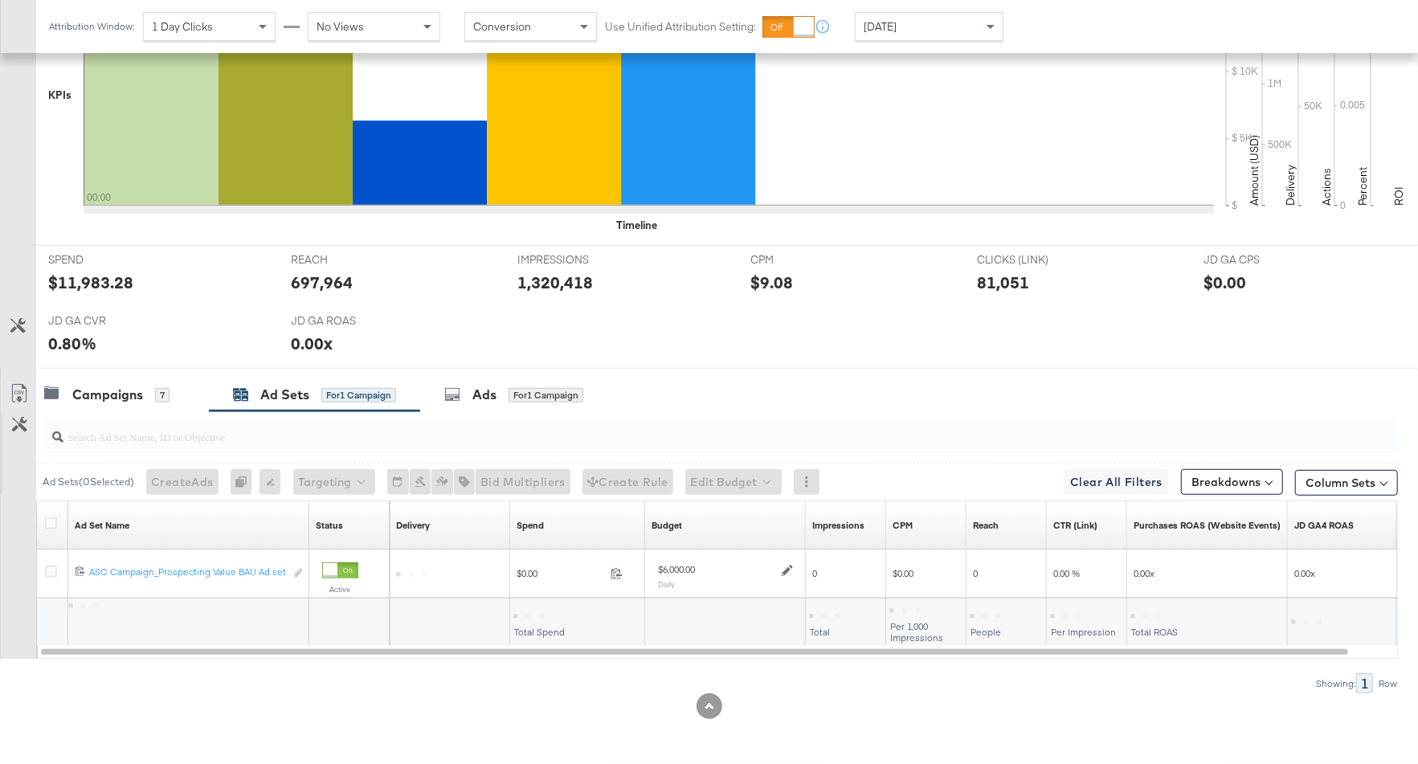
scroll to position [519, 0]
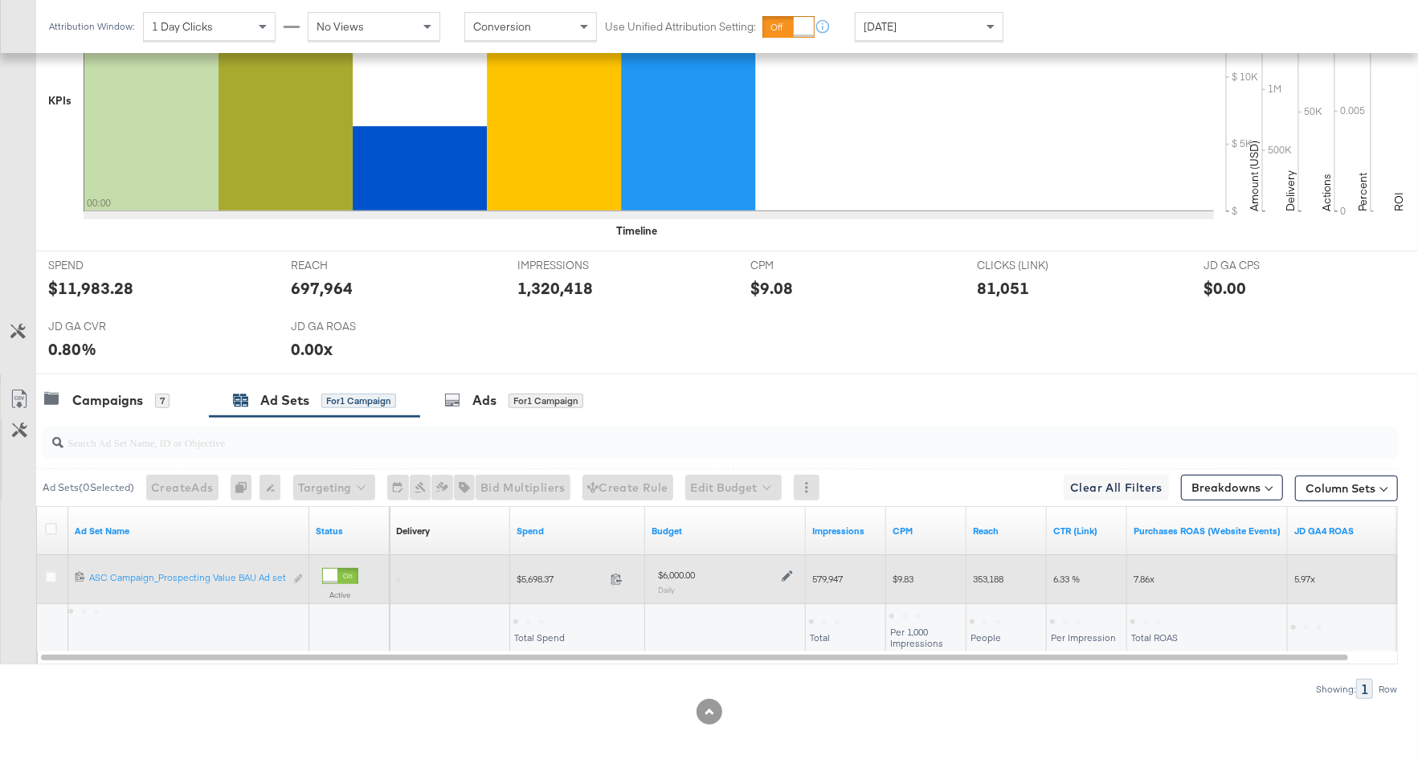
click at [794, 570] on div "$6,000.00 Daily" at bounding box center [725, 580] width 148 height 39
click at [785, 570] on icon at bounding box center [787, 575] width 11 height 11
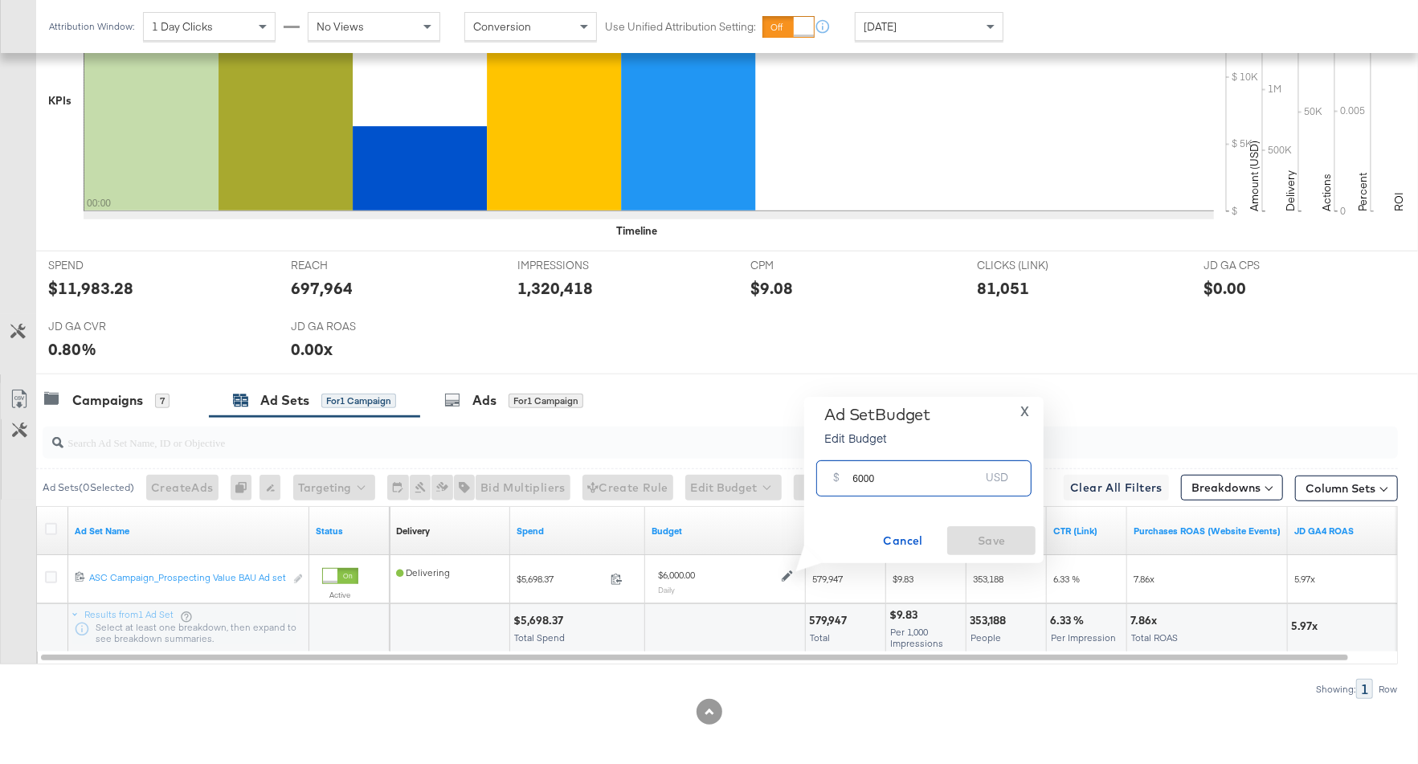
drag, startPoint x: 882, startPoint y: 476, endPoint x: 846, endPoint y: 477, distance: 36.2
click at [844, 477] on div "$ 6000 USD" at bounding box center [923, 478] width 215 height 36
type input "4000"
click at [997, 542] on span "Save" at bounding box center [991, 541] width 76 height 20
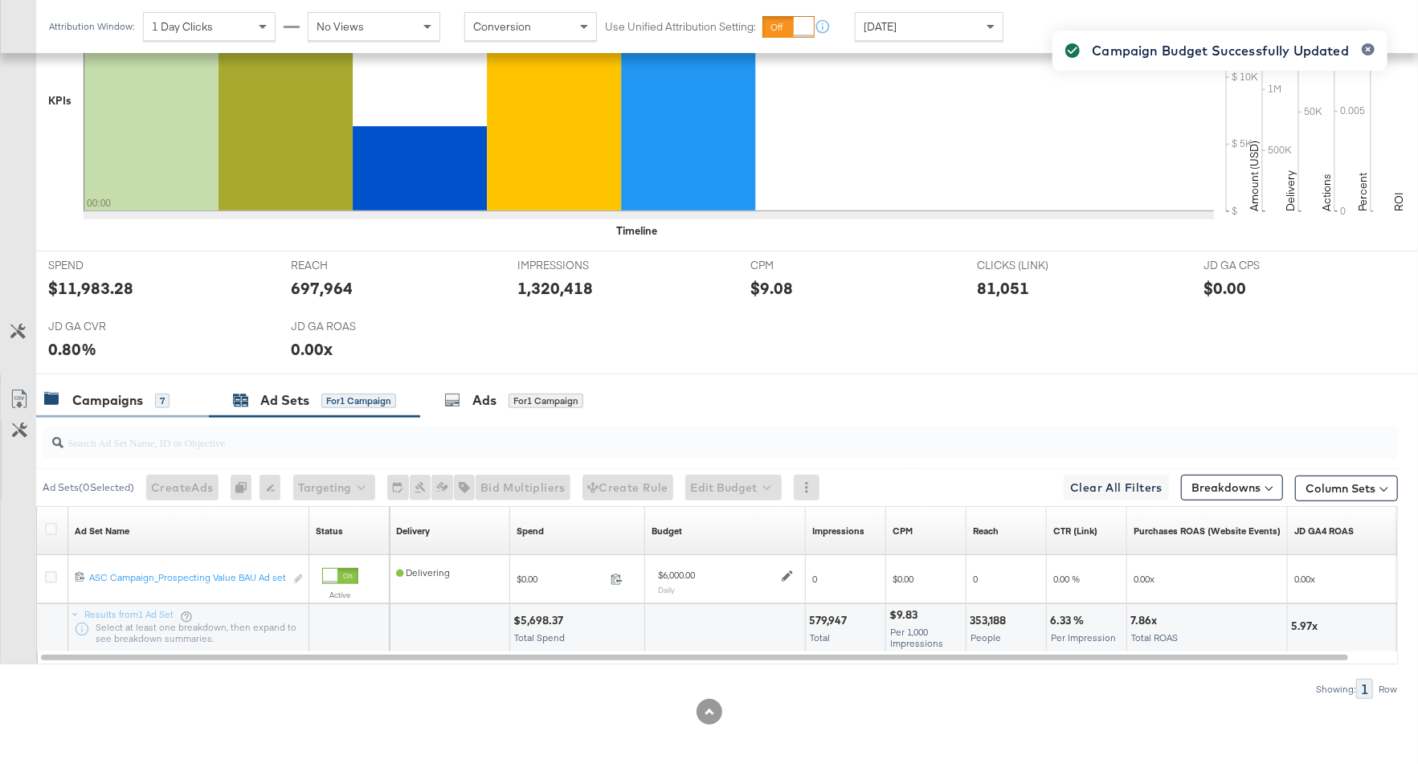
click at [123, 396] on div "Campaigns" at bounding box center [107, 400] width 71 height 18
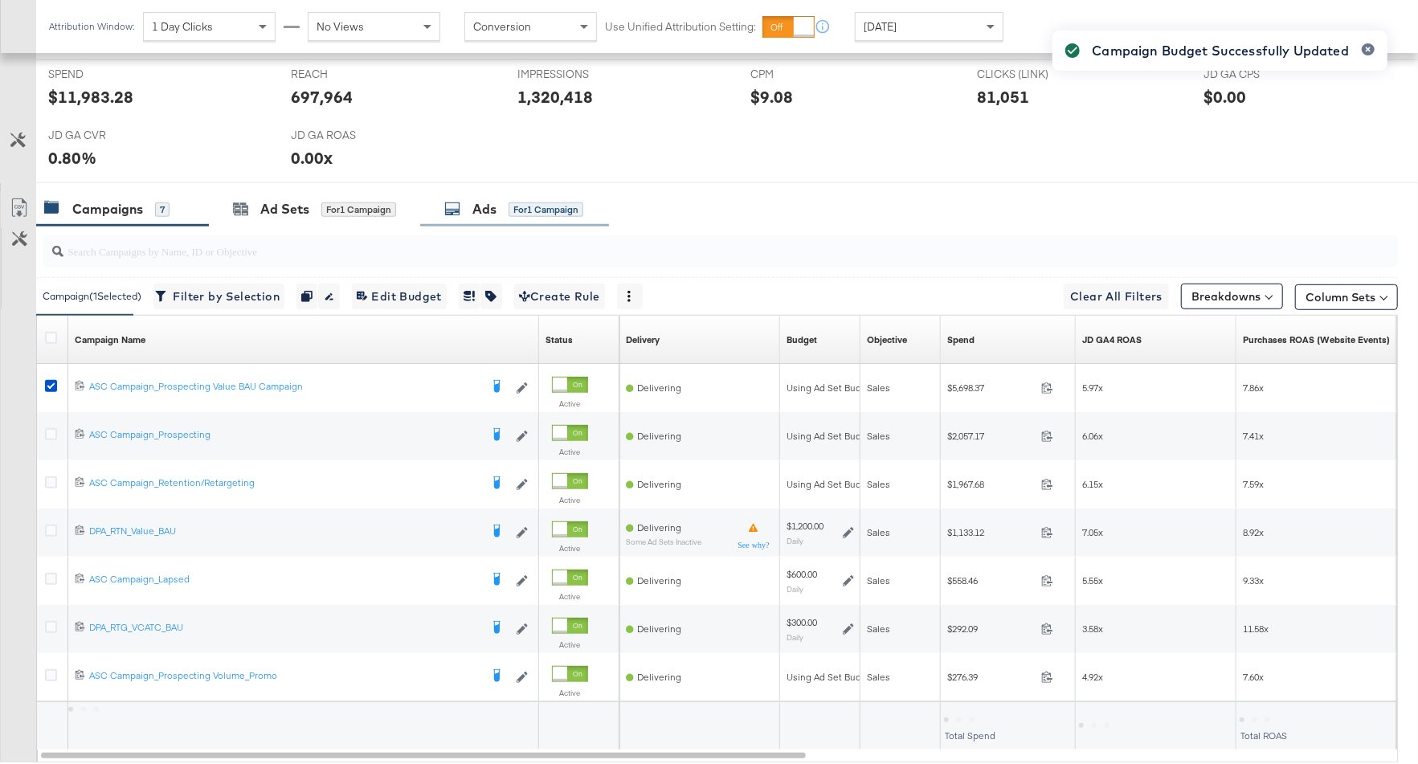
scroll to position [712, 0]
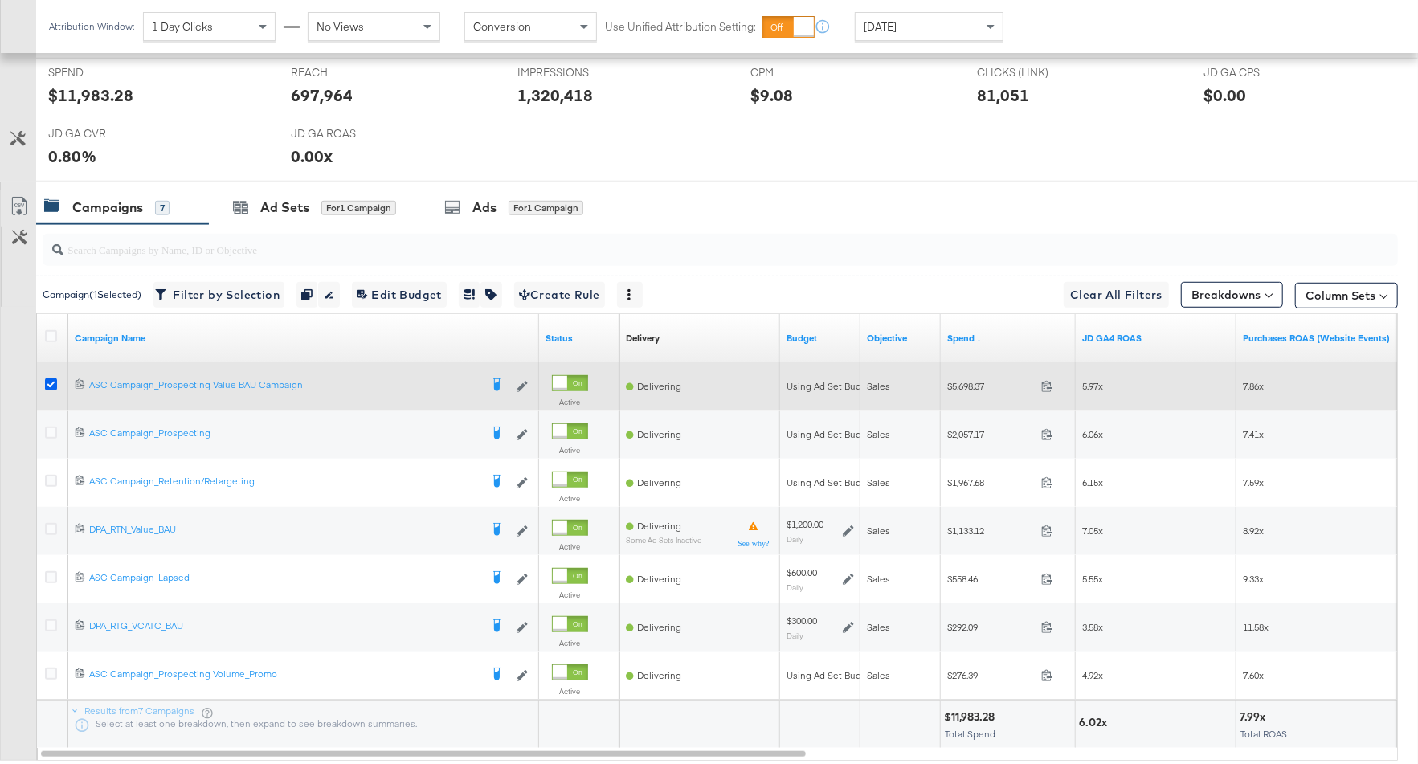
click at [51, 378] on icon at bounding box center [51, 384] width 12 height 12
click at [0, 0] on input "checkbox" at bounding box center [0, 0] width 0 height 0
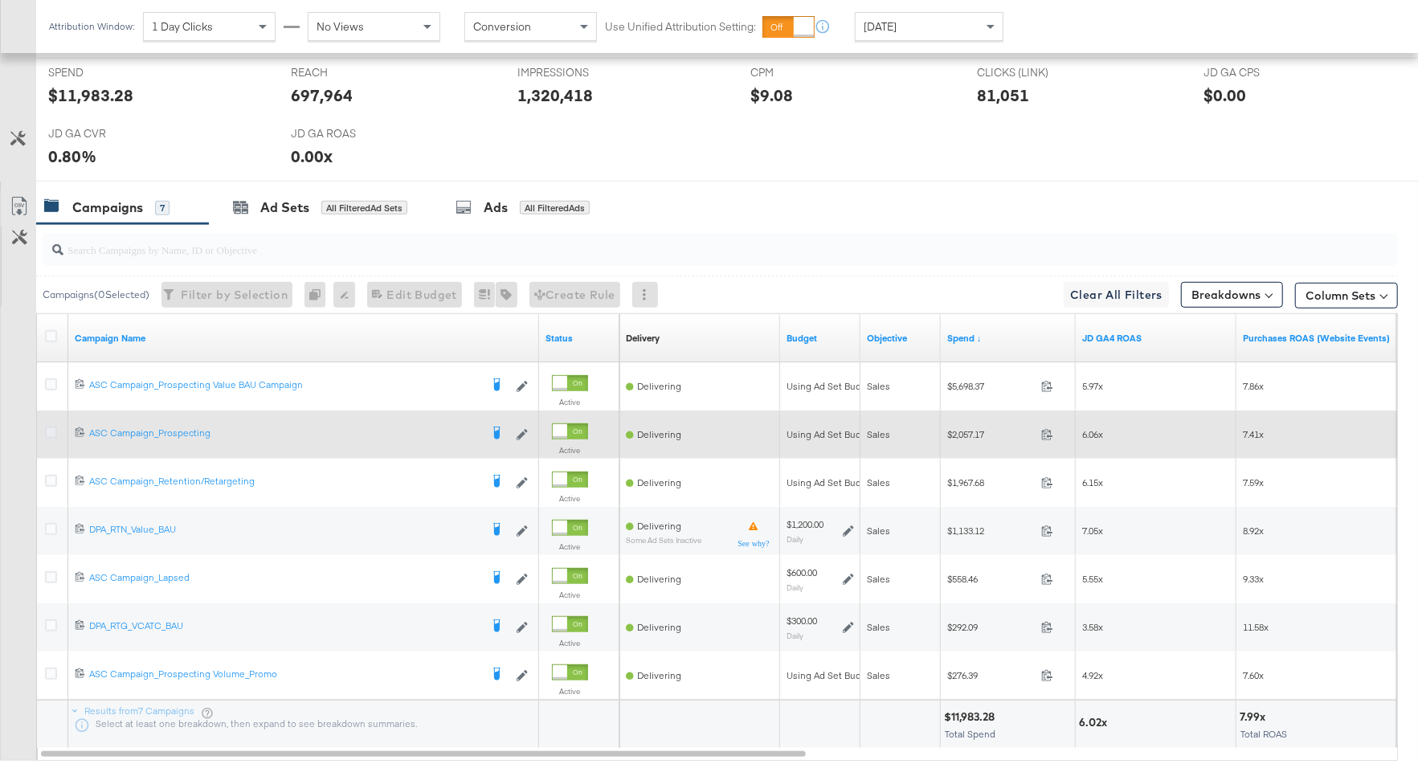
click at [49, 427] on icon at bounding box center [51, 433] width 12 height 12
click at [0, 0] on input "checkbox" at bounding box center [0, 0] width 0 height 0
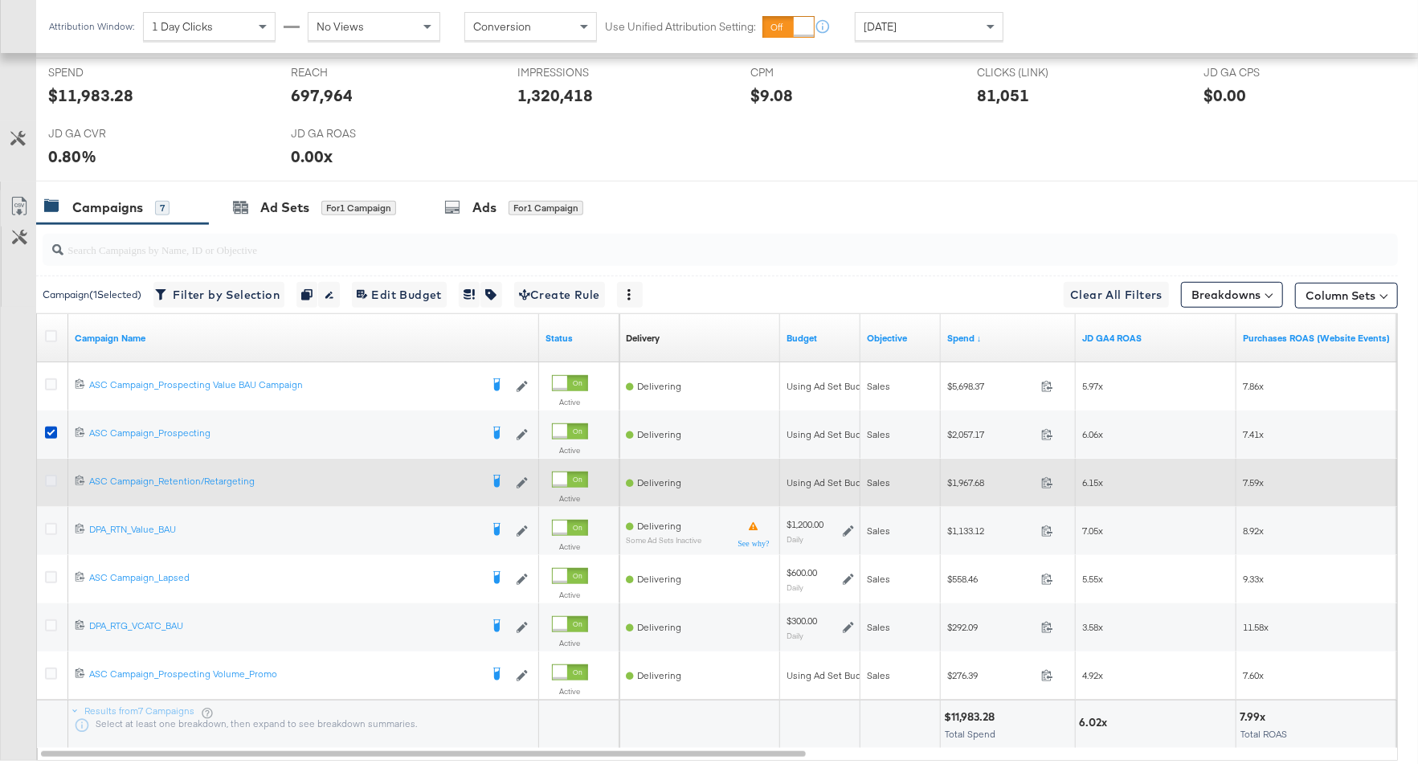
click at [51, 475] on icon at bounding box center [51, 481] width 12 height 12
click at [0, 0] on input "checkbox" at bounding box center [0, 0] width 0 height 0
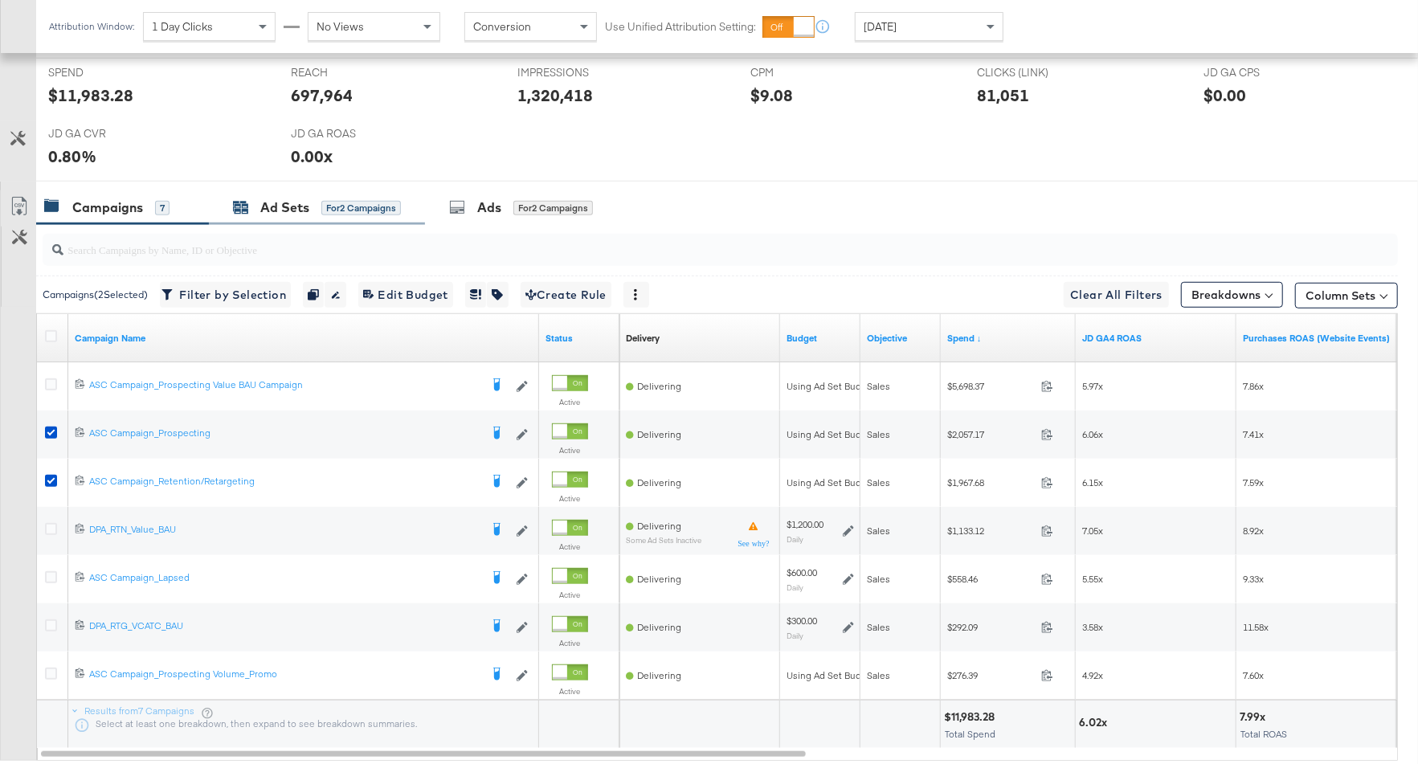
click at [342, 202] on div "for 2 Campaigns" at bounding box center [361, 208] width 80 height 14
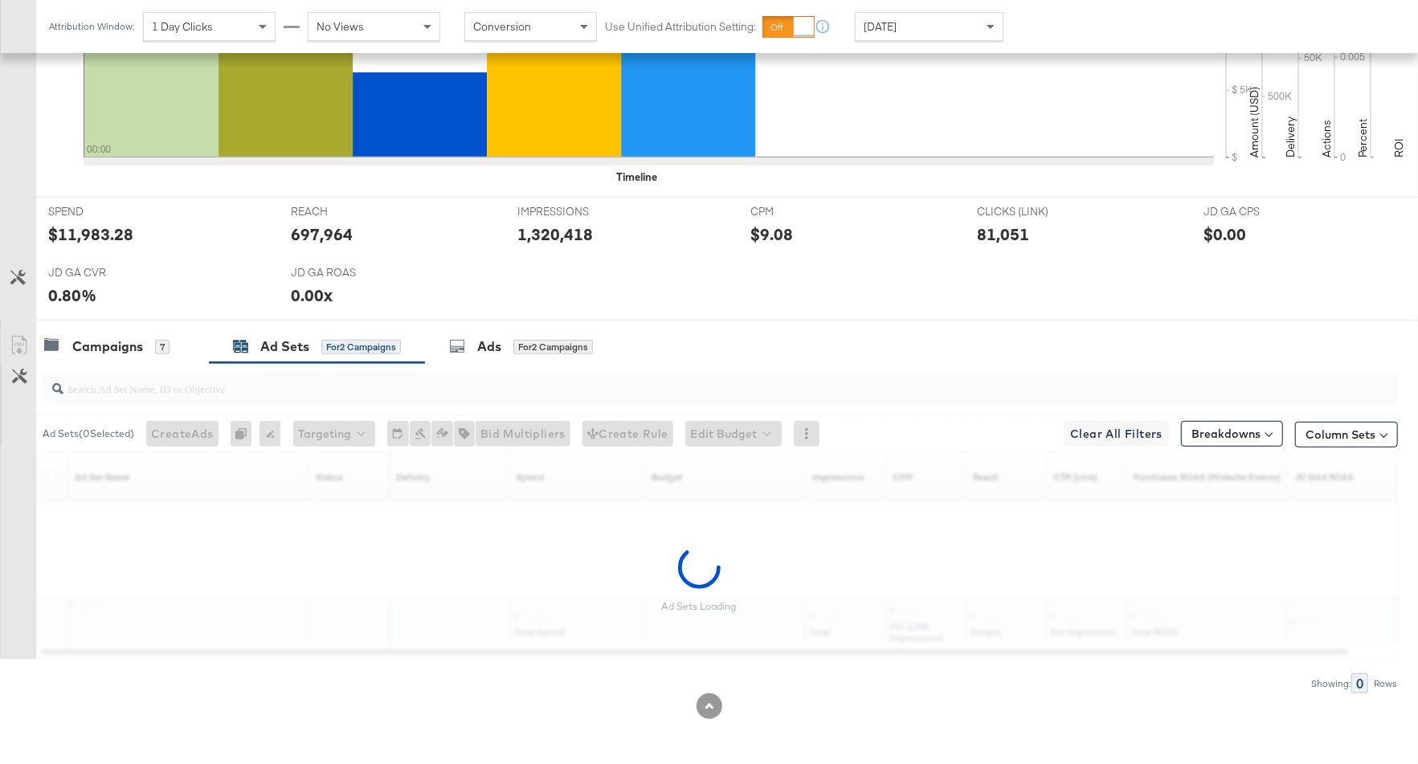
scroll to position [567, 0]
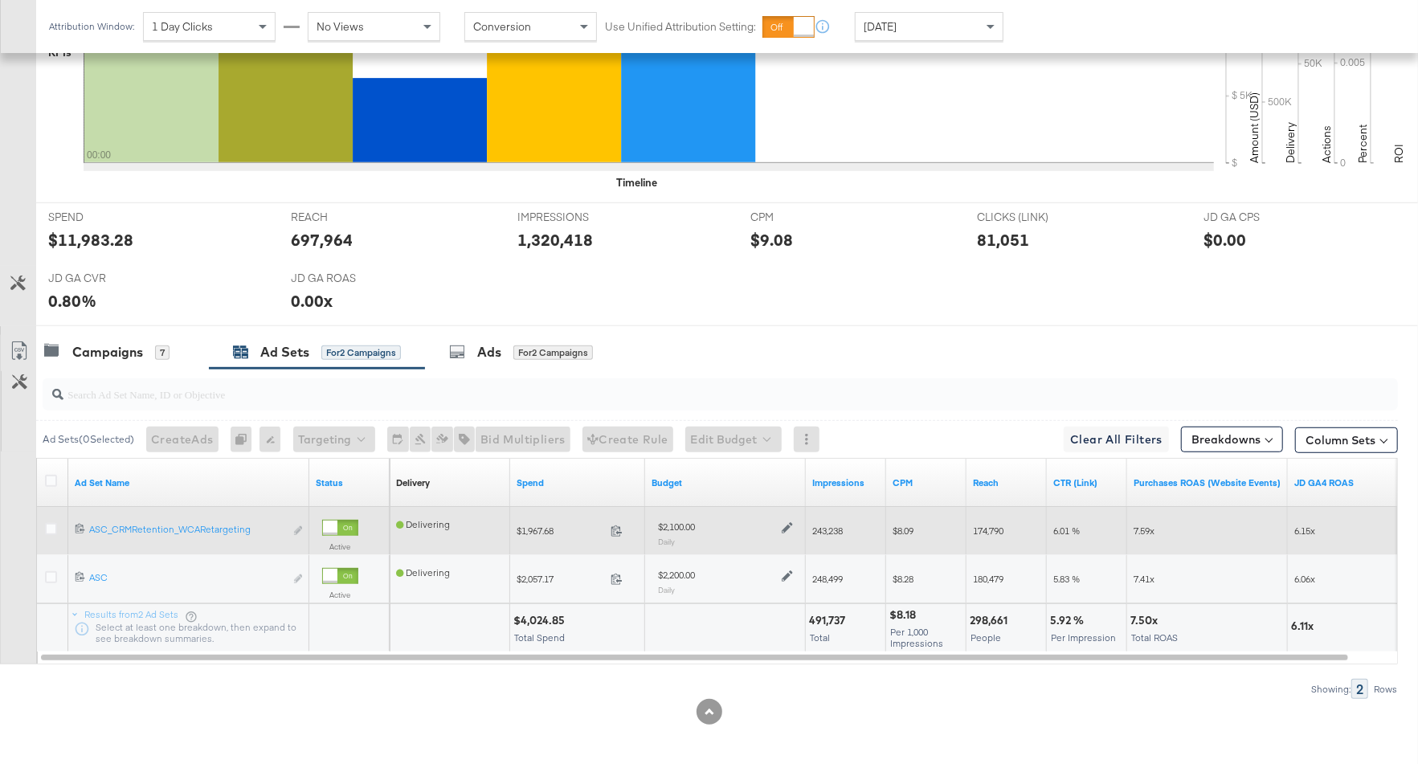
click at [786, 523] on icon at bounding box center [787, 527] width 11 height 11
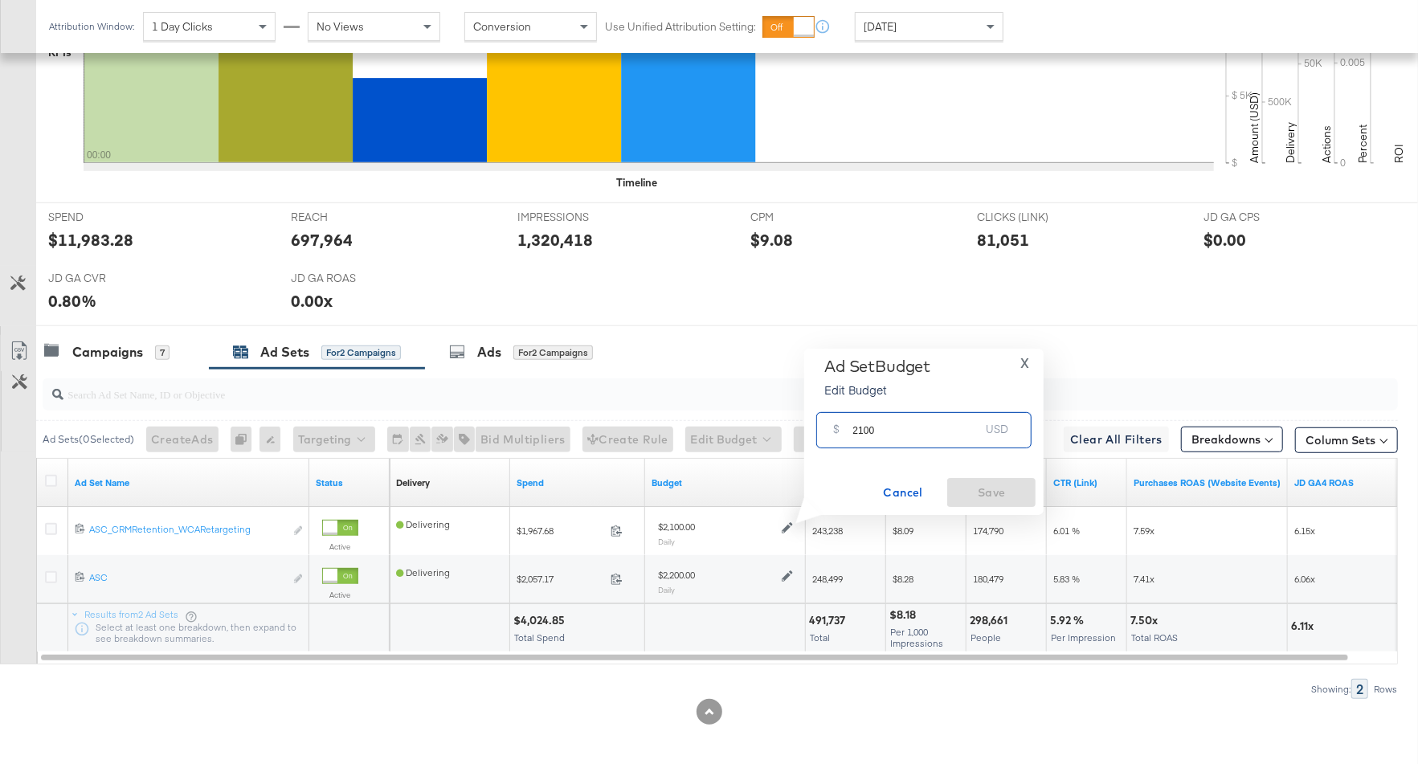
drag, startPoint x: 881, startPoint y: 432, endPoint x: 833, endPoint y: 431, distance: 48.2
click at [833, 431] on div "$ 2100 USD" at bounding box center [923, 430] width 215 height 36
type input "1700"
click at [968, 487] on span "Save" at bounding box center [991, 493] width 76 height 20
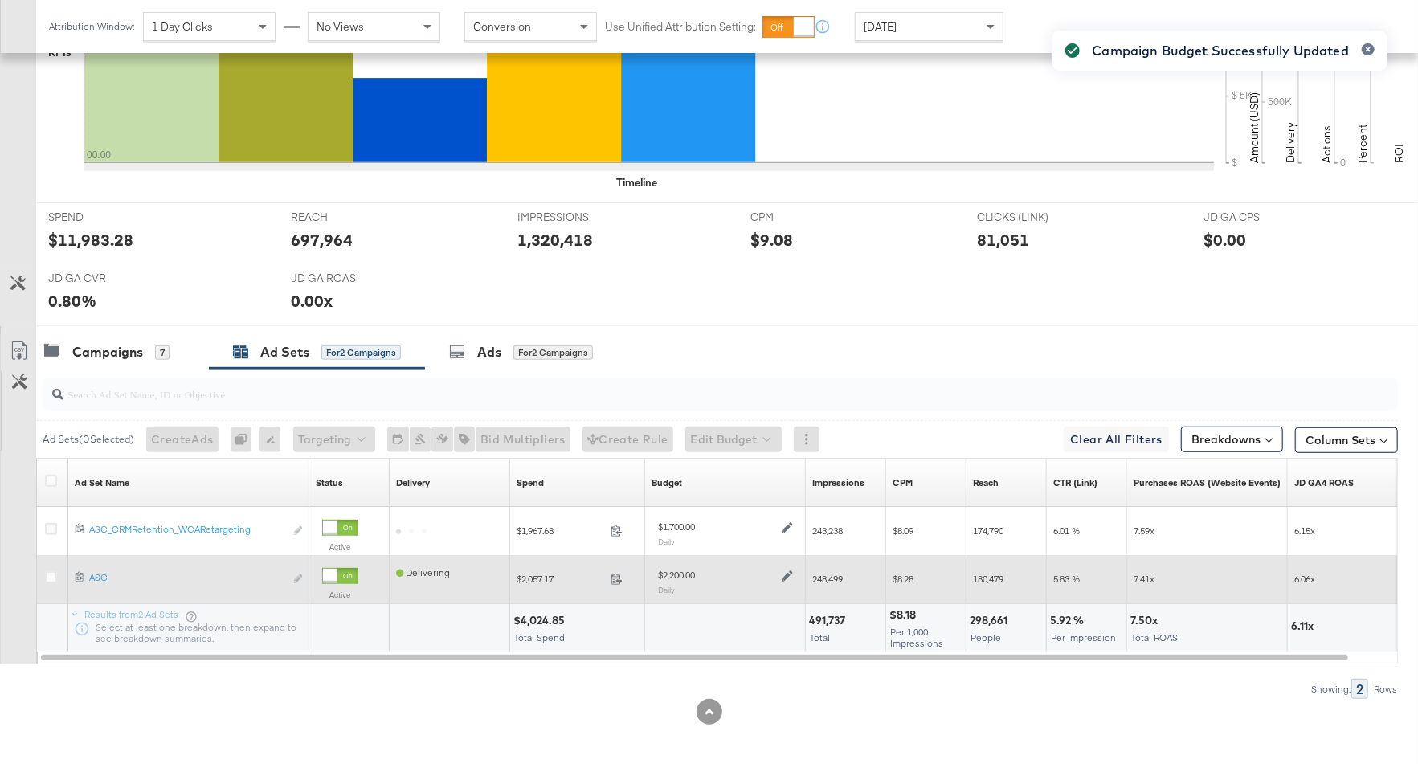
click at [782, 570] on icon at bounding box center [787, 575] width 11 height 11
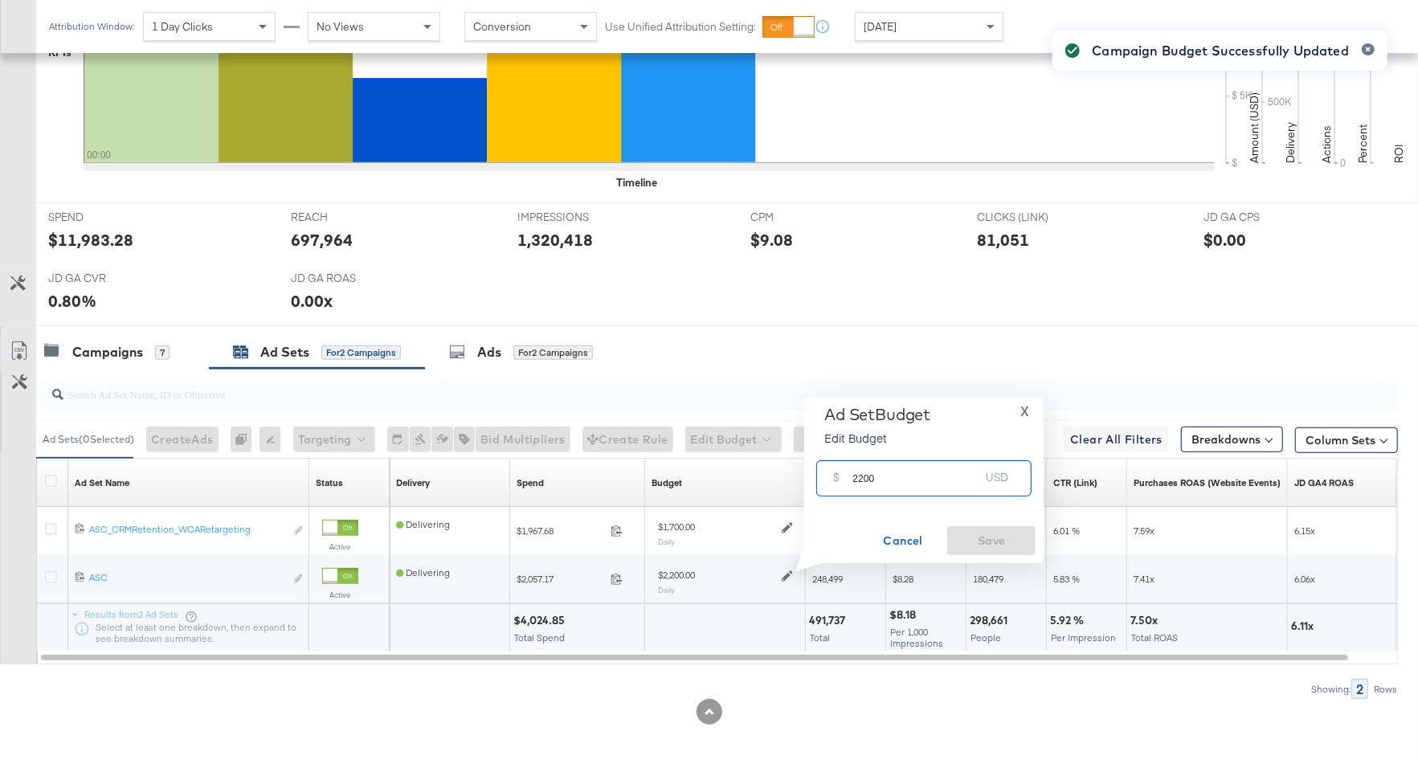
drag, startPoint x: 882, startPoint y: 474, endPoint x: 839, endPoint y: 475, distance: 43.4
click at [838, 475] on div "$ 2200 USD" at bounding box center [923, 478] width 215 height 36
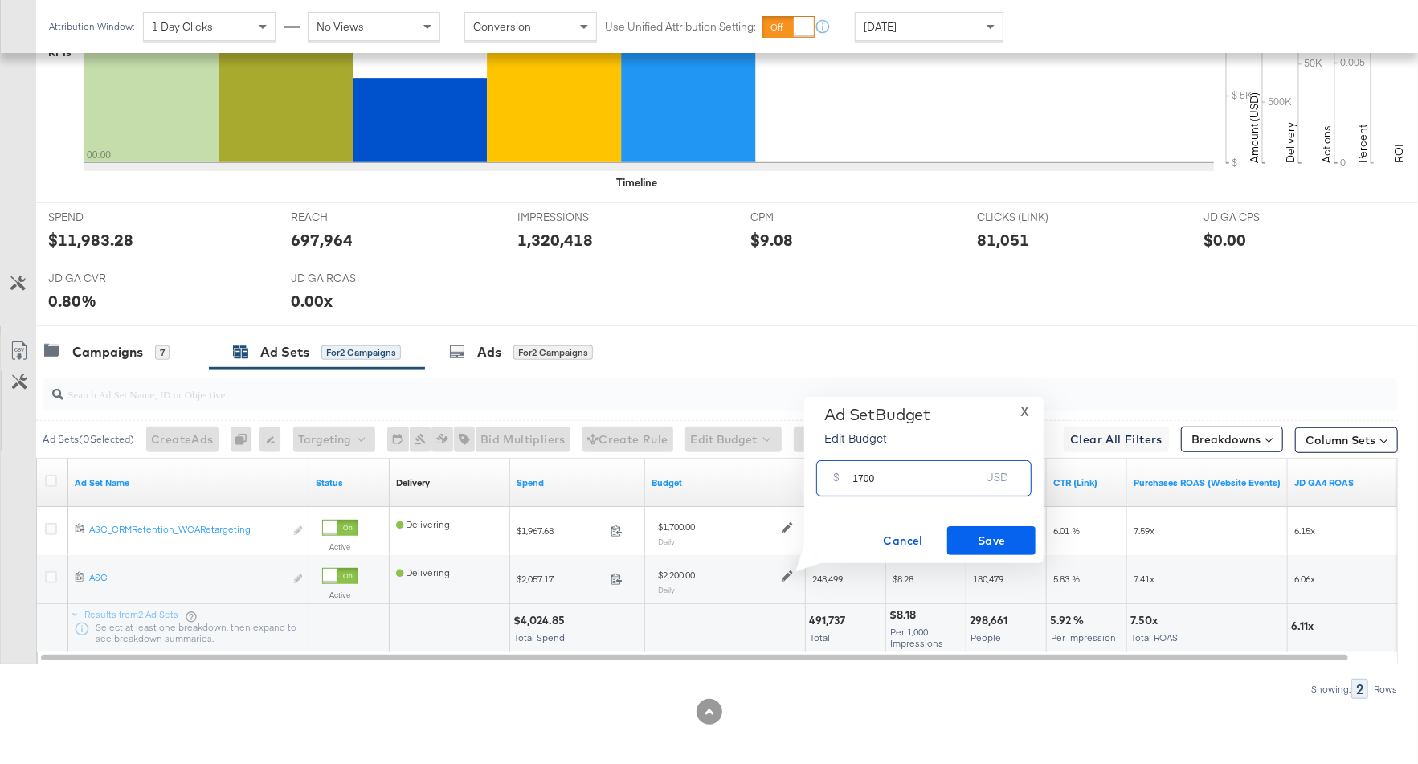
type input "1700"
click at [979, 546] on span "Save" at bounding box center [991, 541] width 76 height 20
click at [108, 353] on div "Campaigns" at bounding box center [107, 352] width 71 height 18
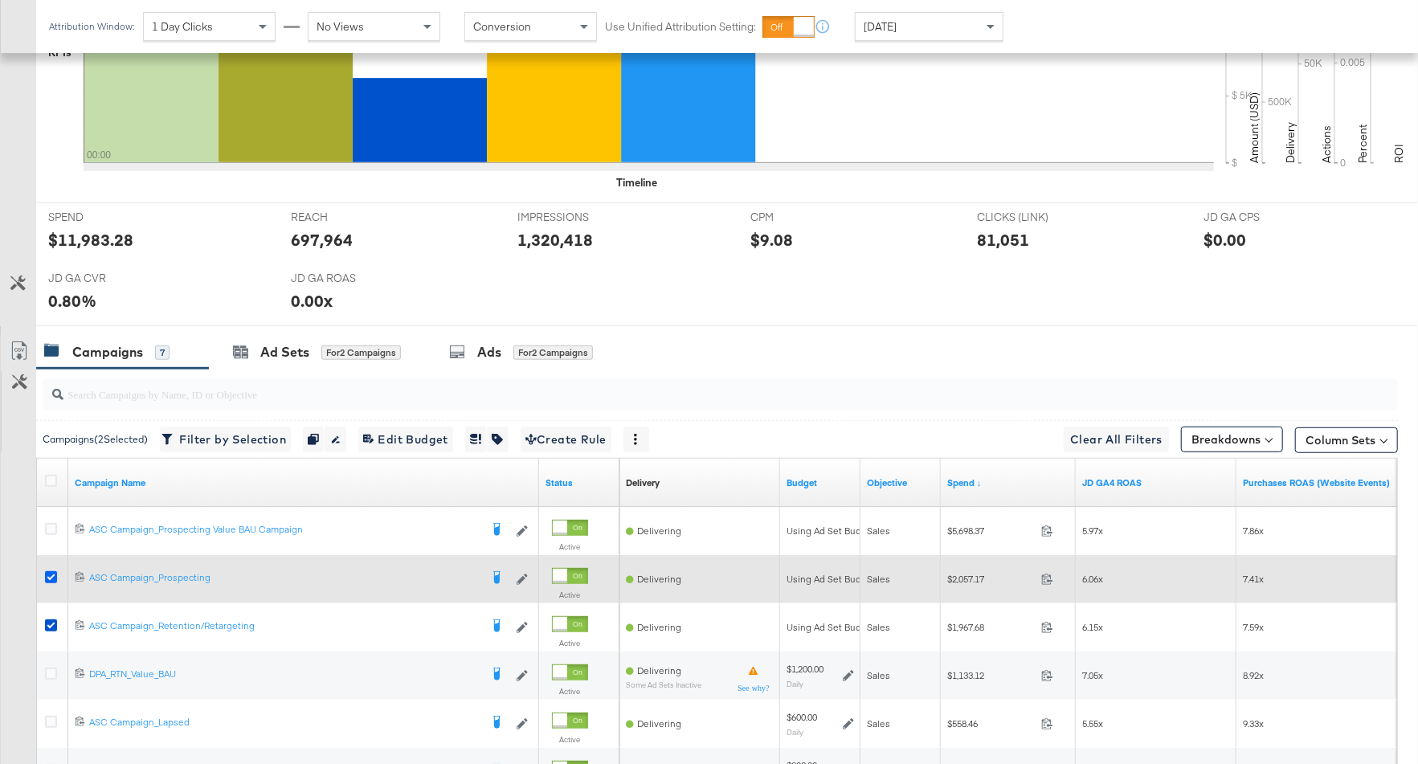
click at [46, 572] on icon at bounding box center [51, 577] width 12 height 12
click at [0, 0] on input "checkbox" at bounding box center [0, 0] width 0 height 0
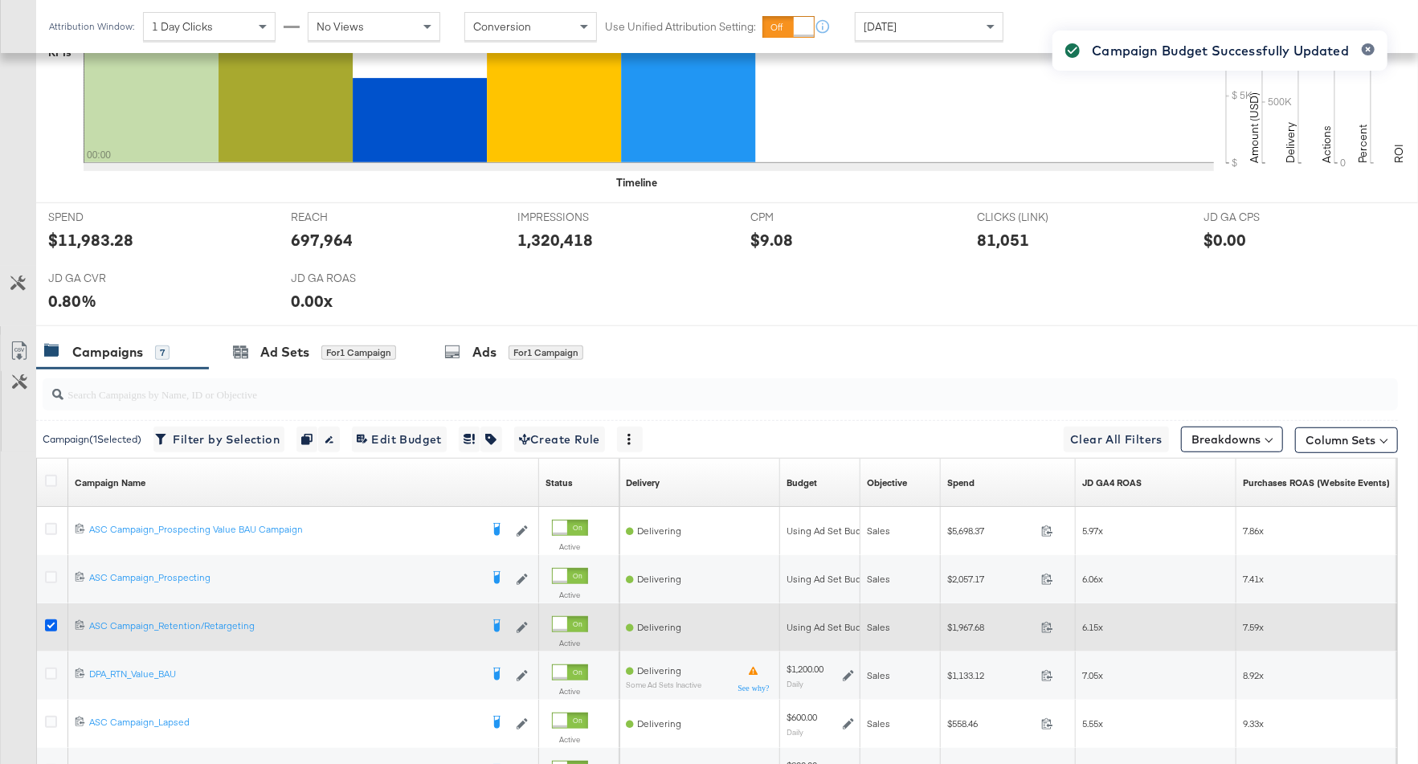
click at [46, 620] on icon at bounding box center [51, 625] width 12 height 12
click at [0, 0] on input "checkbox" at bounding box center [0, 0] width 0 height 0
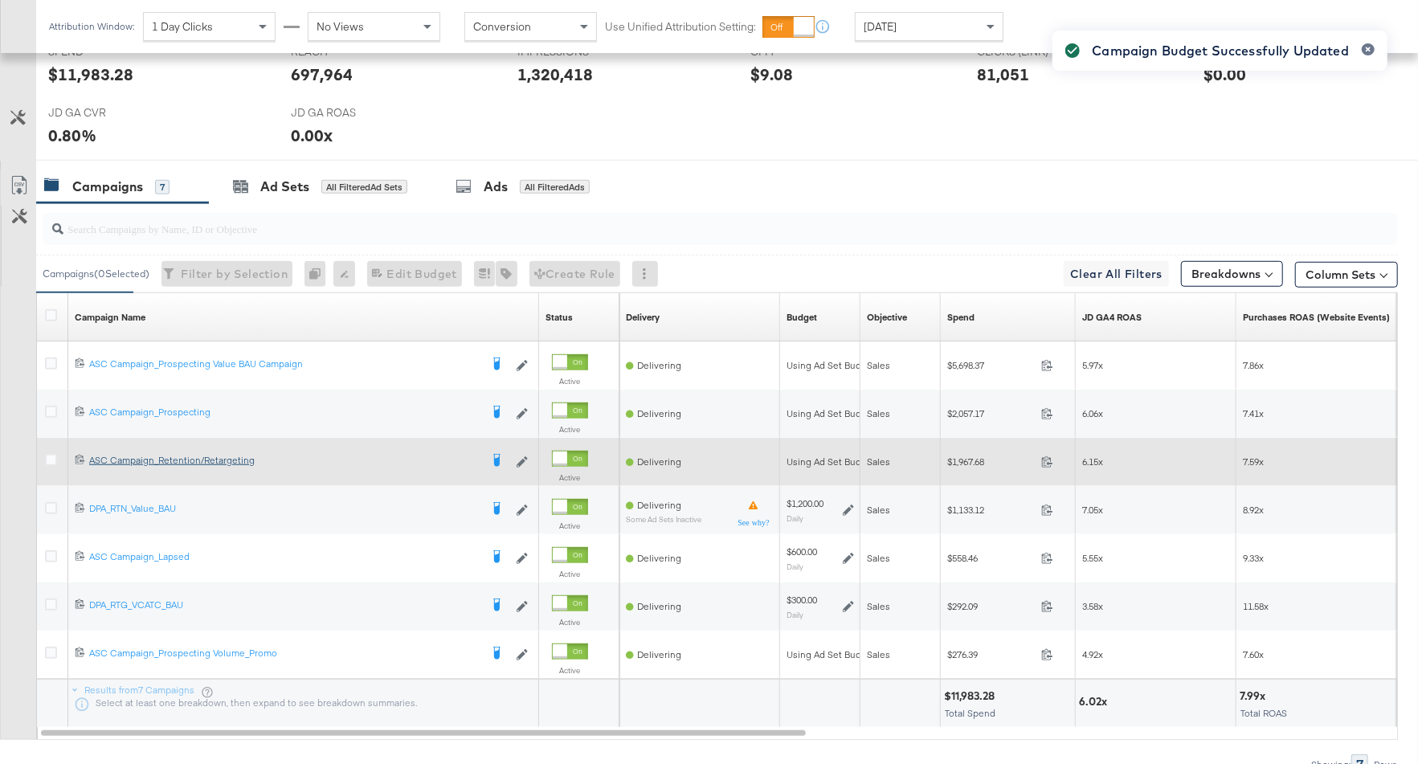
scroll to position [808, 0]
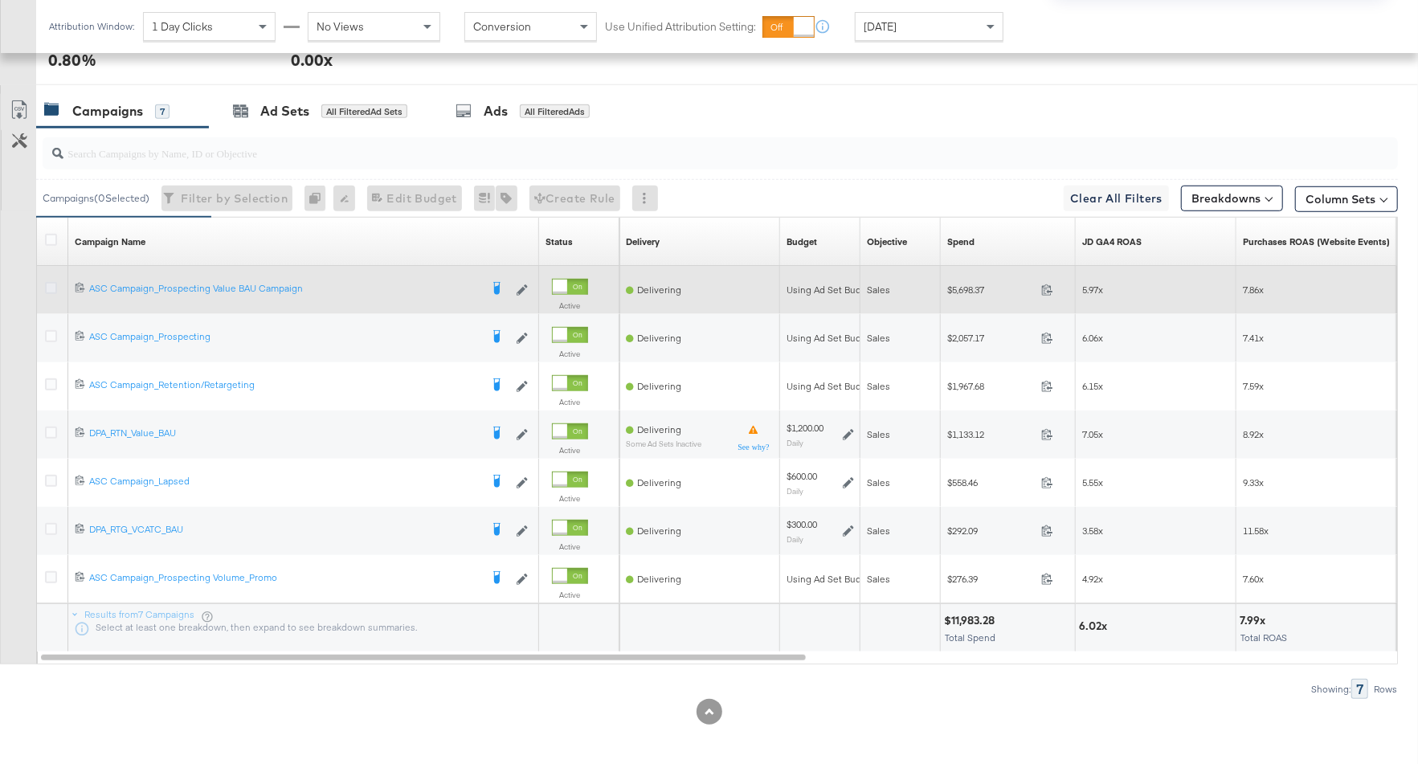
click at [54, 286] on icon at bounding box center [51, 288] width 12 height 12
click at [0, 0] on input "checkbox" at bounding box center [0, 0] width 0 height 0
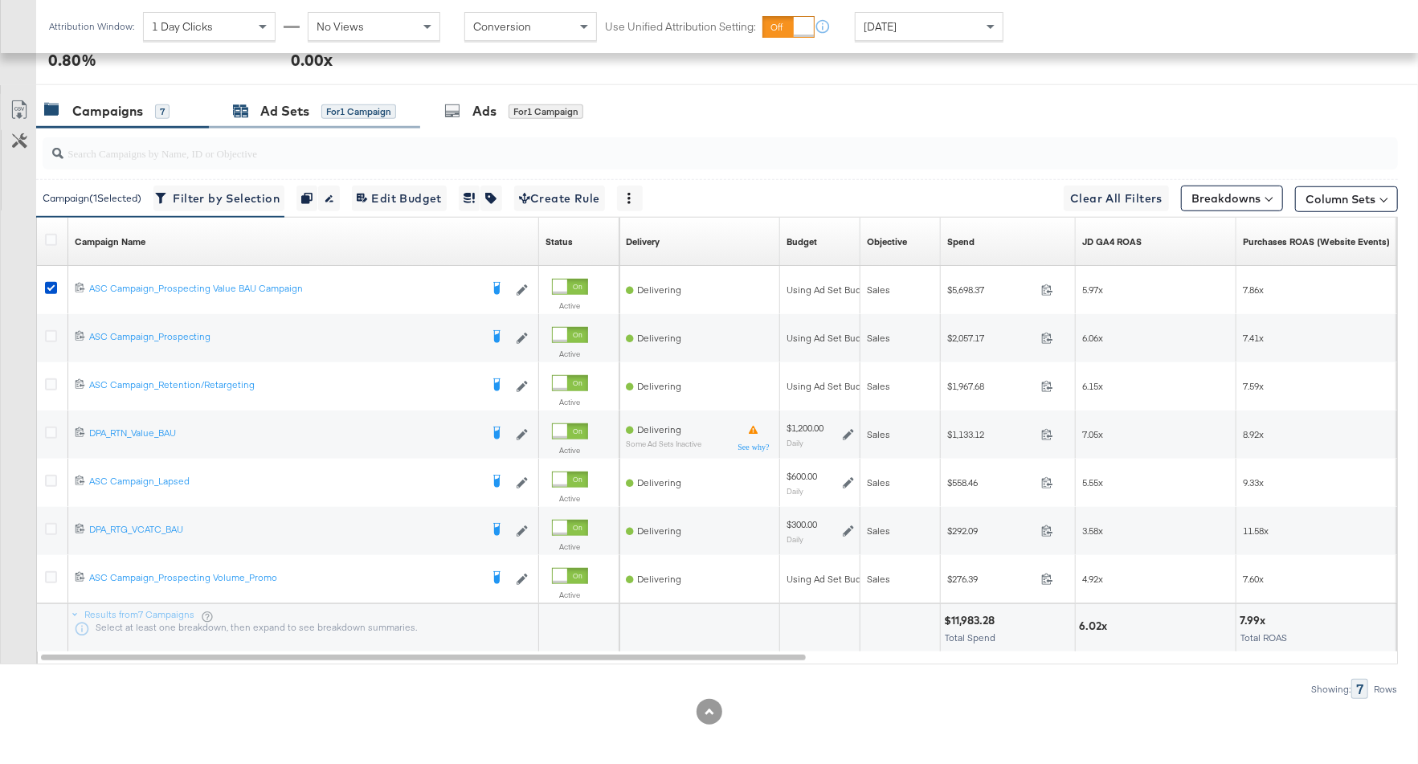
click at [347, 108] on div "for 1 Campaign" at bounding box center [358, 111] width 75 height 14
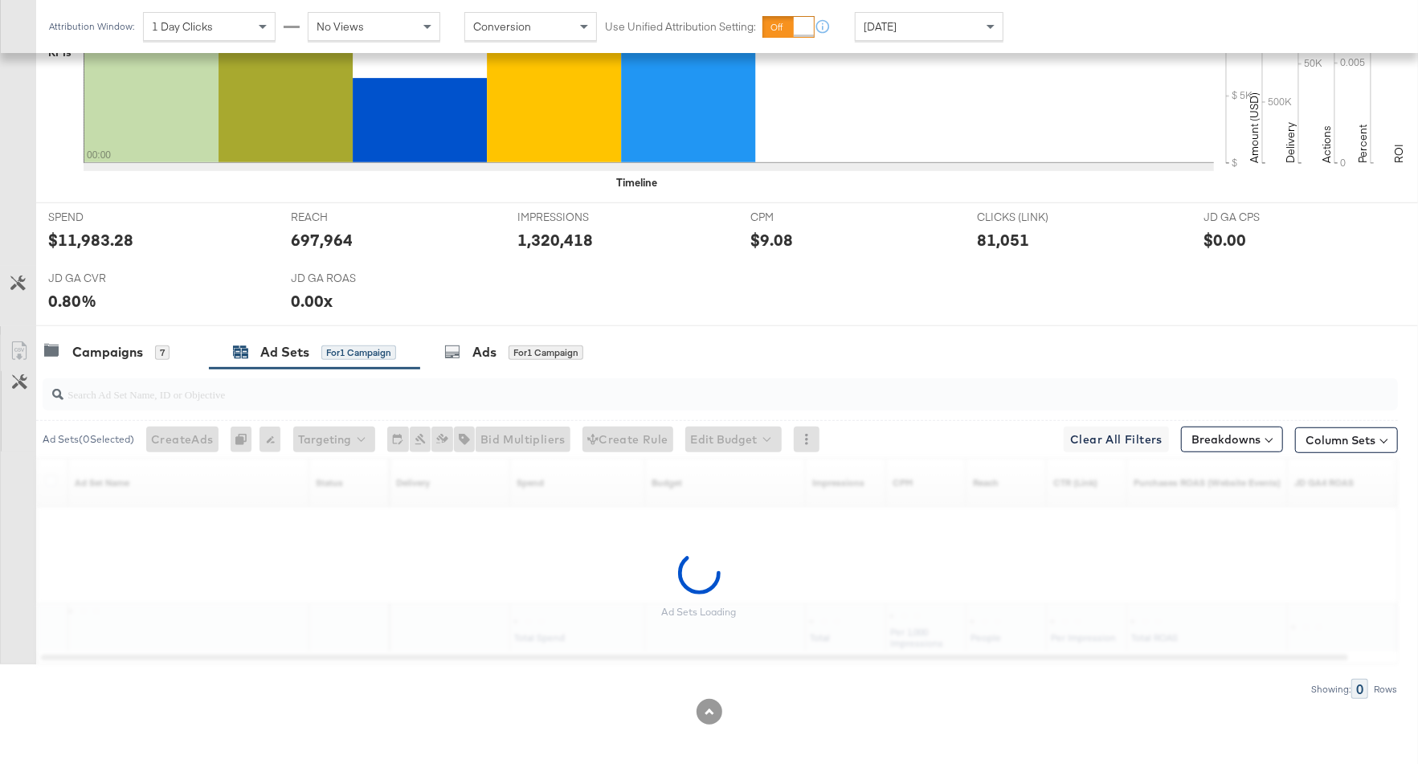
scroll to position [519, 0]
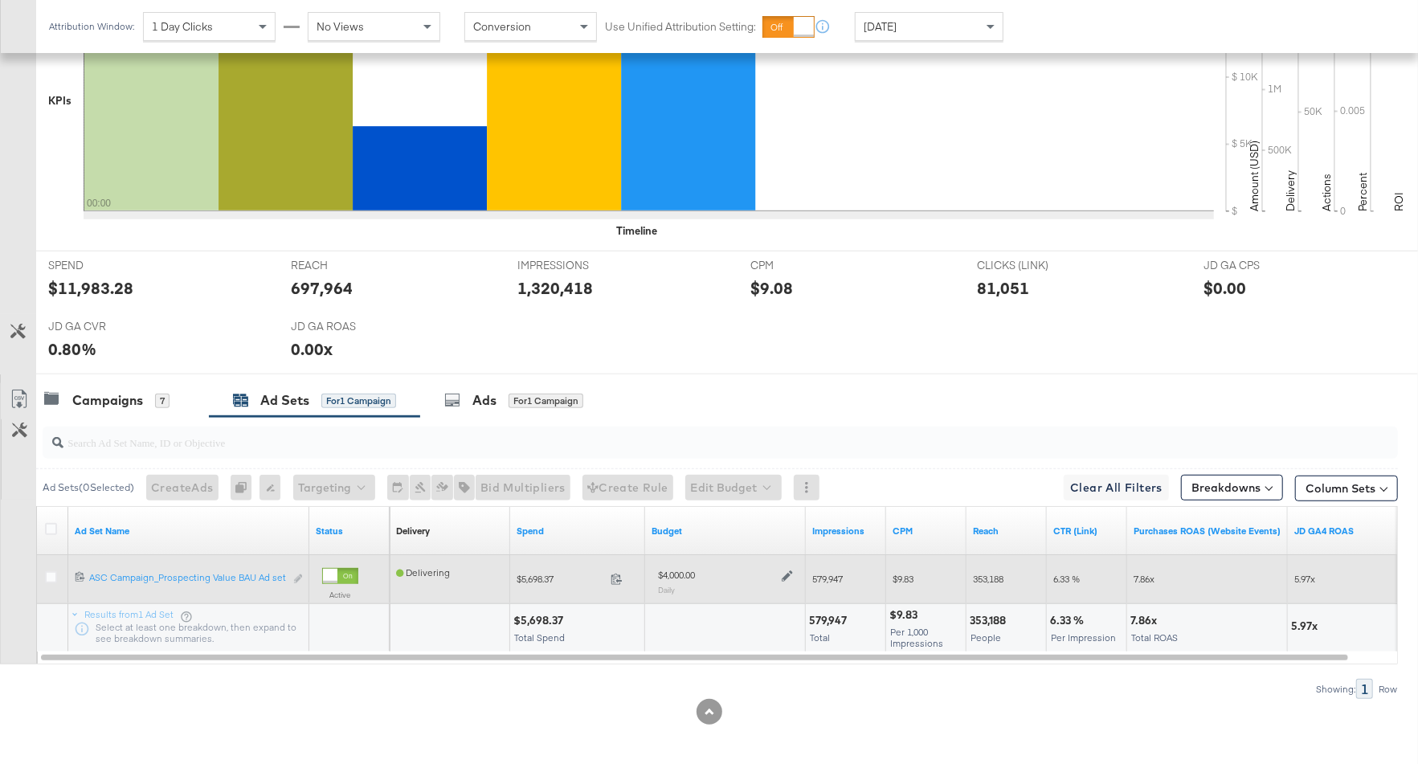
click at [789, 571] on icon at bounding box center [787, 575] width 11 height 11
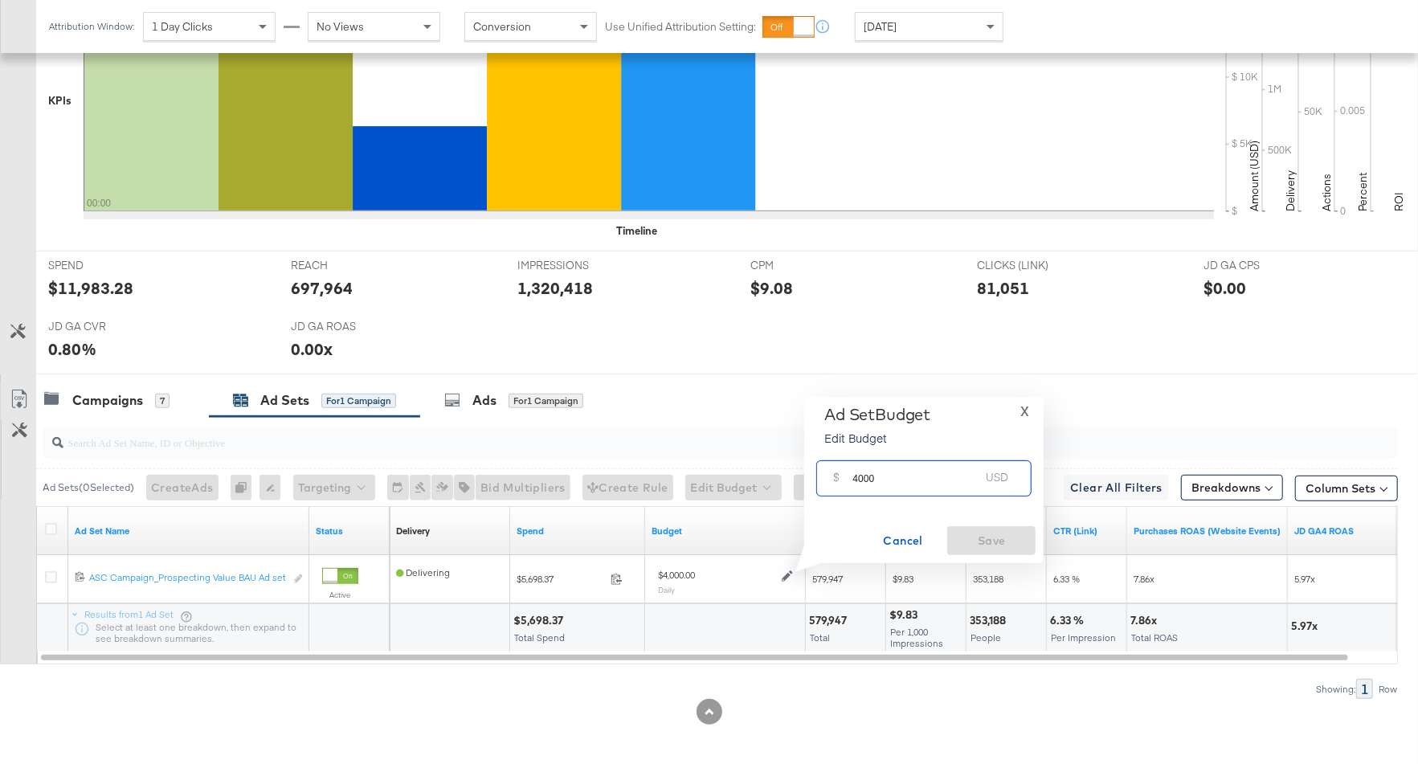
drag, startPoint x: 882, startPoint y: 483, endPoint x: 842, endPoint y: 482, distance: 40.2
click at [841, 482] on div "$ 4000 USD" at bounding box center [923, 478] width 215 height 36
type input "3000"
click at [1007, 551] on button "Save" at bounding box center [991, 540] width 88 height 29
click at [140, 398] on div "Campaigns" at bounding box center [107, 400] width 71 height 18
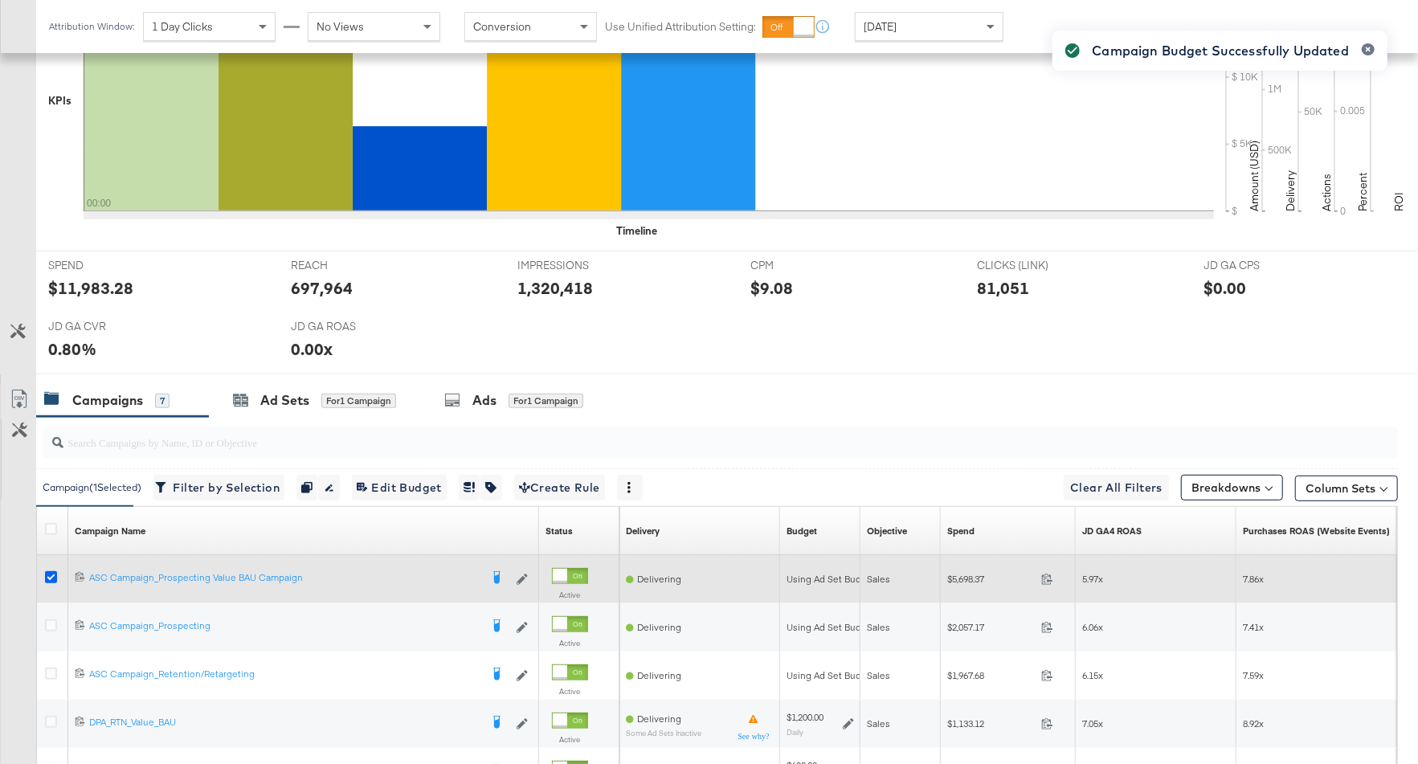
click at [51, 571] on icon at bounding box center [51, 577] width 12 height 12
click at [0, 0] on input "checkbox" at bounding box center [0, 0] width 0 height 0
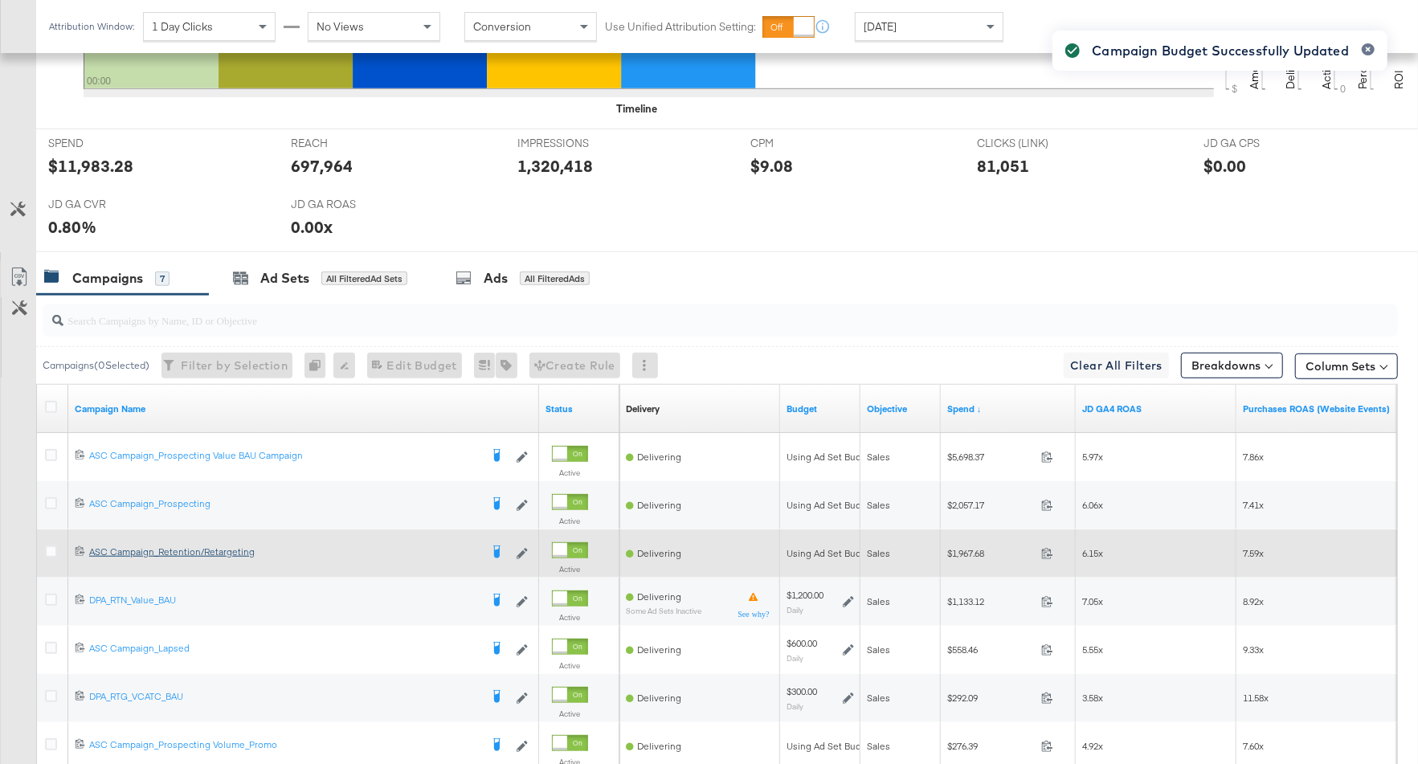
scroll to position [700, 0]
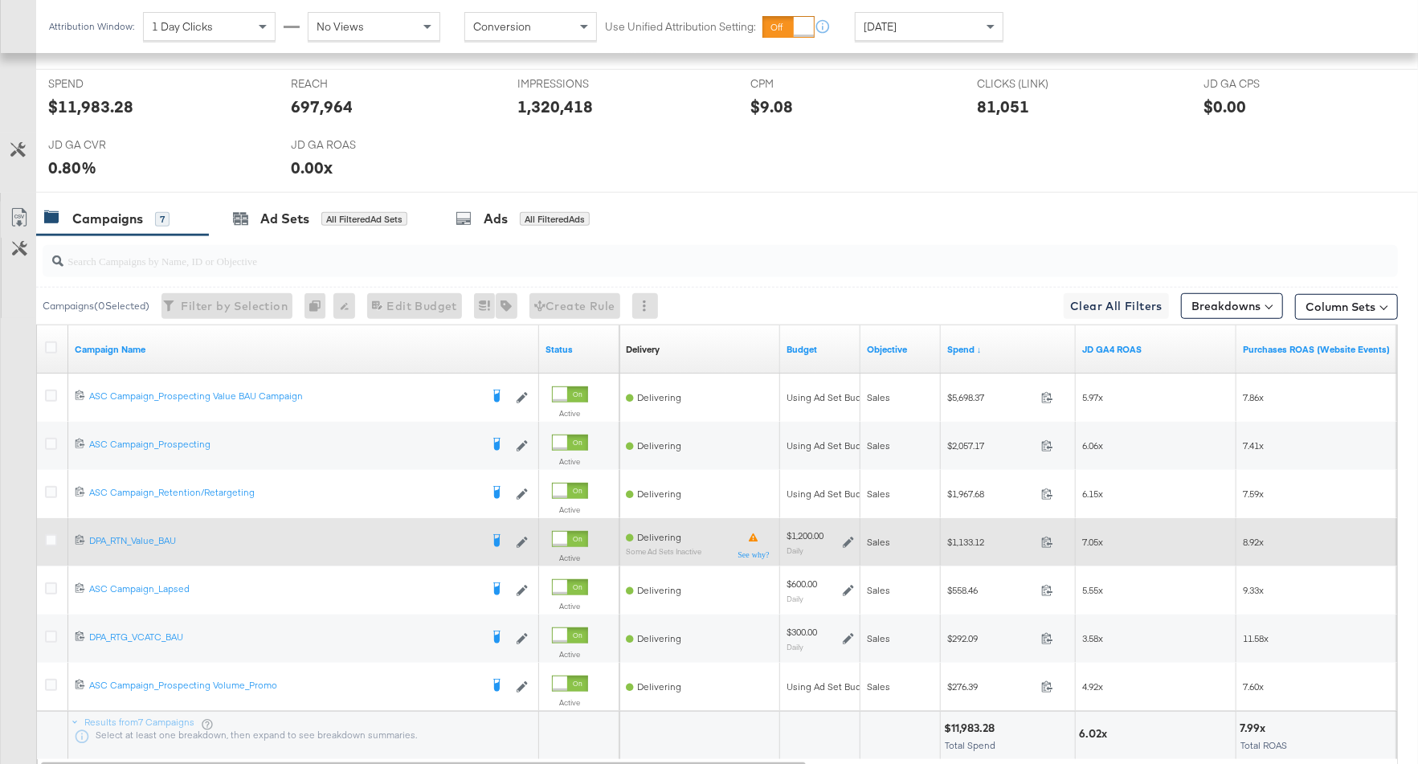
click at [850, 539] on icon at bounding box center [848, 542] width 11 height 11
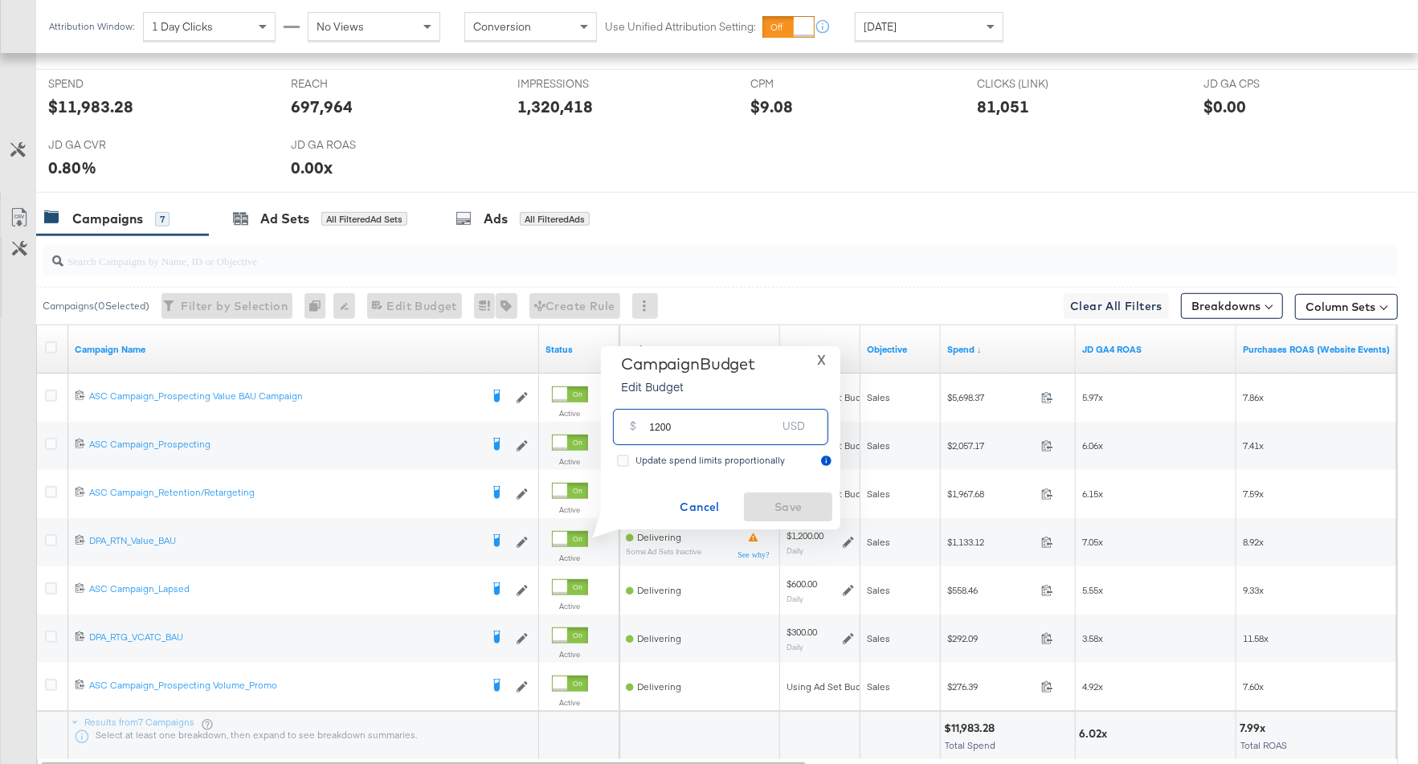
drag, startPoint x: 696, startPoint y: 425, endPoint x: 643, endPoint y: 424, distance: 53.0
click at [643, 424] on div "$ 1200 USD" at bounding box center [720, 427] width 215 height 36
type input "900"
click at [794, 506] on span "Save" at bounding box center [788, 507] width 76 height 20
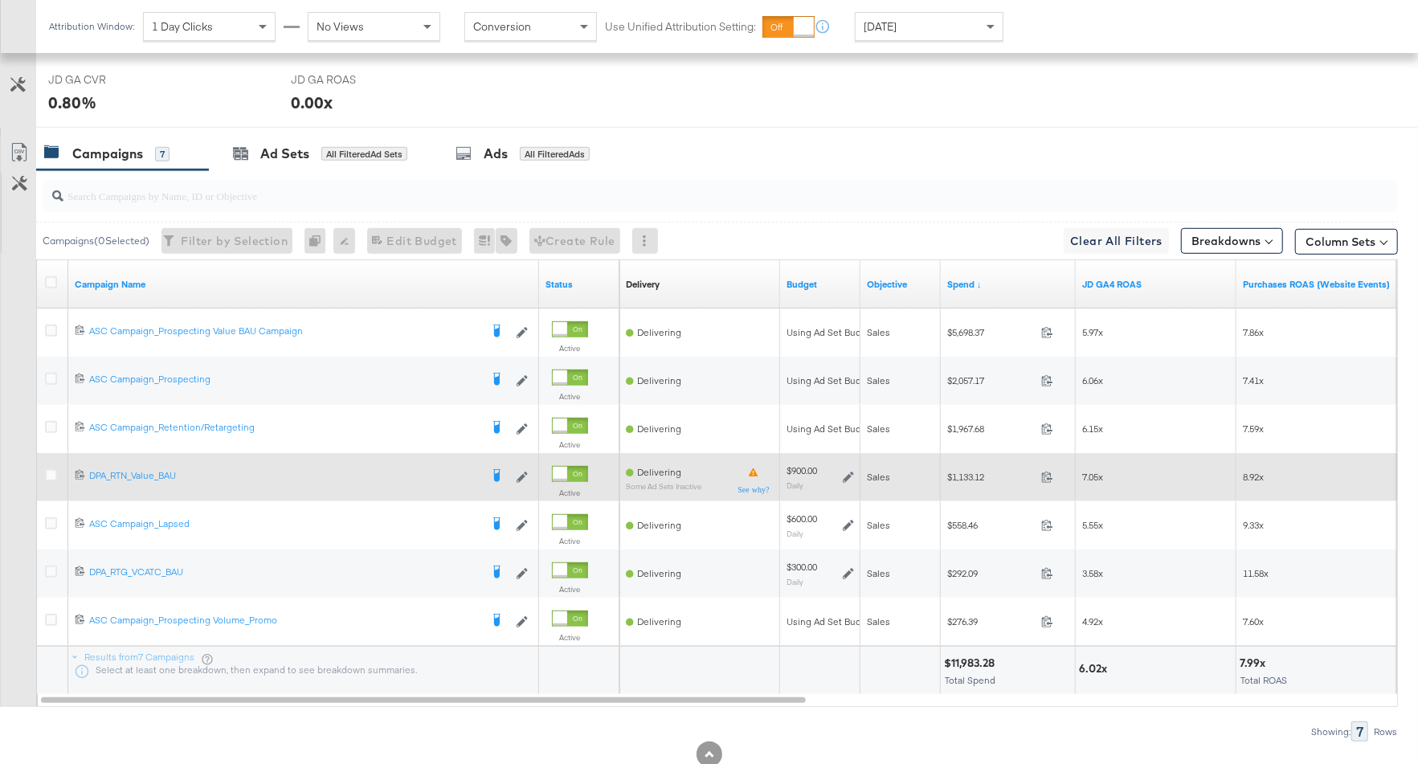
scroll to position [808, 0]
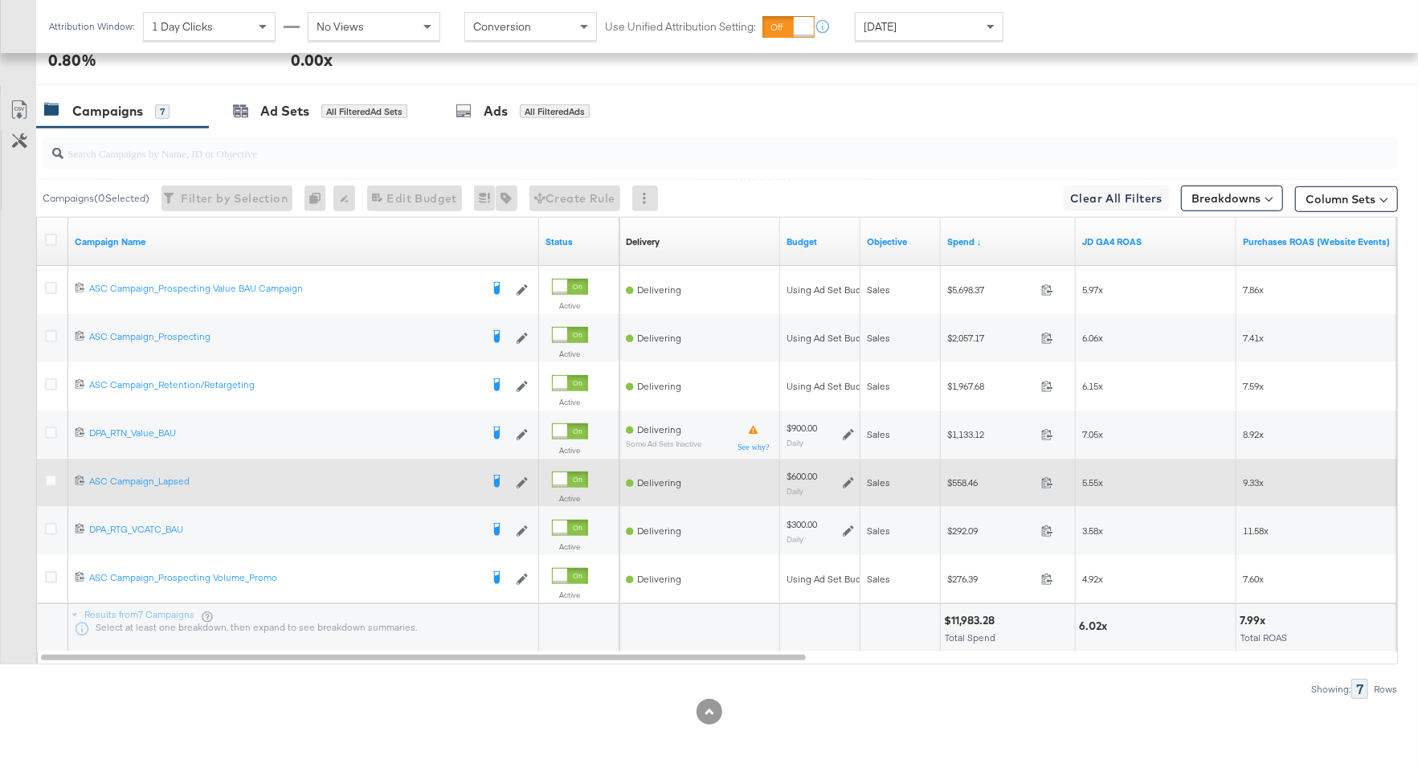
click at [845, 479] on icon at bounding box center [848, 482] width 11 height 11
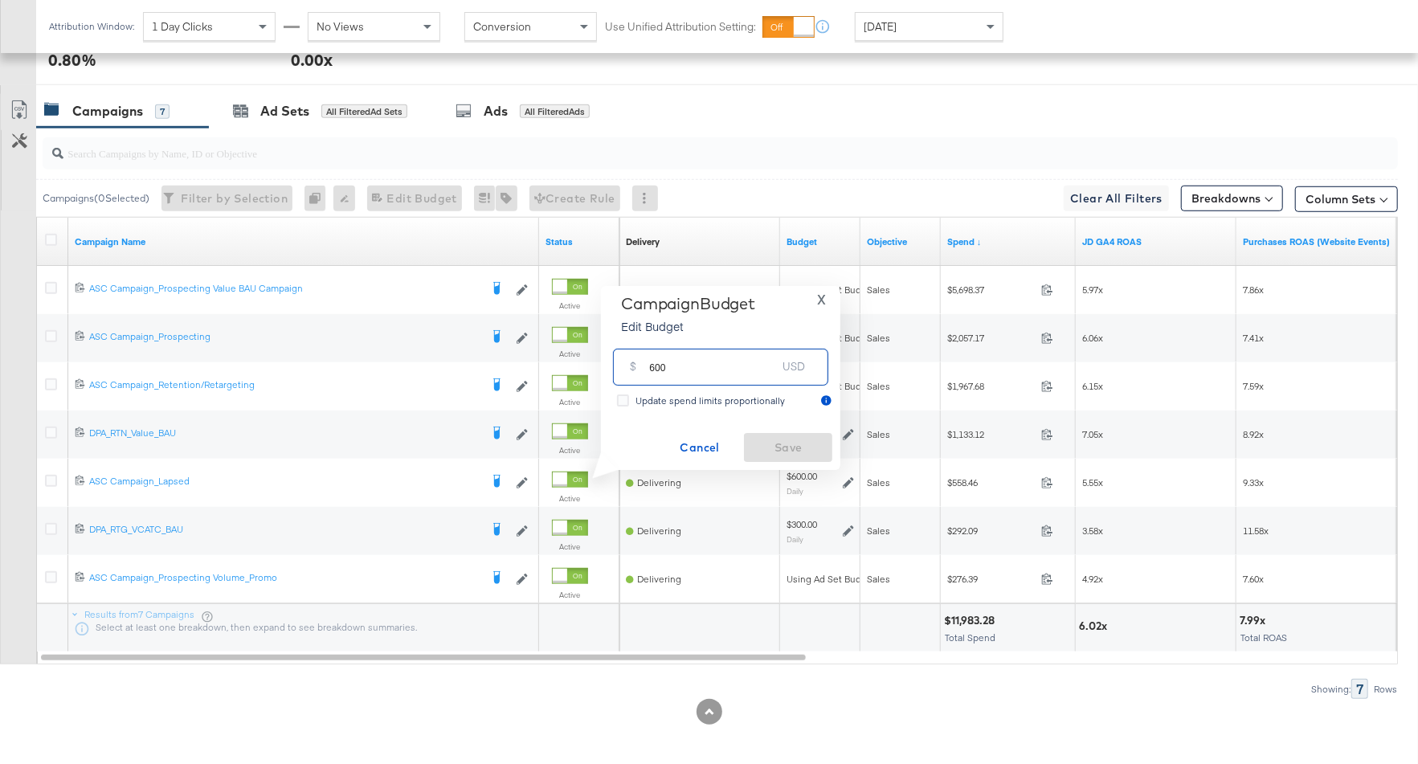
drag, startPoint x: 673, startPoint y: 365, endPoint x: 618, endPoint y: 365, distance: 55.4
click at [618, 365] on div "$ 600 USD" at bounding box center [720, 367] width 215 height 36
type input "400"
click at [804, 435] on button "Save" at bounding box center [788, 447] width 88 height 29
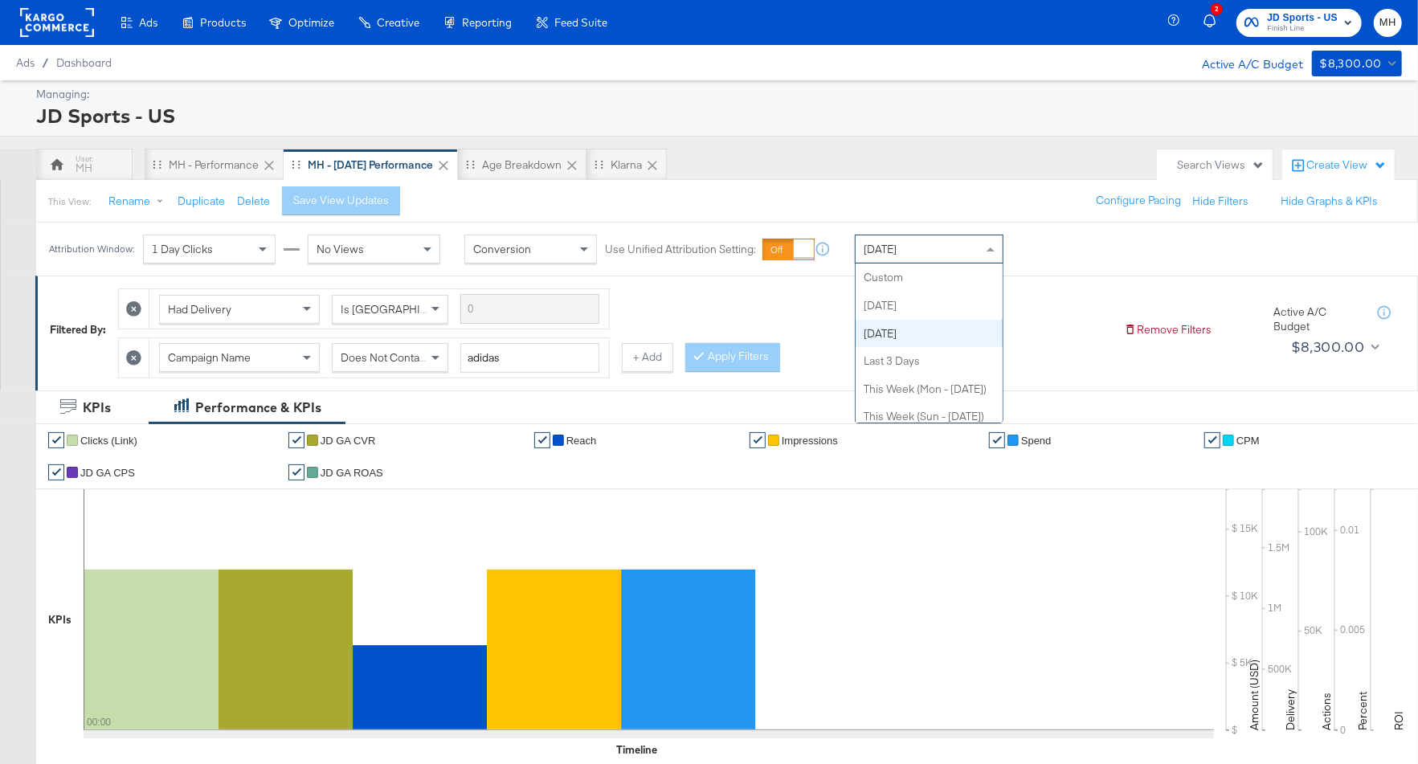
click at [937, 251] on div "[DATE]" at bounding box center [928, 248] width 147 height 27
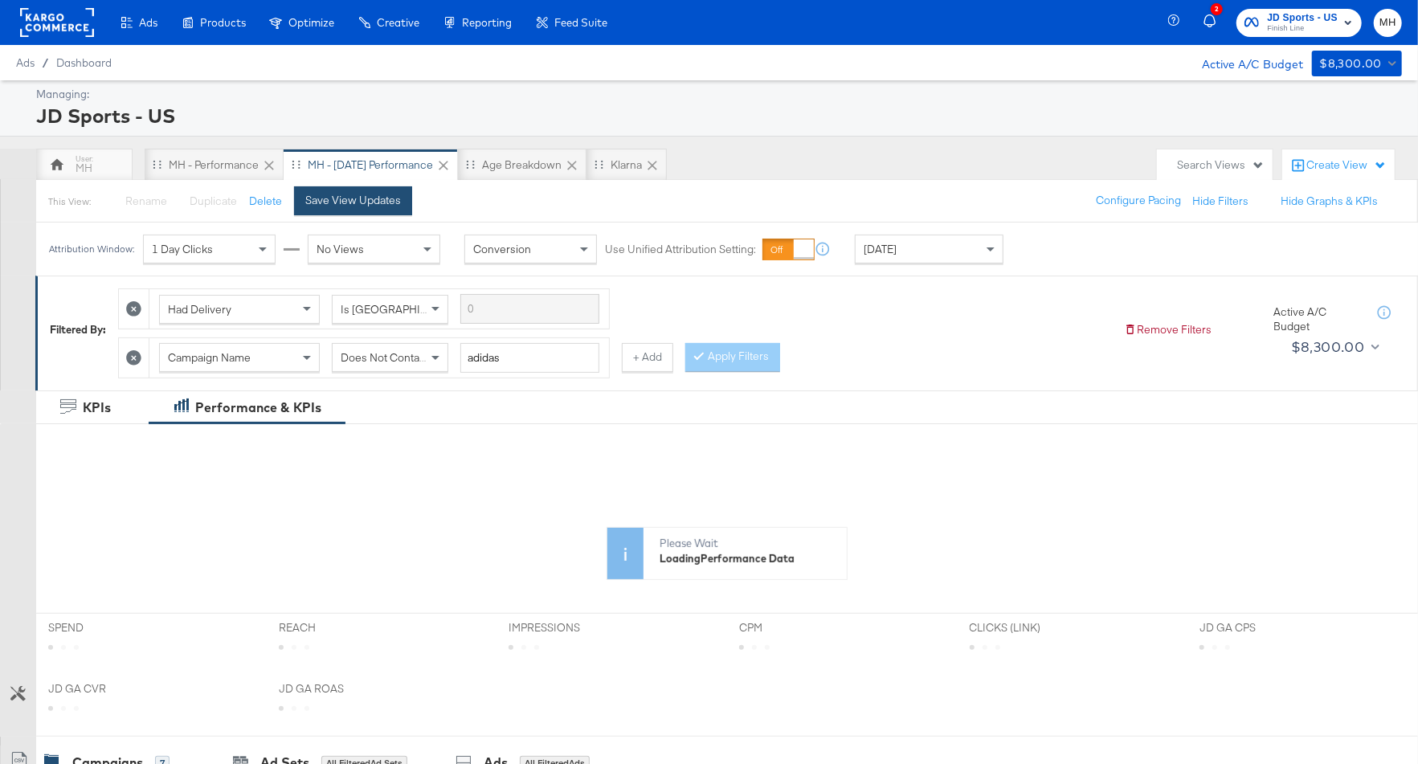
click at [377, 196] on div "Save View Updates" at bounding box center [353, 200] width 96 height 15
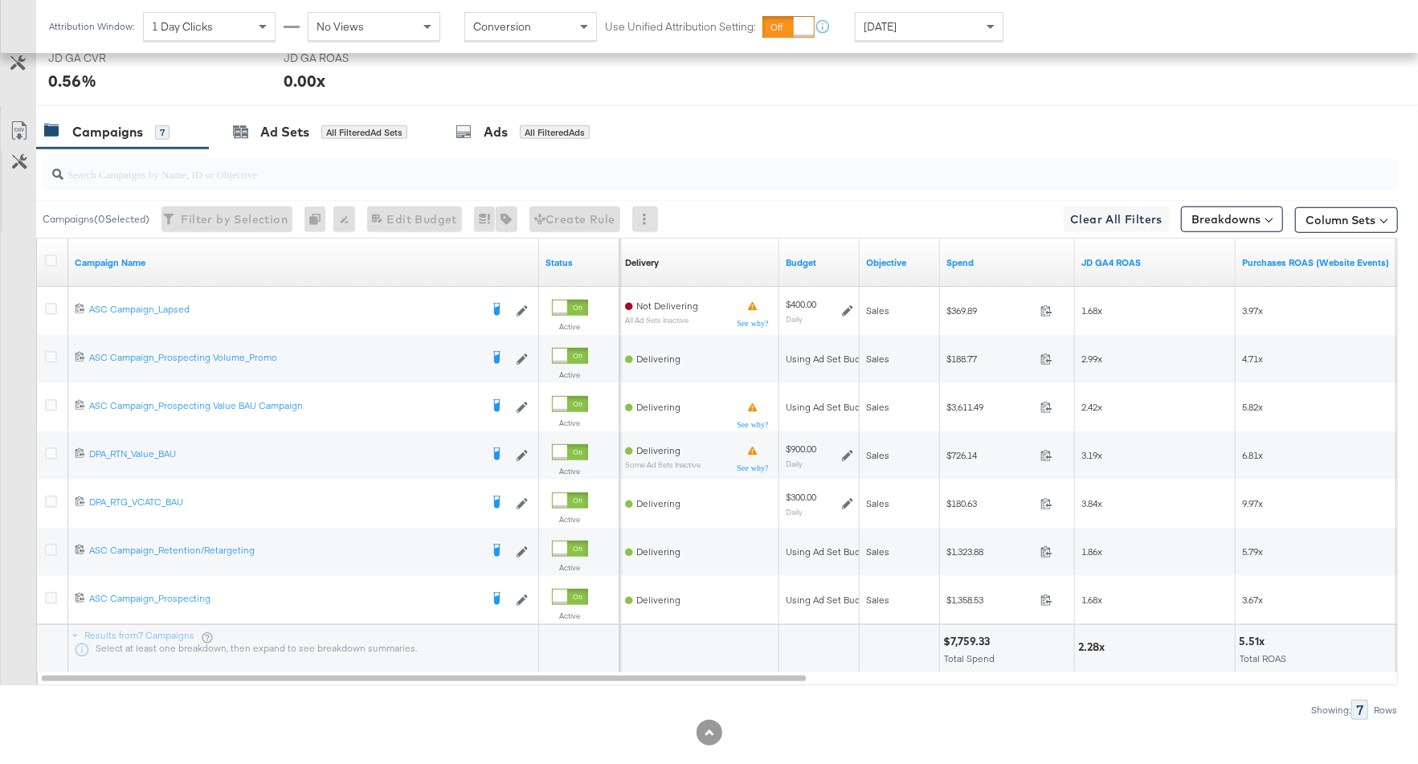
scroll to position [808, 0]
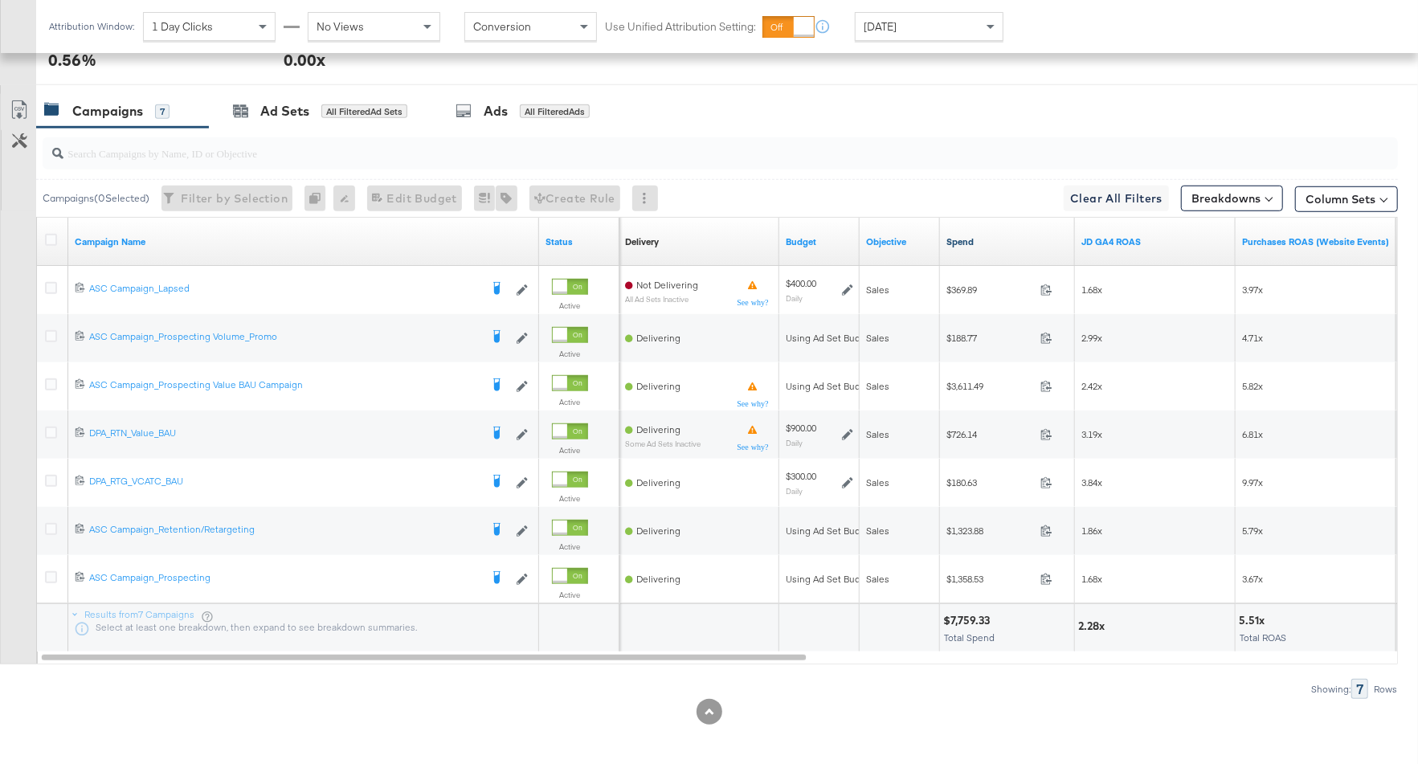
click at [994, 235] on link "Spend" at bounding box center [1007, 241] width 122 height 13
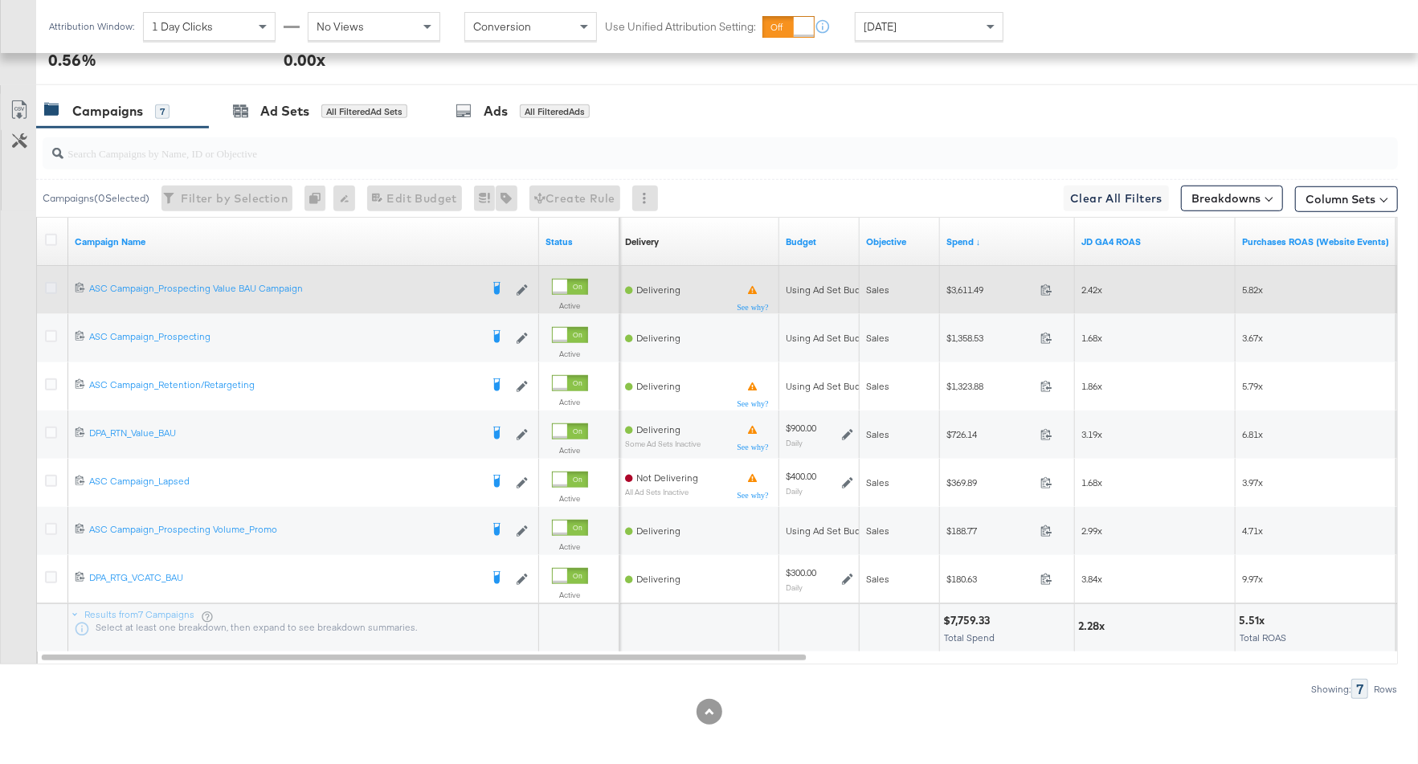
click at [51, 284] on icon at bounding box center [51, 288] width 12 height 12
click at [0, 0] on input "checkbox" at bounding box center [0, 0] width 0 height 0
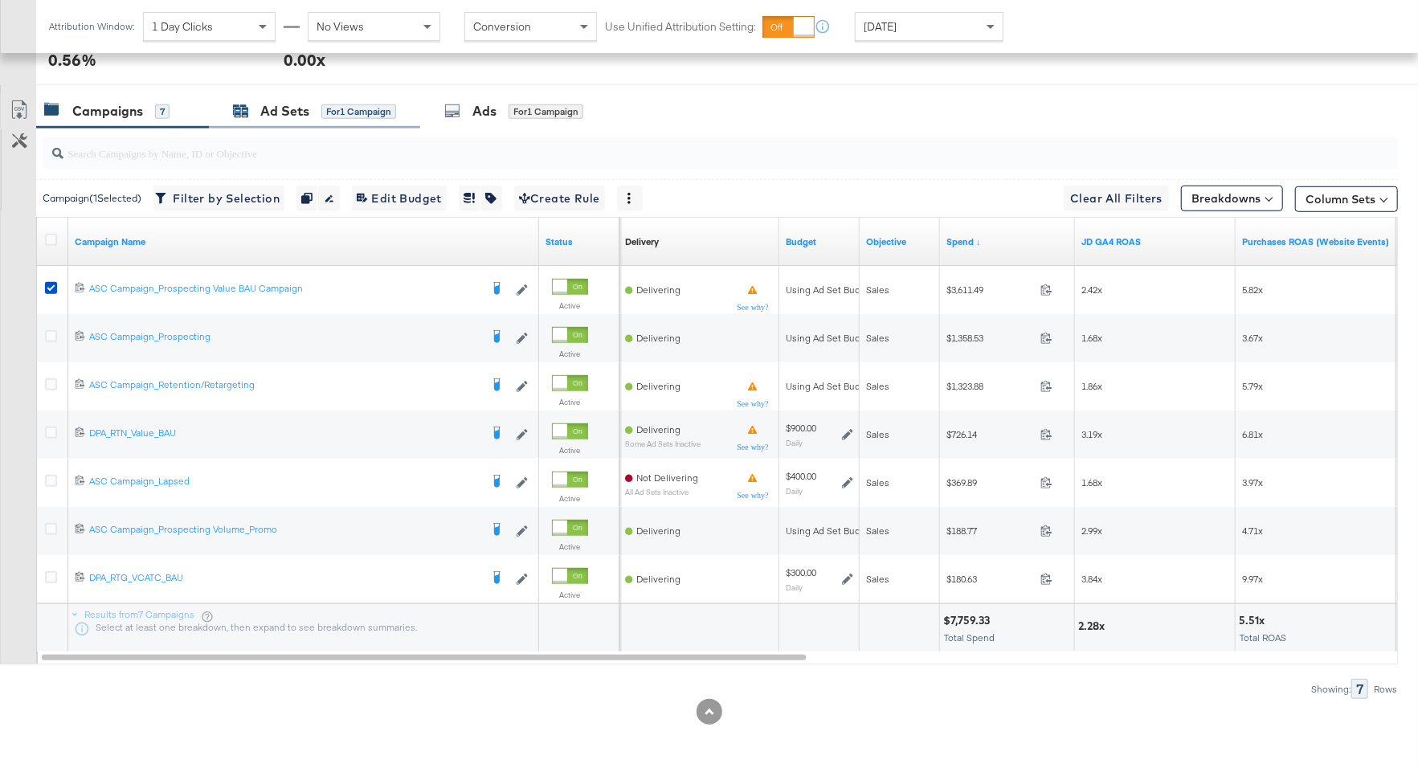
click at [251, 102] on div "Ad Sets for 1 Campaign" at bounding box center [314, 111] width 163 height 18
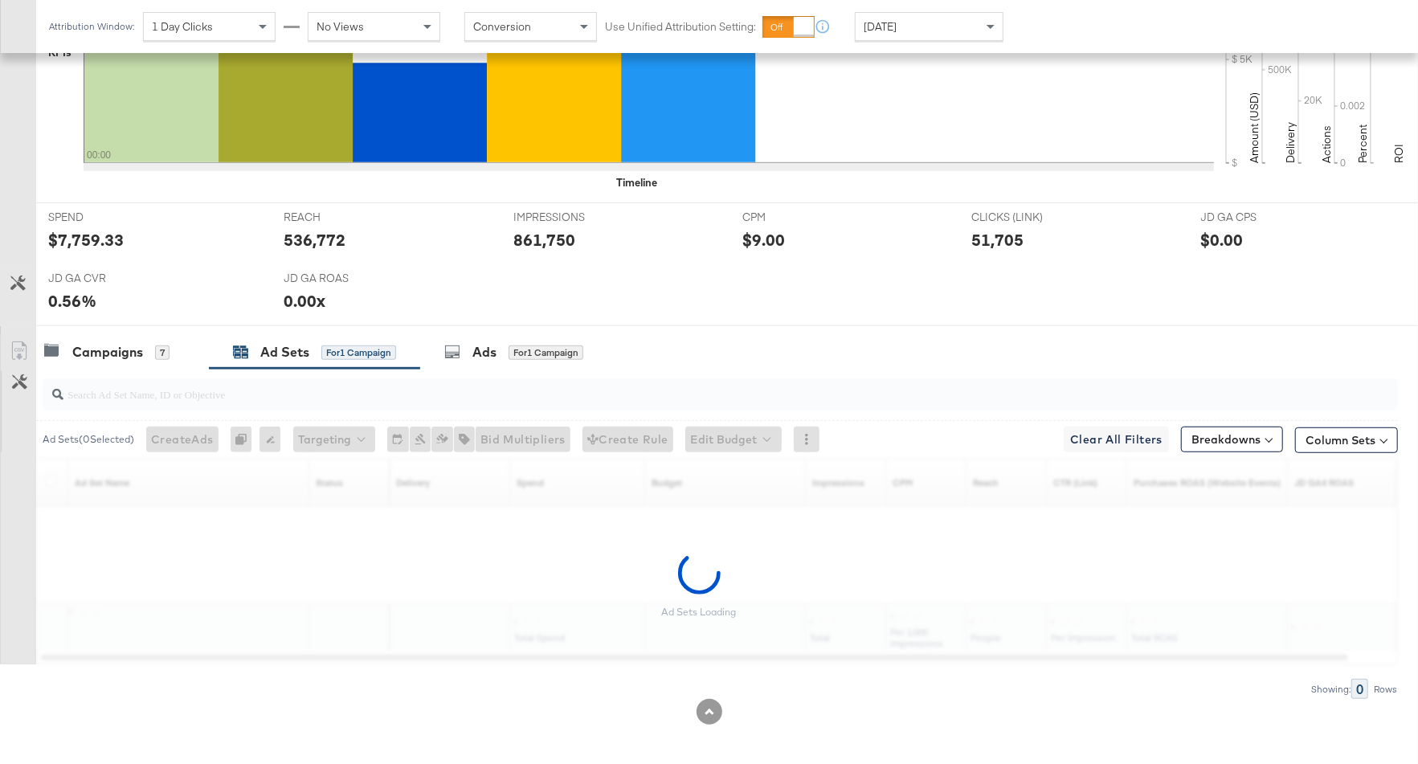
scroll to position [519, 0]
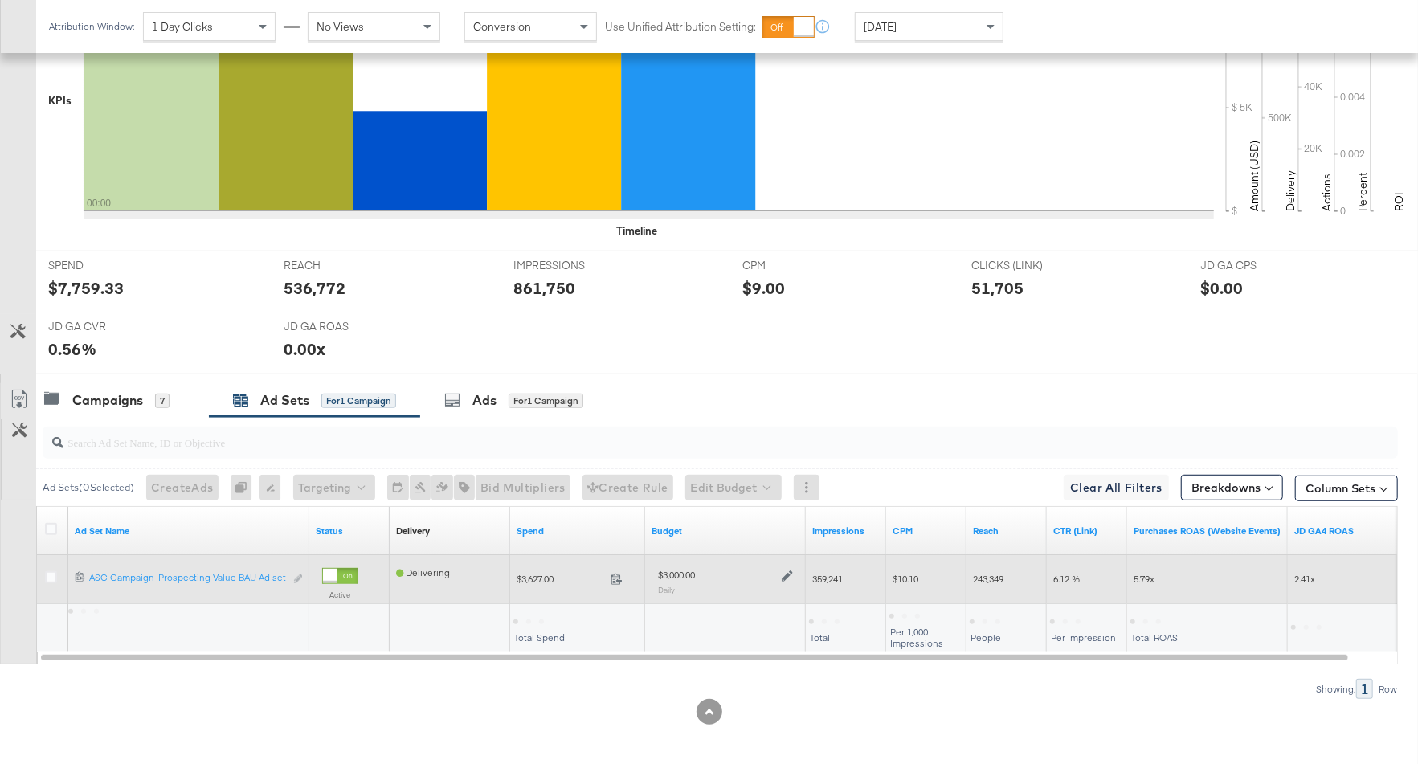
click at [785, 571] on icon at bounding box center [787, 575] width 11 height 11
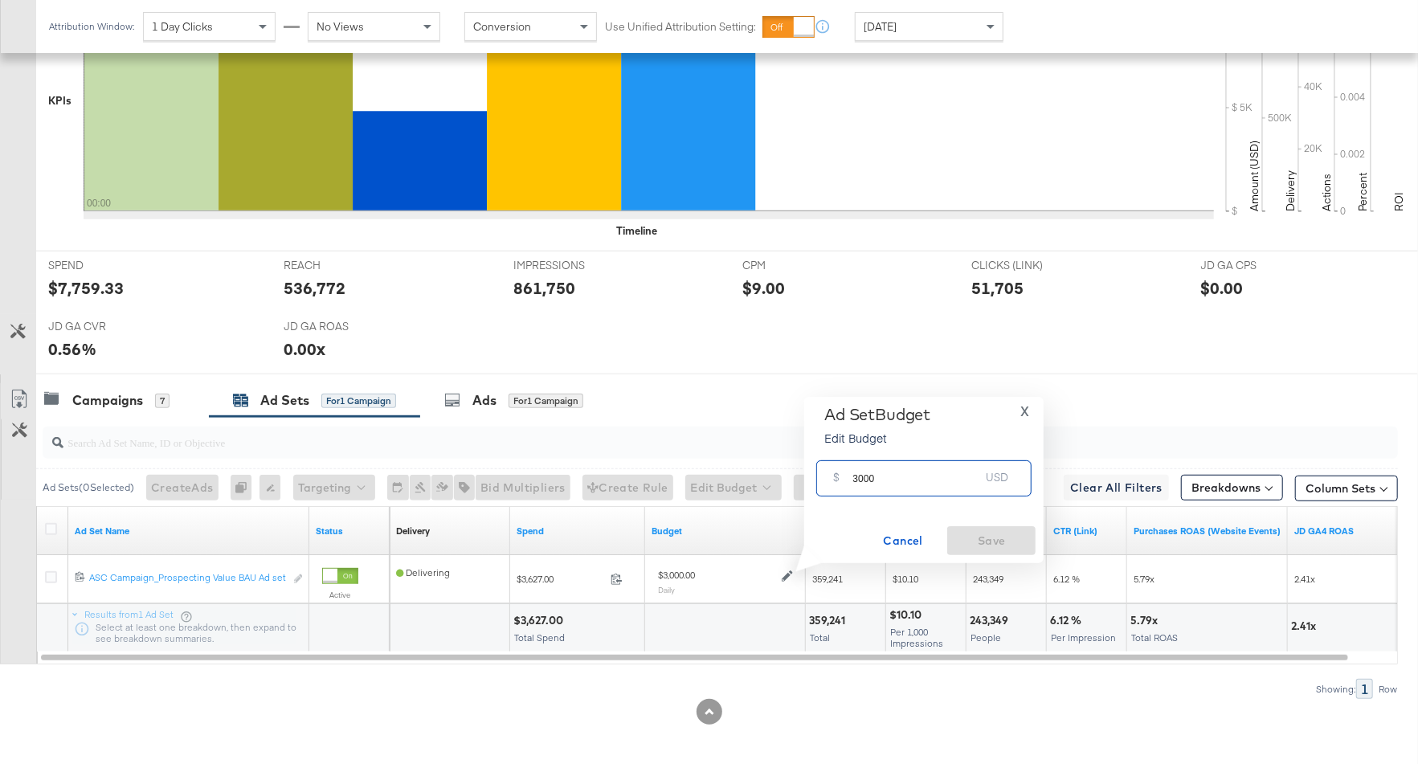
drag, startPoint x: 888, startPoint y: 485, endPoint x: 820, endPoint y: 483, distance: 68.3
click at [819, 483] on div "$ 3000 USD" at bounding box center [923, 478] width 215 height 36
type input "2500"
click at [957, 533] on span "Save" at bounding box center [991, 541] width 76 height 20
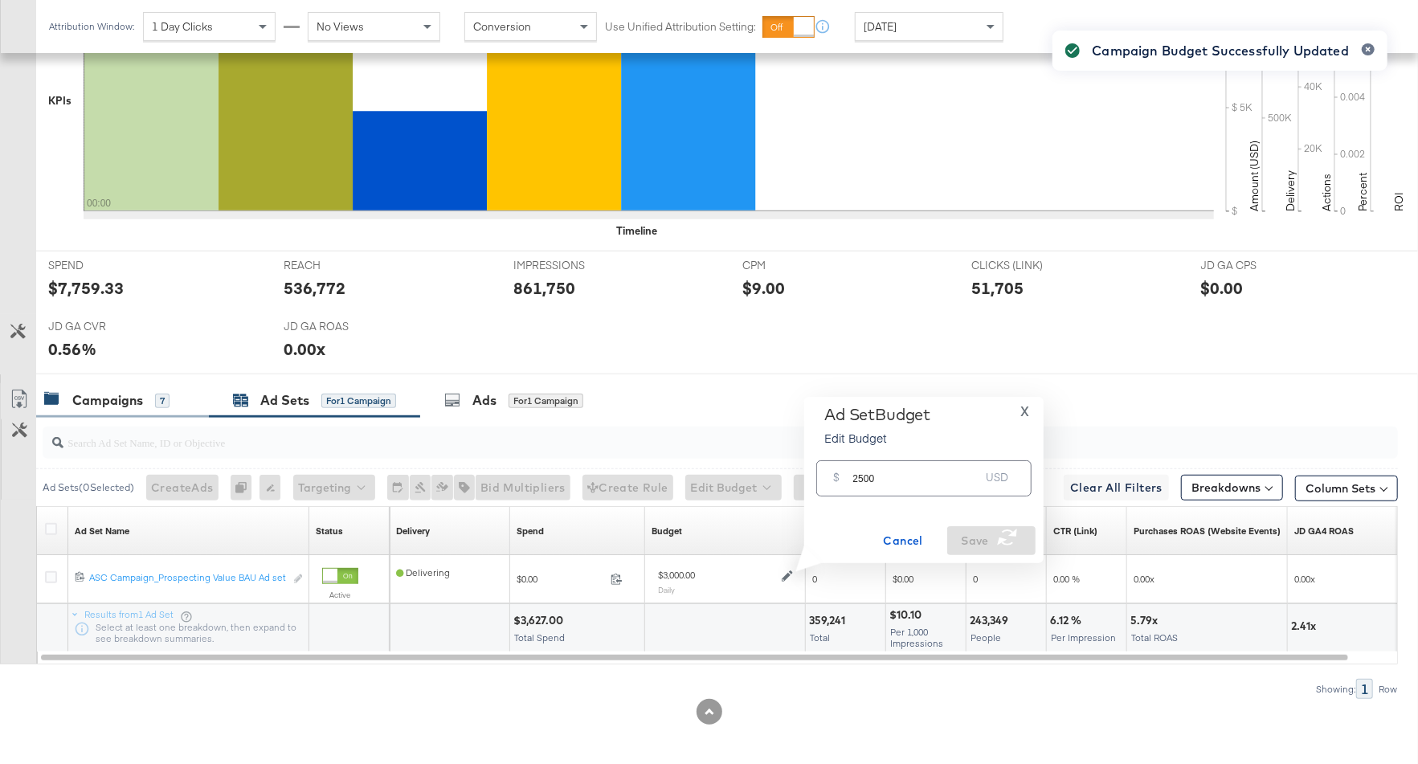
click at [146, 398] on div "Campaigns 7" at bounding box center [106, 400] width 125 height 18
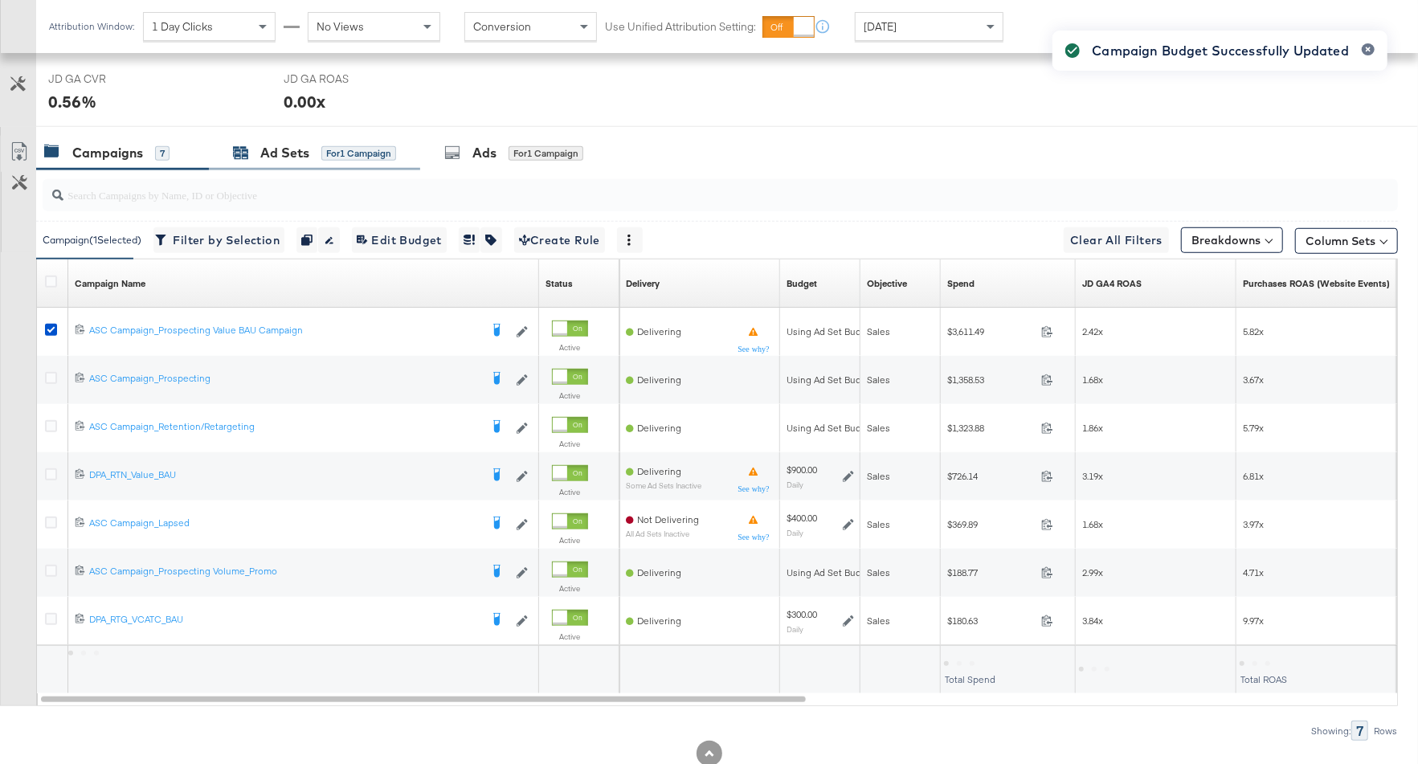
scroll to position [769, 0]
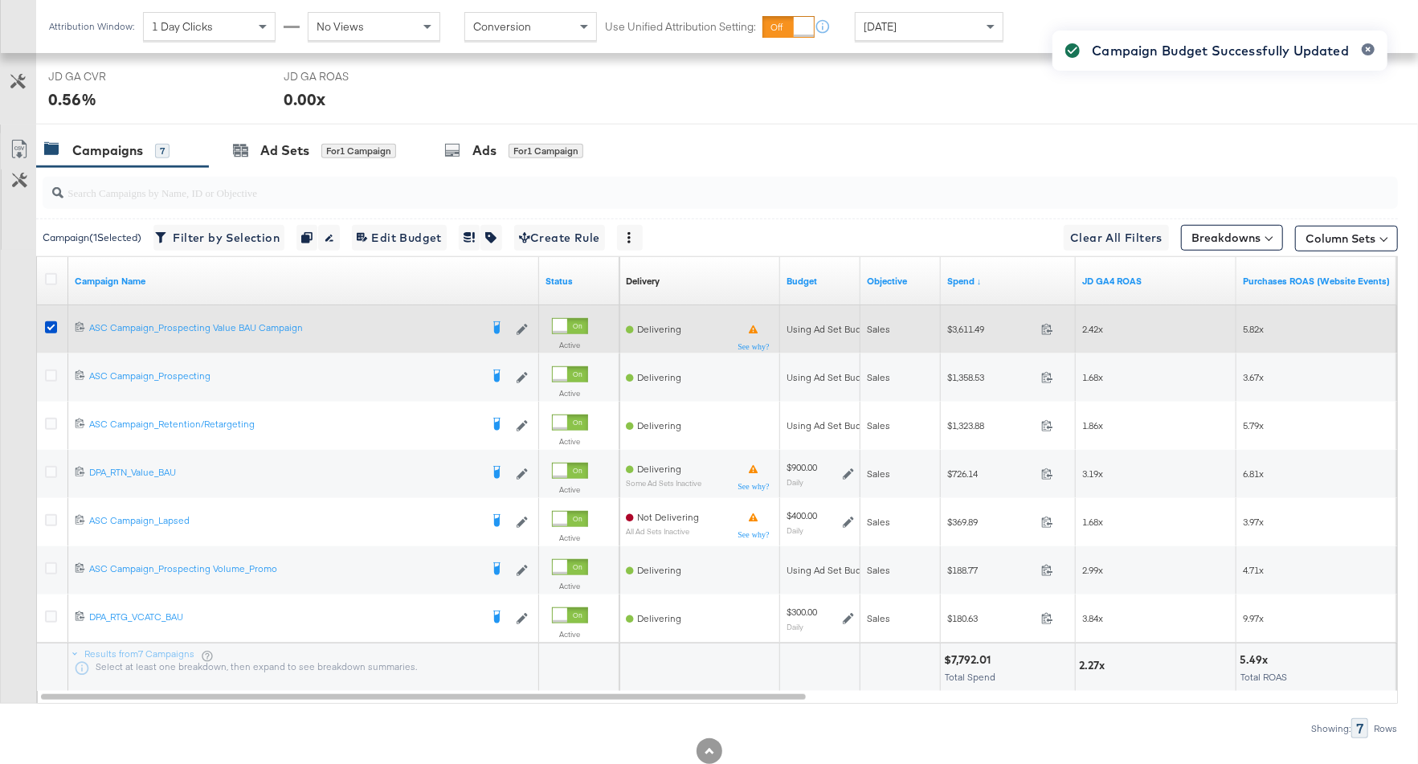
click at [51, 330] on div at bounding box center [53, 329] width 17 height 16
click at [45, 321] on icon at bounding box center [51, 327] width 12 height 12
click at [0, 0] on input "checkbox" at bounding box center [0, 0] width 0 height 0
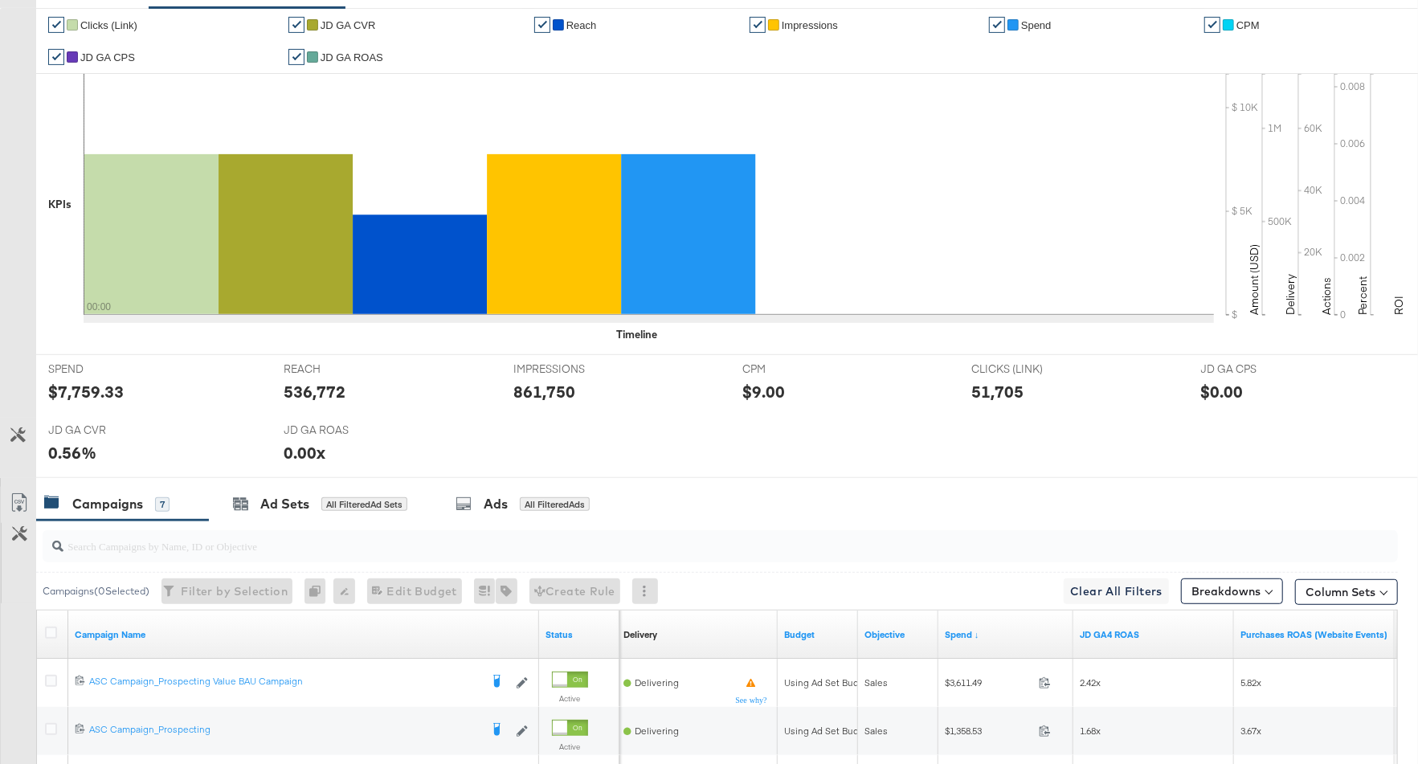
scroll to position [0, 0]
